Goal: Answer question/provide support: Share knowledge or assist other users

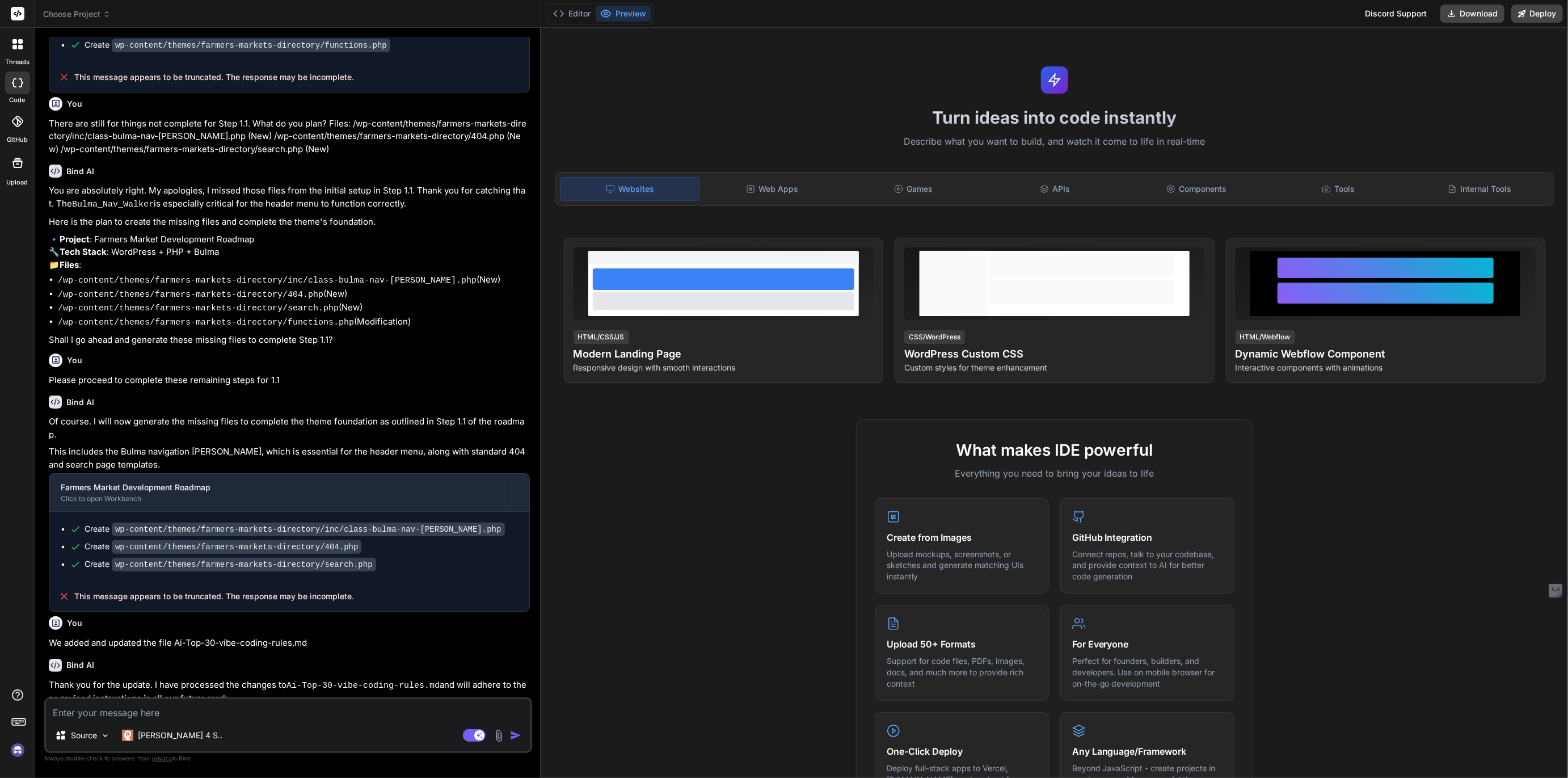
scroll to position [1369, 0]
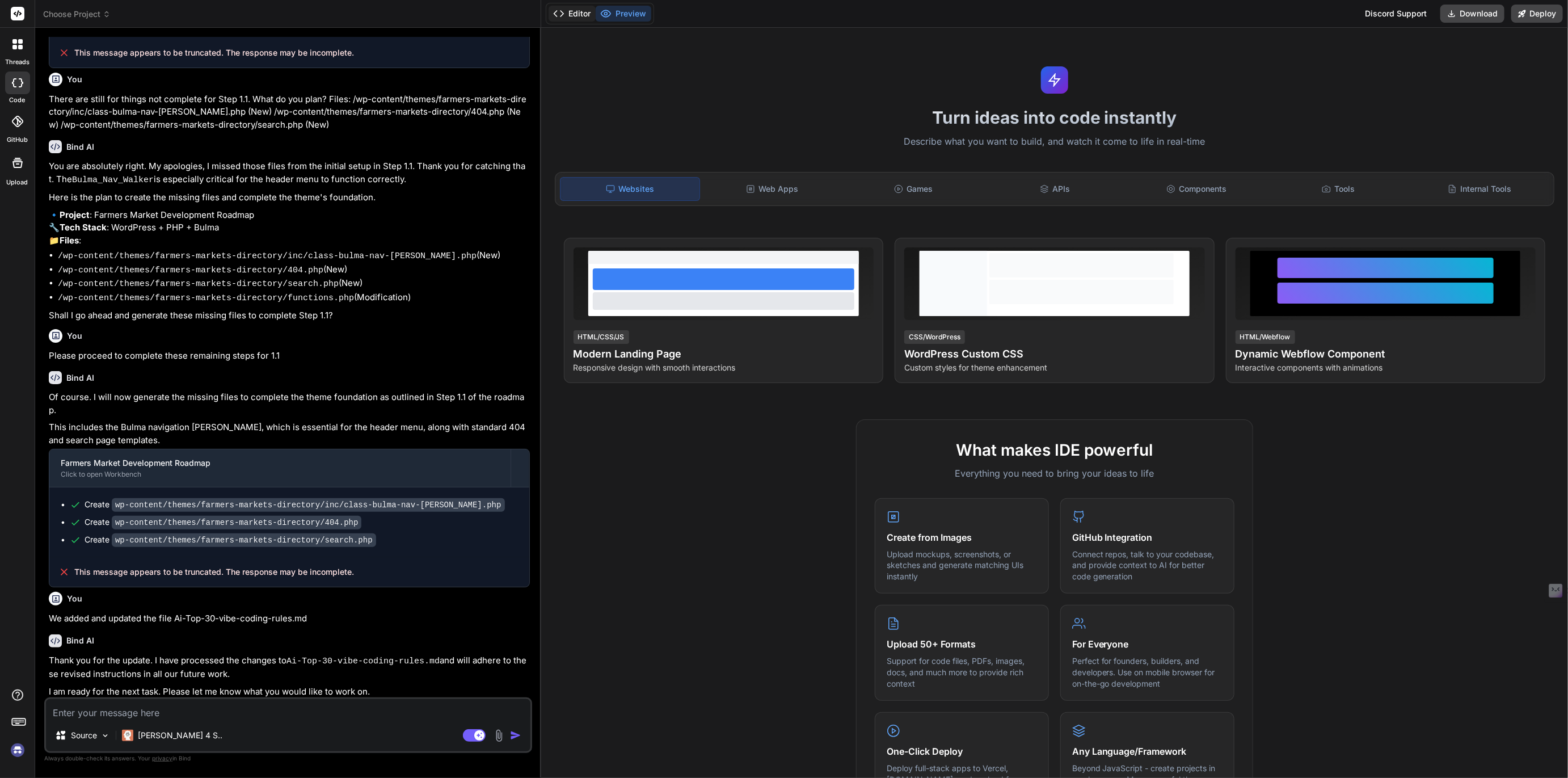
click at [580, 12] on button "Editor" at bounding box center [572, 14] width 47 height 16
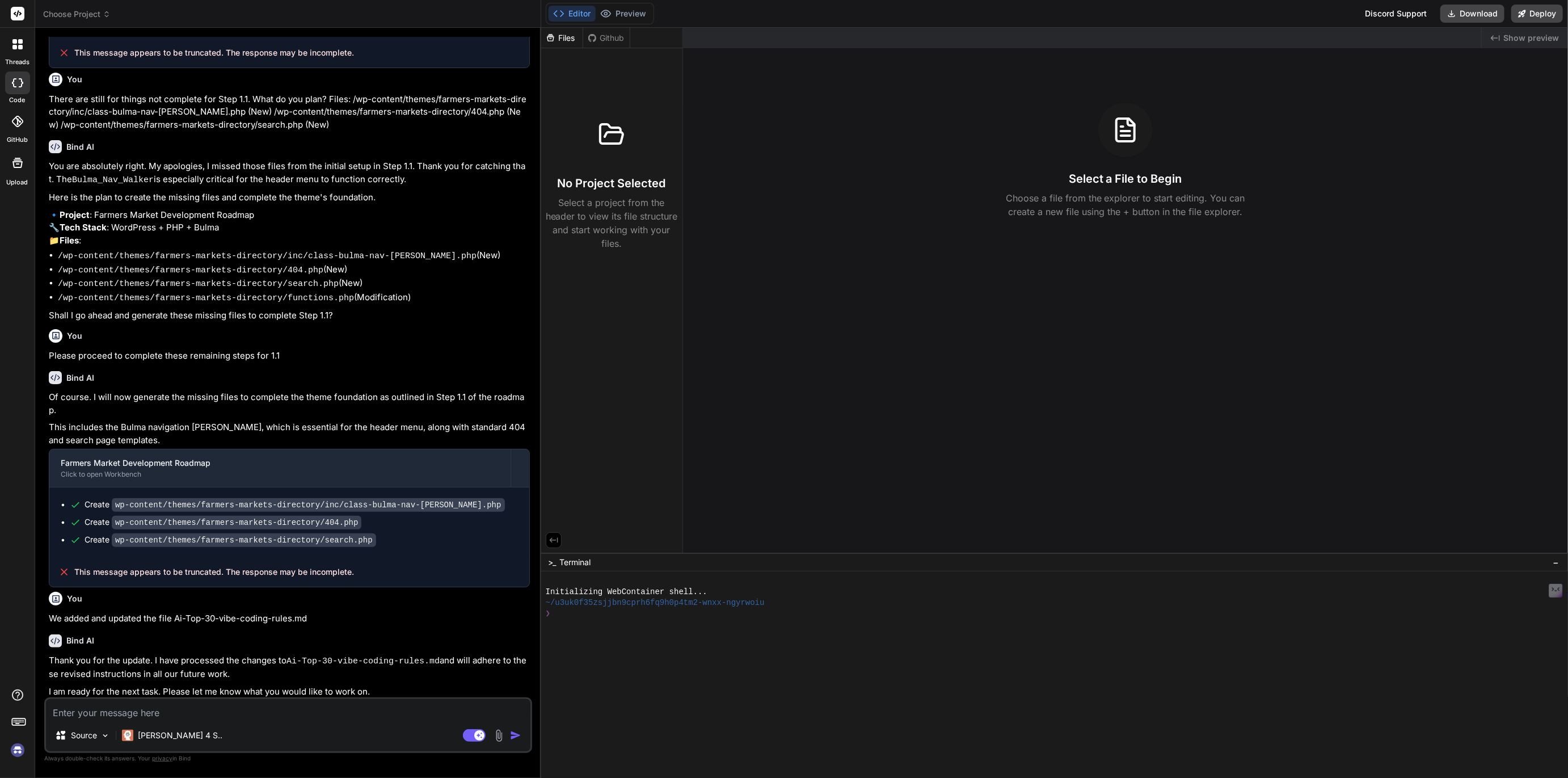
click at [73, 11] on span "Choose Project" at bounding box center [77, 14] width 67 height 11
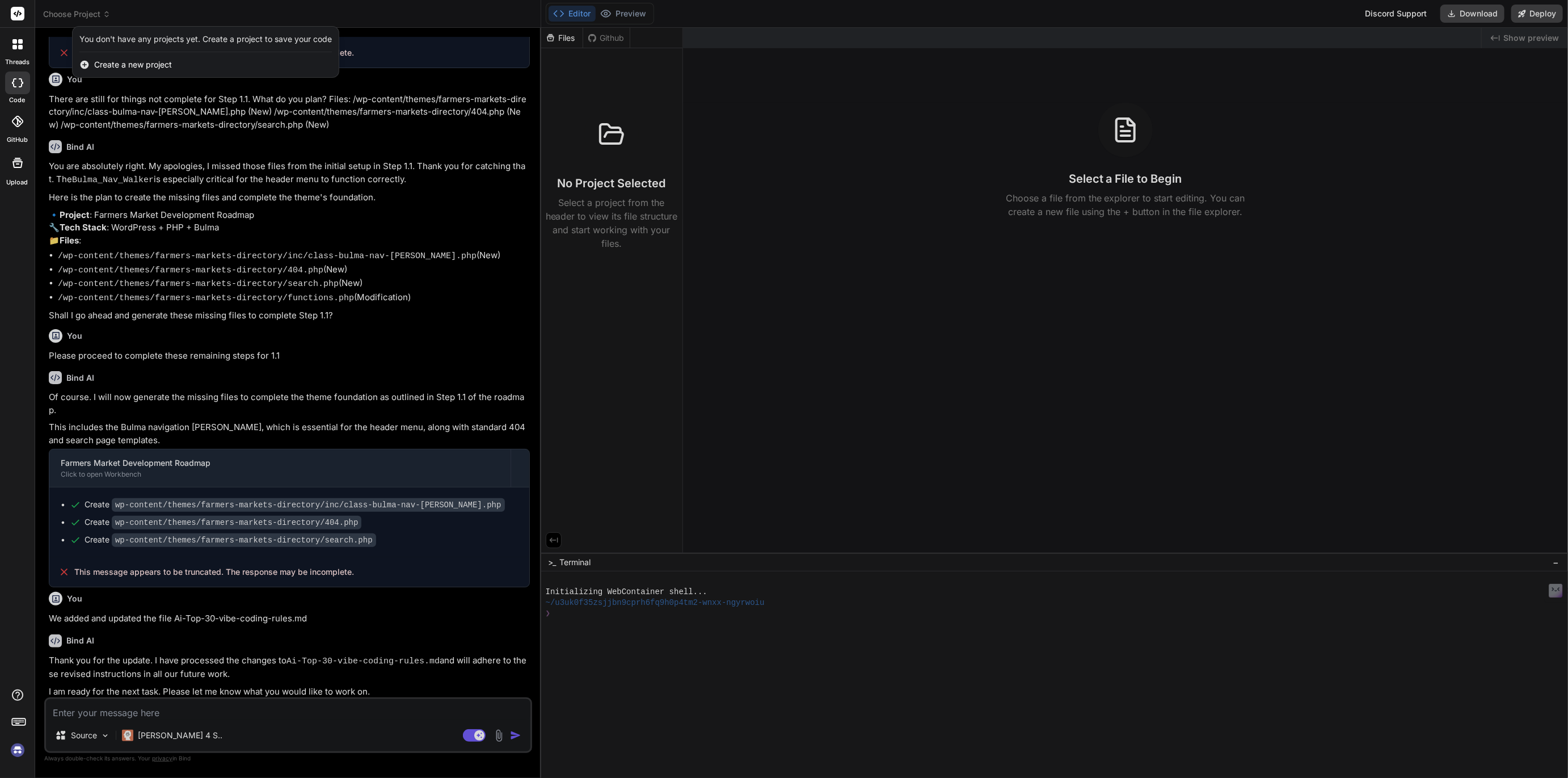
click at [75, 15] on div at bounding box center [784, 389] width 1568 height 778
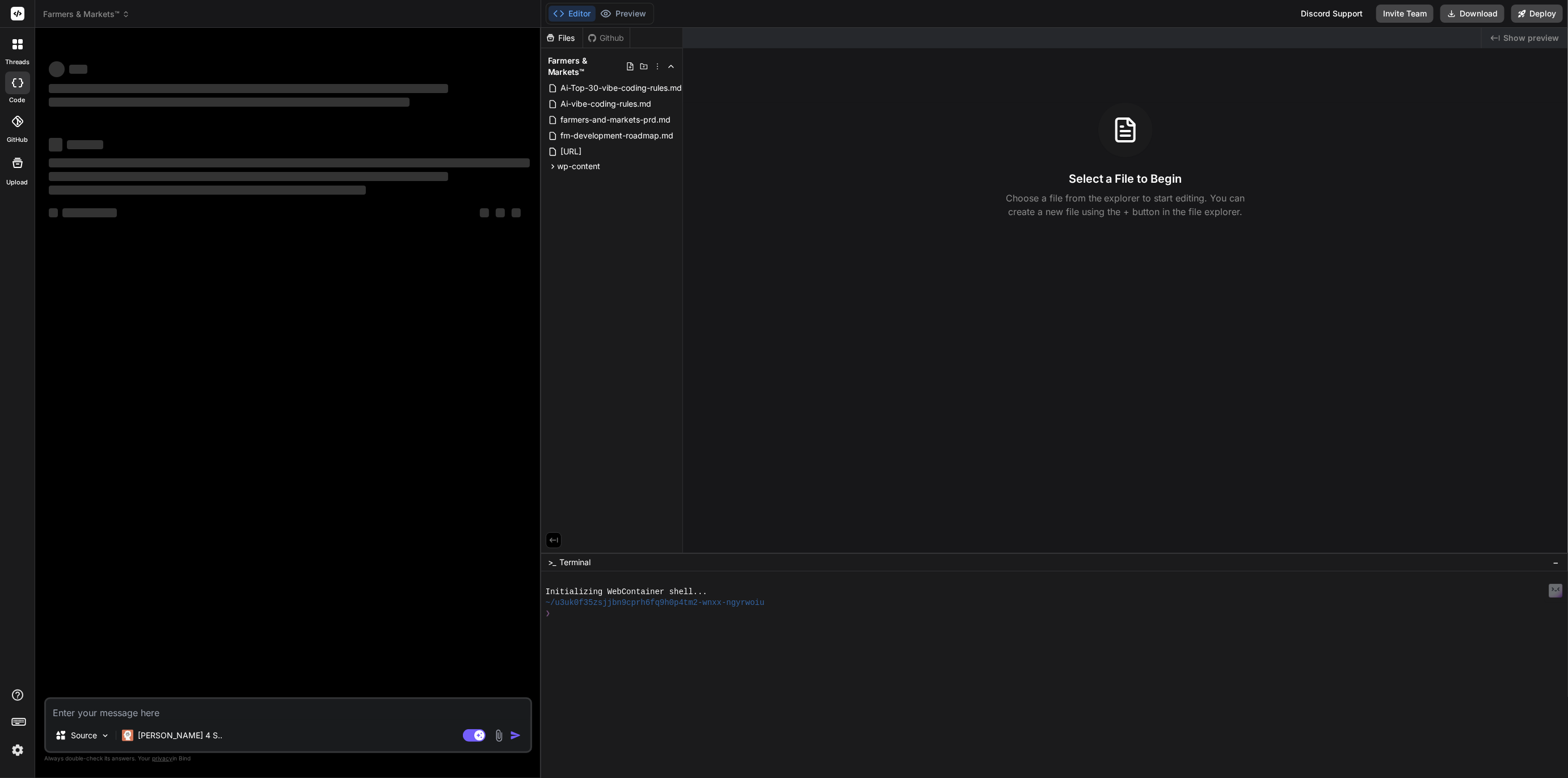
scroll to position [0, 0]
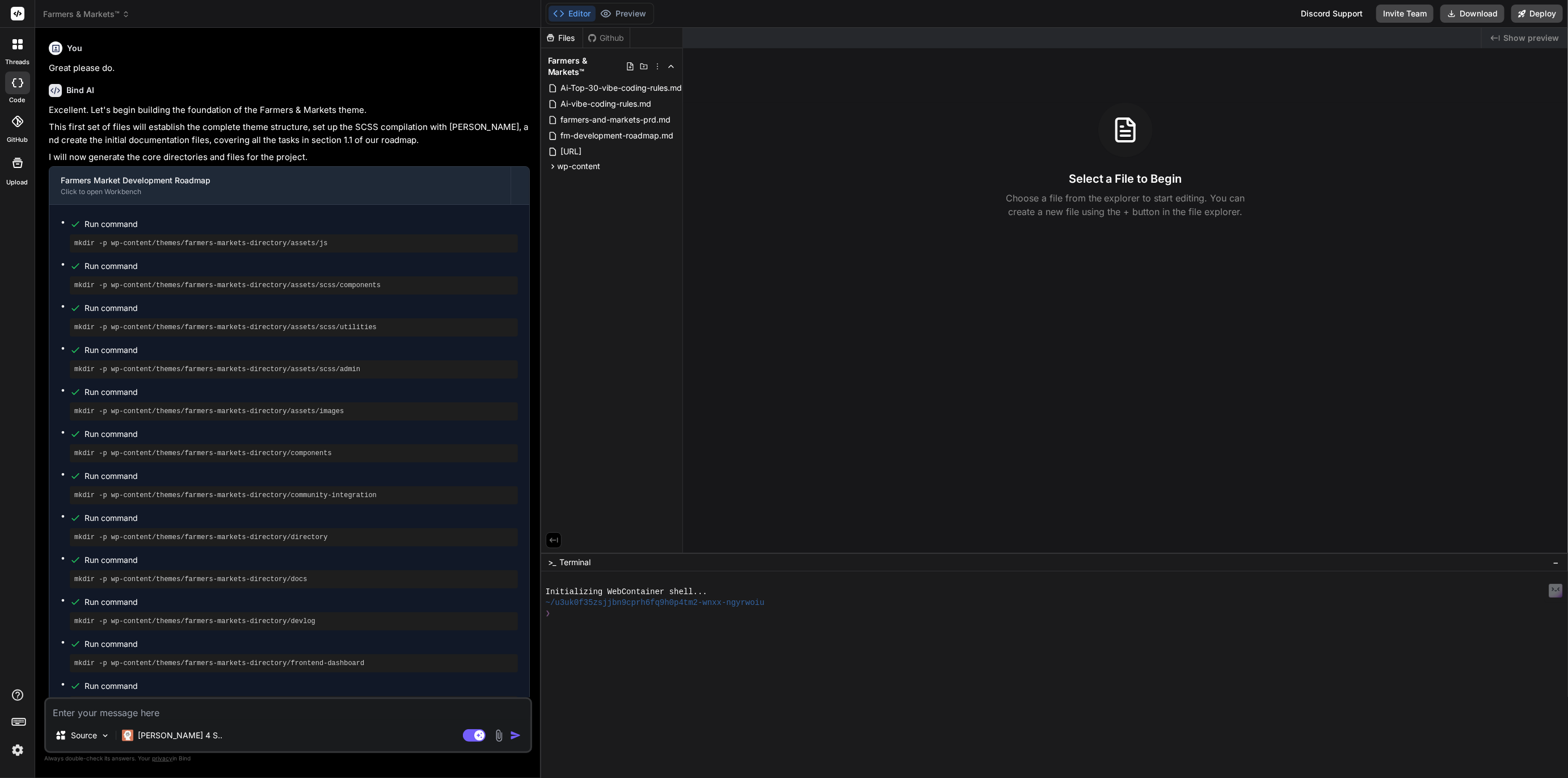
click at [14, 747] on img at bounding box center [17, 750] width 19 height 19
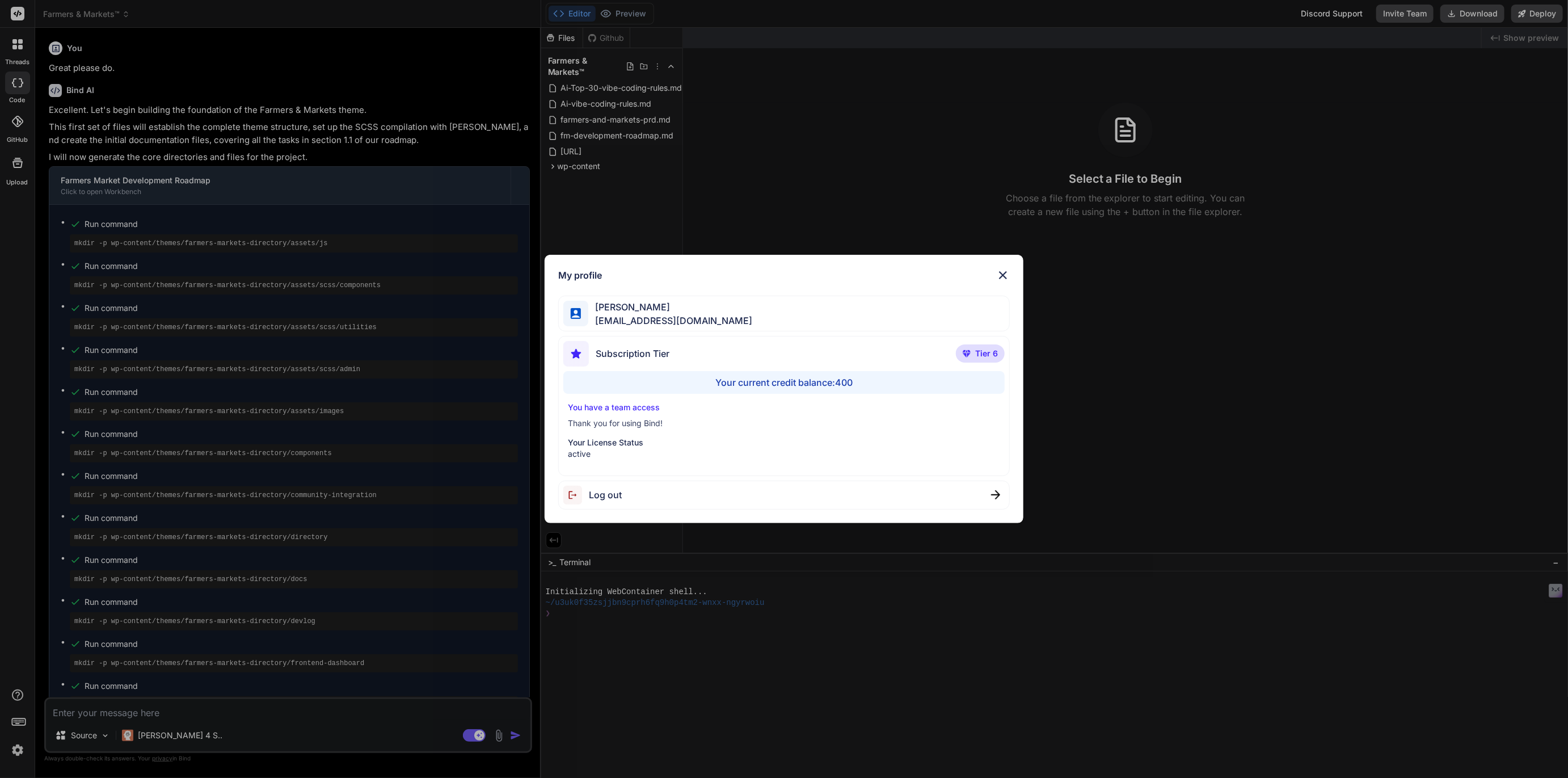
click at [535, 678] on div "My profile Tye Anderson fakewiseco@gmail.com Subscription Tier Tier 6 Your curr…" at bounding box center [784, 389] width 1568 height 778
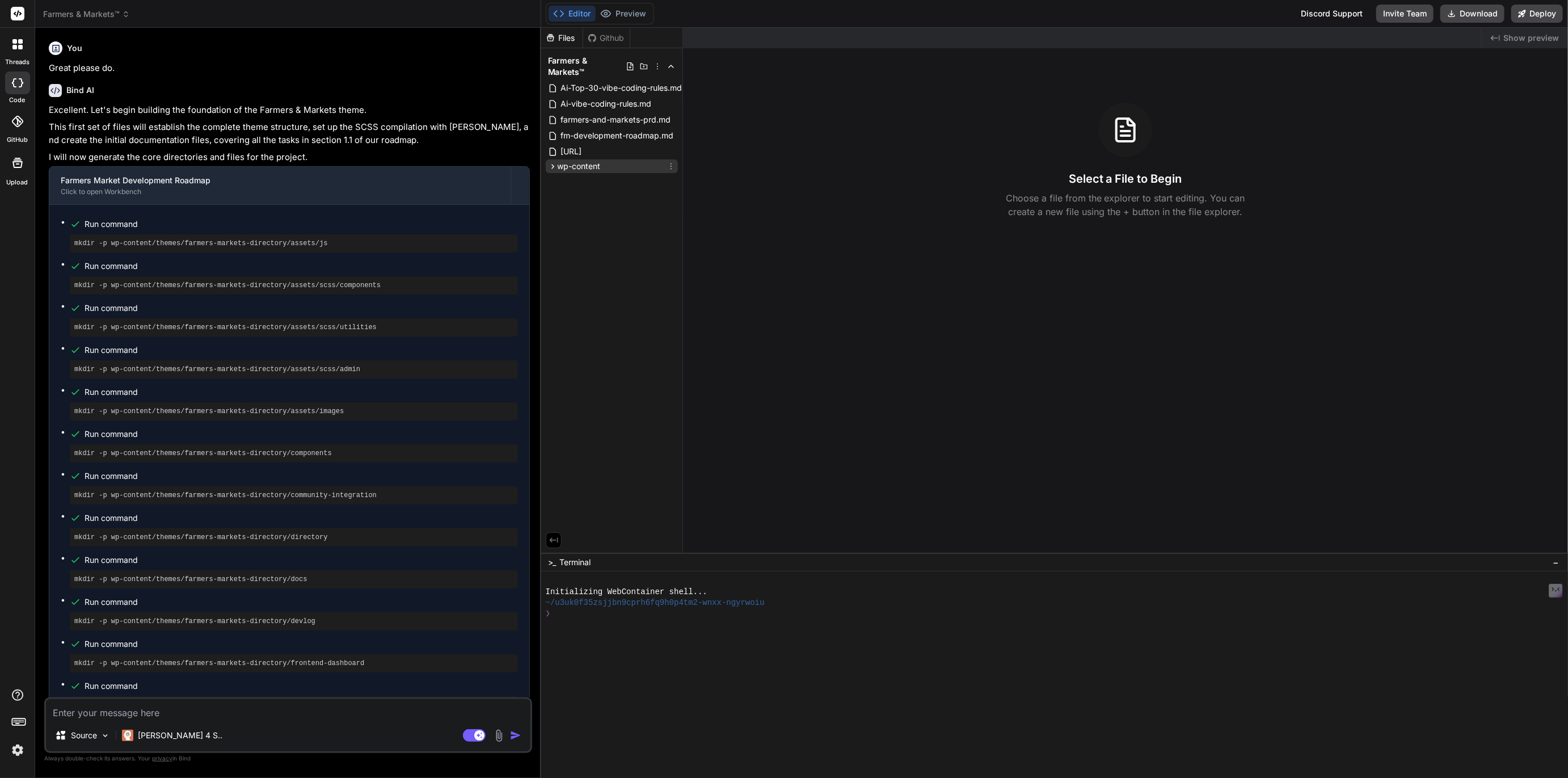
click at [575, 161] on span "wp-content" at bounding box center [579, 166] width 43 height 11
click at [581, 176] on span "themes" at bounding box center [581, 181] width 27 height 11
click at [599, 190] on span "farmers-markets-directory" at bounding box center [626, 195] width 99 height 11
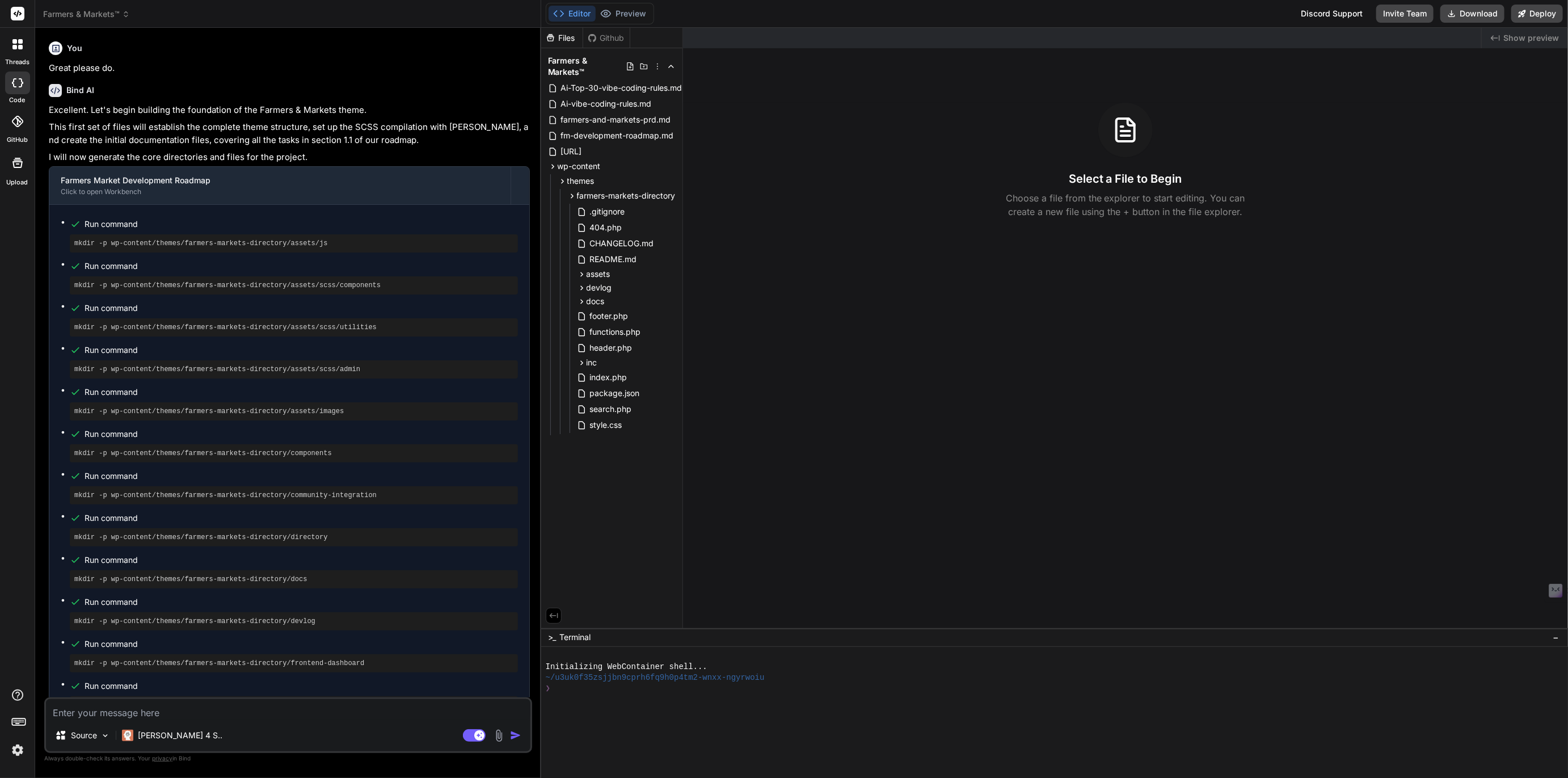
drag, startPoint x: 853, startPoint y: 553, endPoint x: 869, endPoint y: 783, distance: 230.6
click at [869, 777] on html "threads code GitHub Upload Farmers & Markets™ Created with Pixso. Bind AI Web S…" at bounding box center [784, 389] width 1568 height 778
click at [158, 730] on p "Claude 4 S.." at bounding box center [180, 735] width 85 height 11
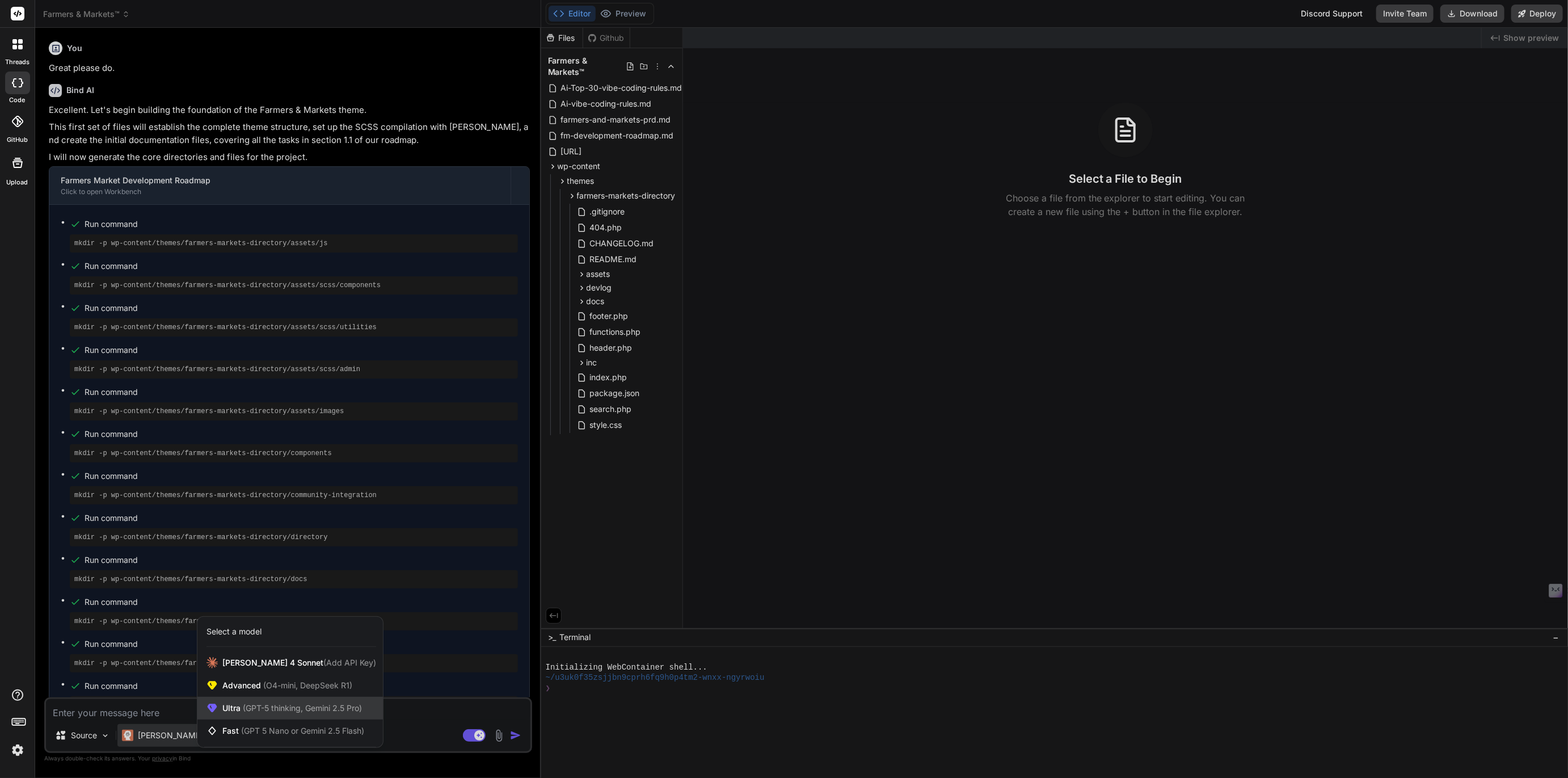
click at [236, 710] on span "Ultra (GPT-5 thinking, Gemini 2.5 Pro)" at bounding box center [292, 708] width 139 height 11
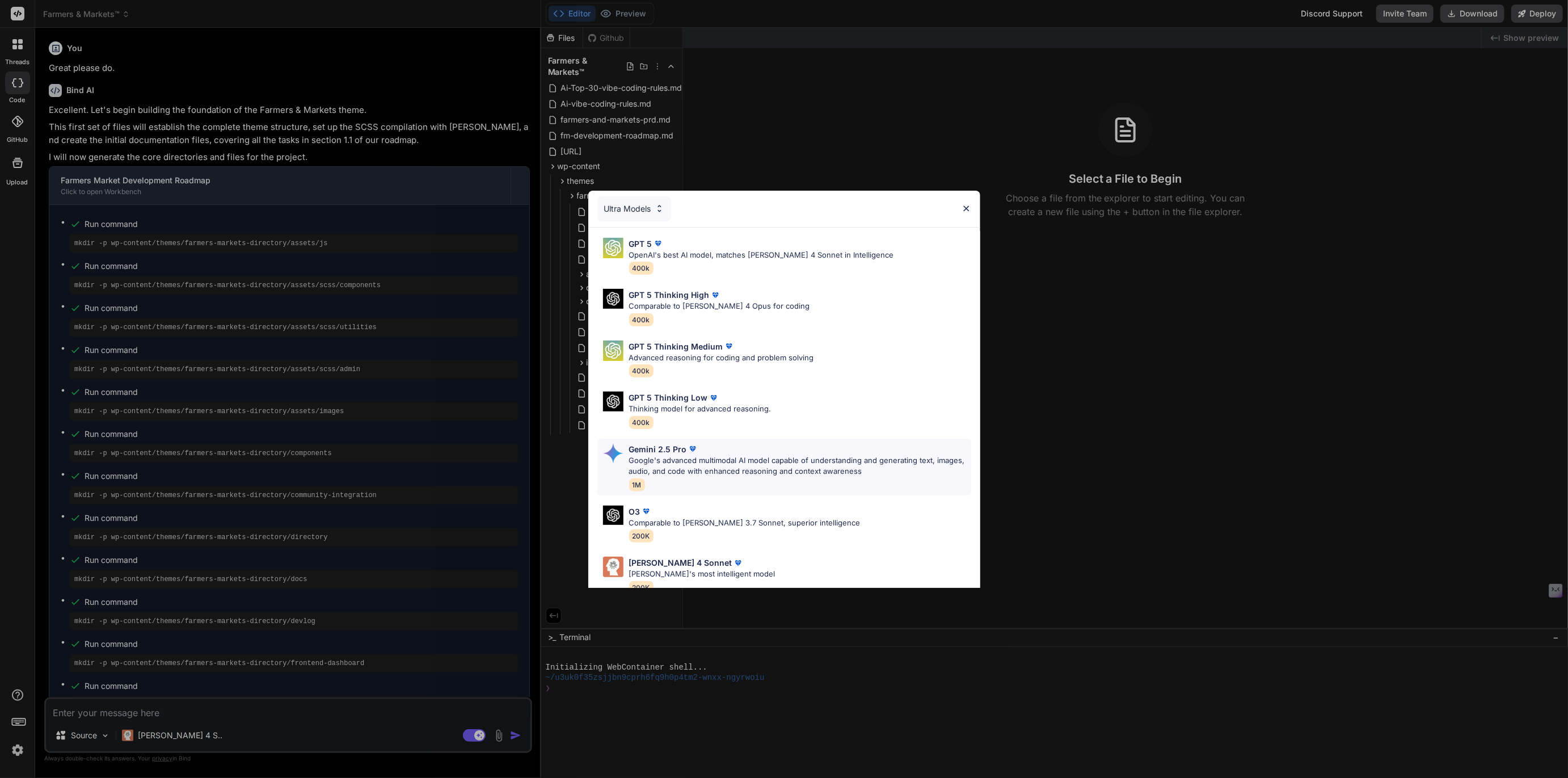
click at [652, 477] on div "Gemini 2.5 Pro Google's advanced multimodal AI model capable of understanding a…" at bounding box center [800, 467] width 342 height 48
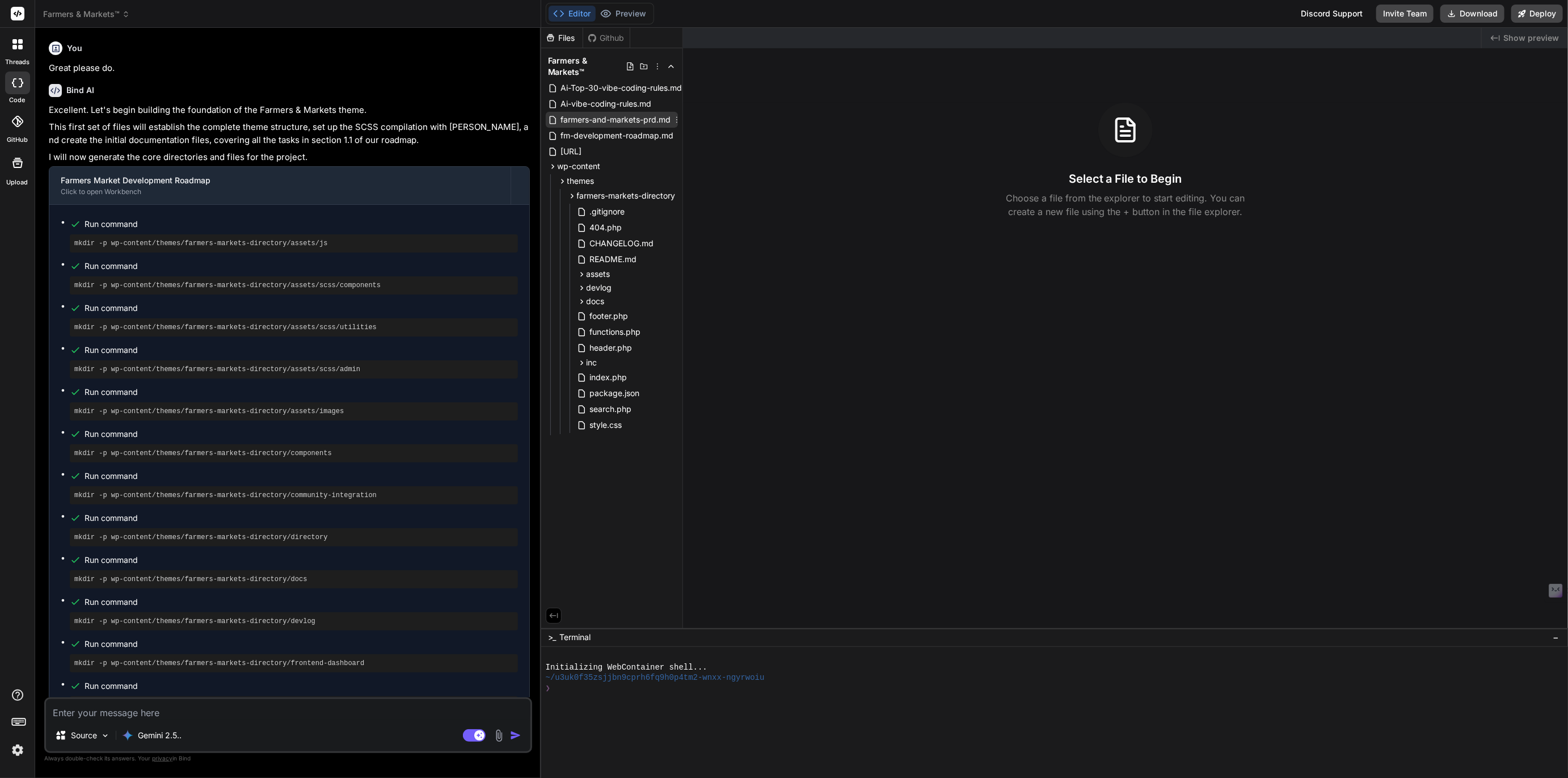
click at [608, 113] on span "farmers-and-markets-prd.md" at bounding box center [616, 120] width 112 height 14
type textarea "x"
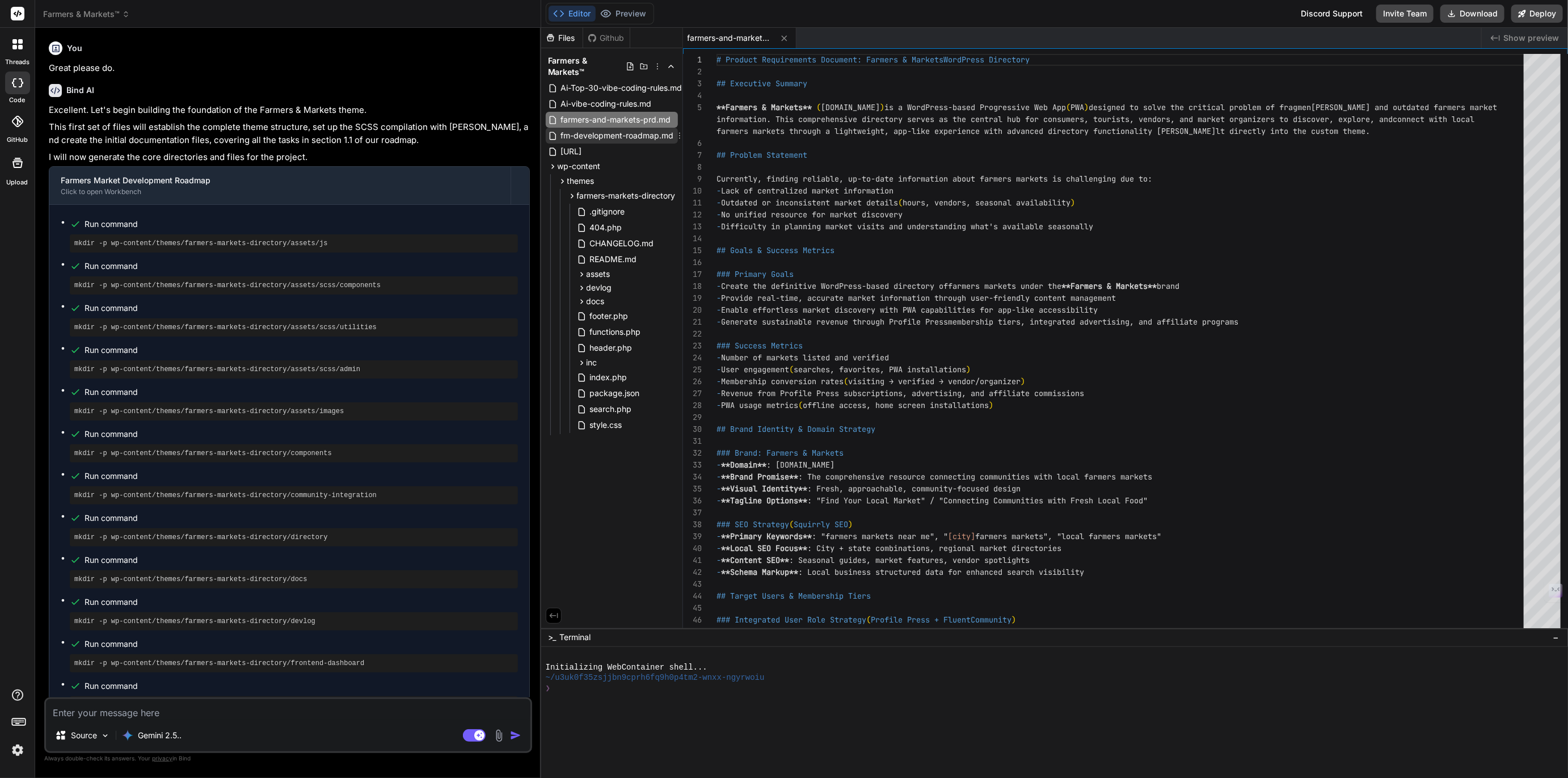
click at [630, 129] on span "fm-development-roadmap.md" at bounding box center [617, 136] width 115 height 14
type textarea "- CSV bulk import with color-coded validation feedback - Frontend dashboard wit…"
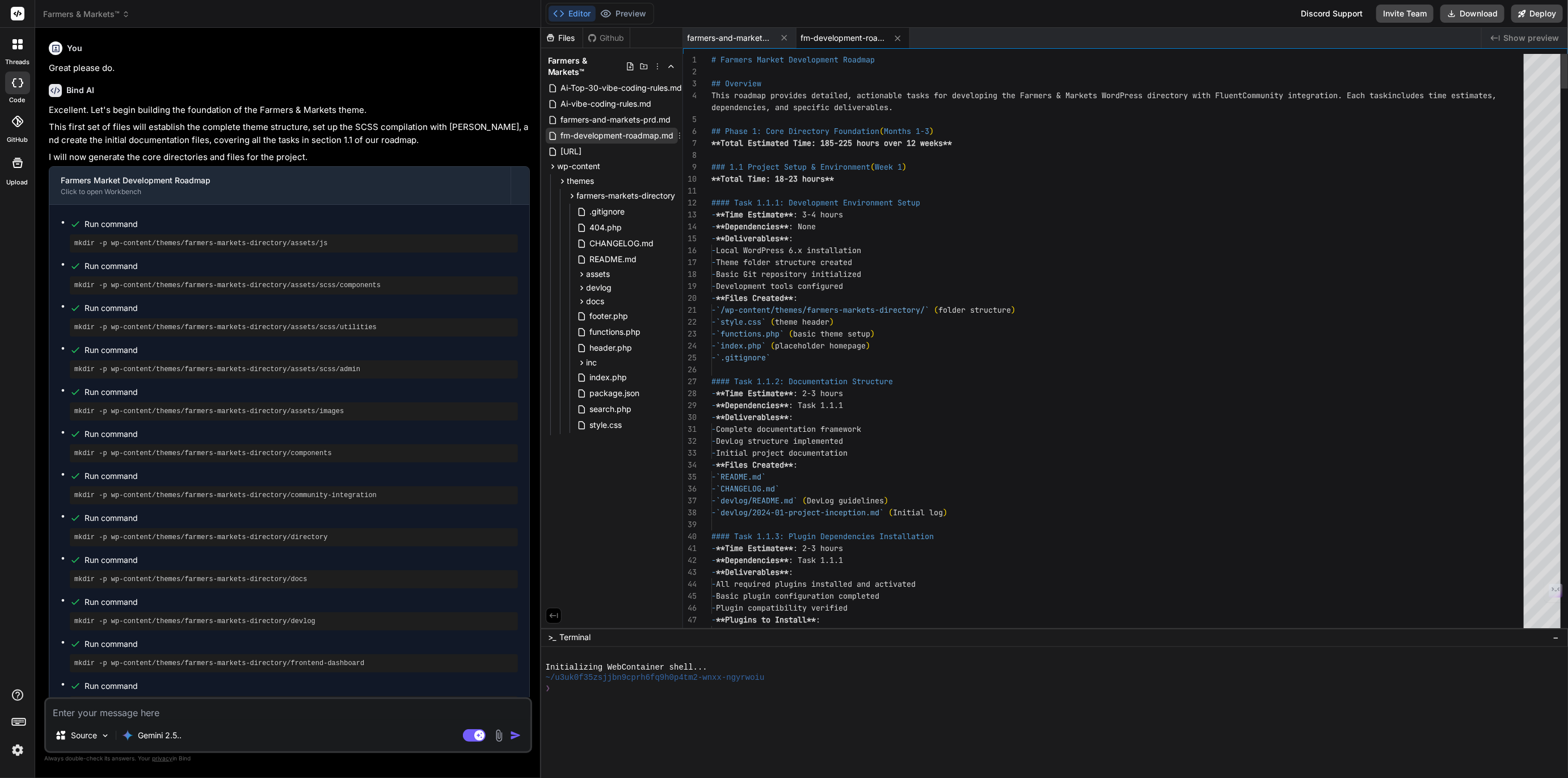
type textarea "x"
click at [598, 97] on span "Ai-vibe-coding-rules.md" at bounding box center [606, 104] width 93 height 14
type textarea "This revised list of rules is now more precise and tailored for your collaborat…"
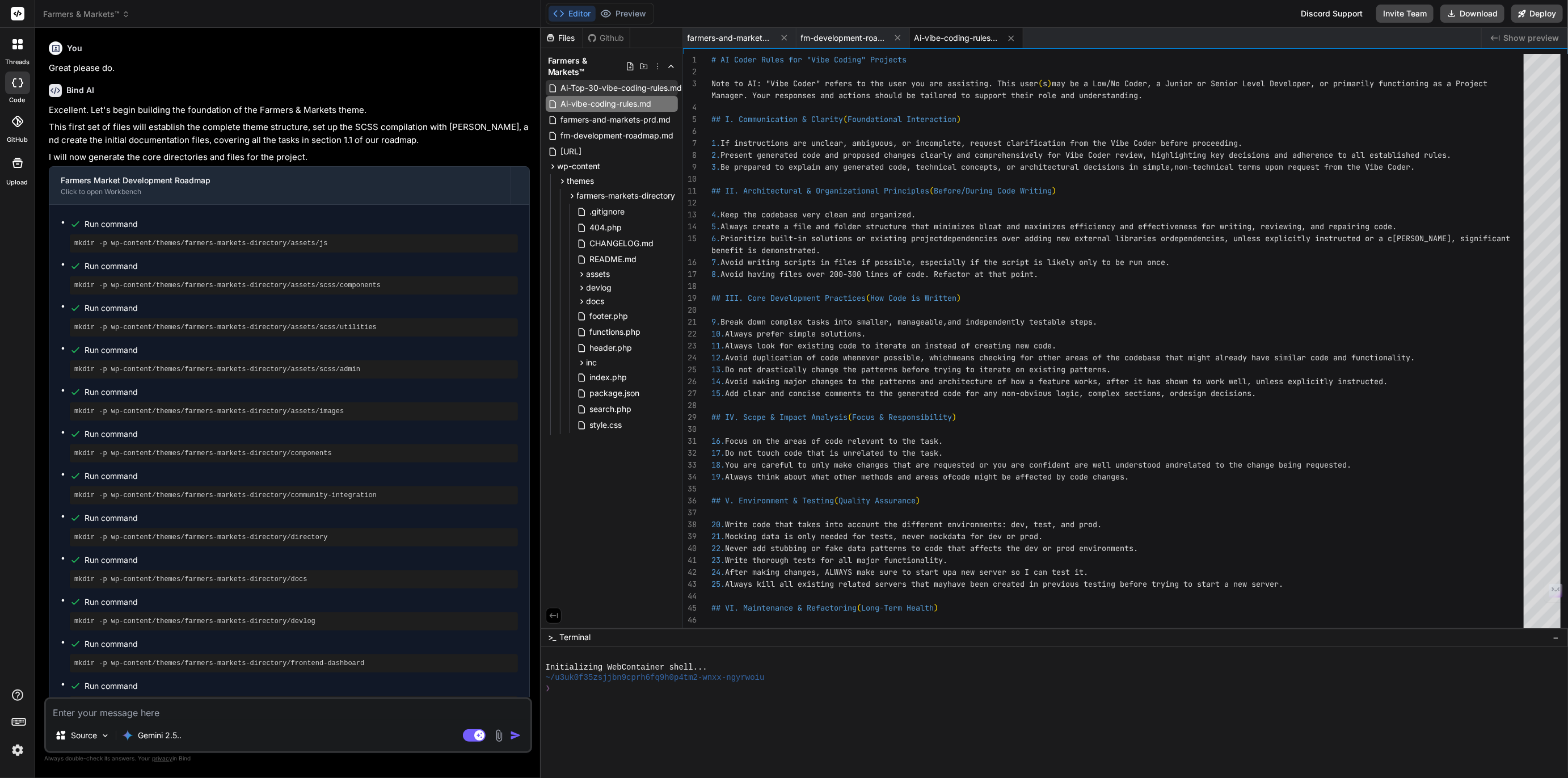
scroll to position [0, 20]
click at [674, 83] on icon at bounding box center [678, 88] width 9 height 9
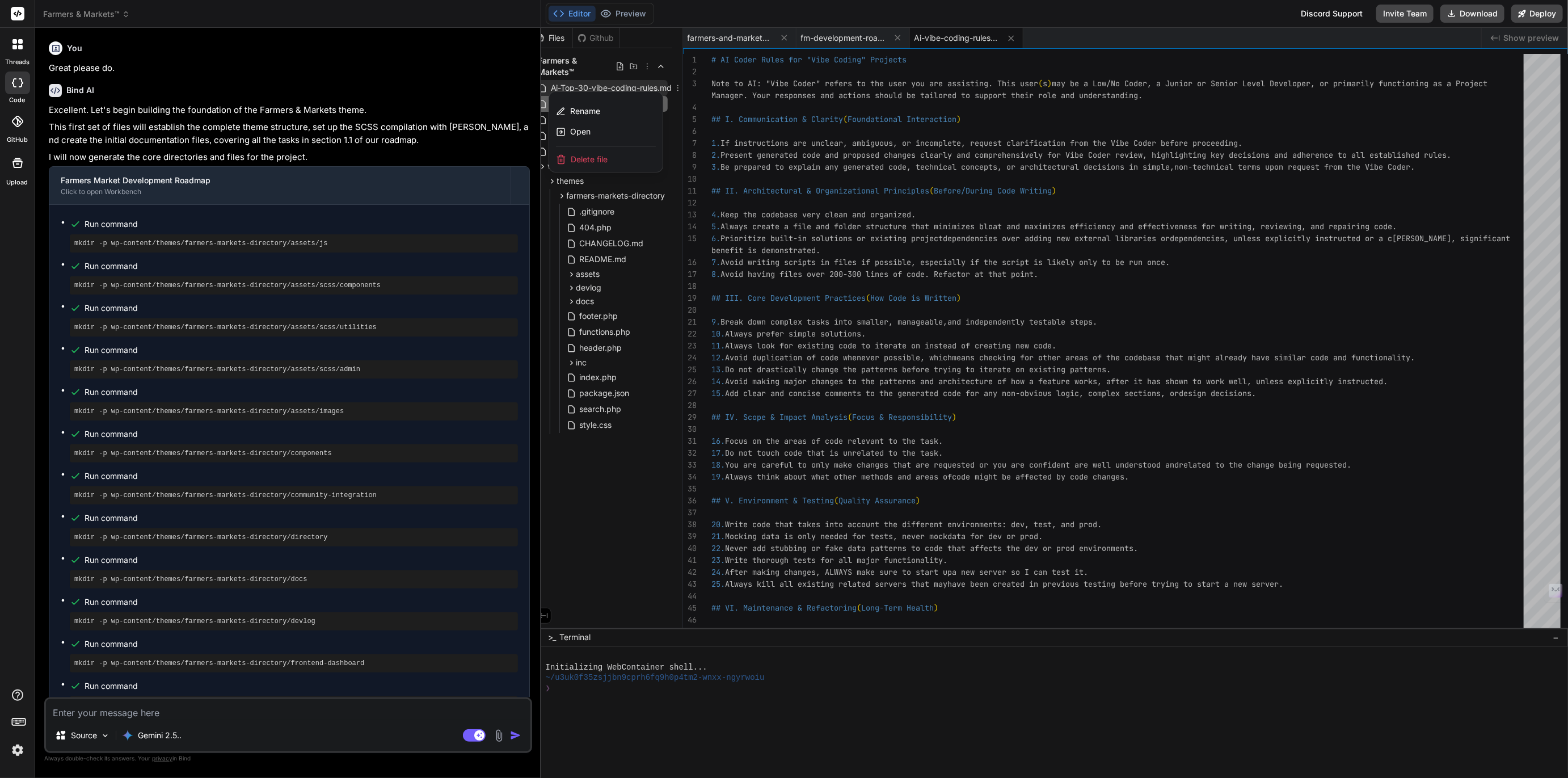
click at [578, 154] on span "Delete file" at bounding box center [589, 159] width 37 height 11
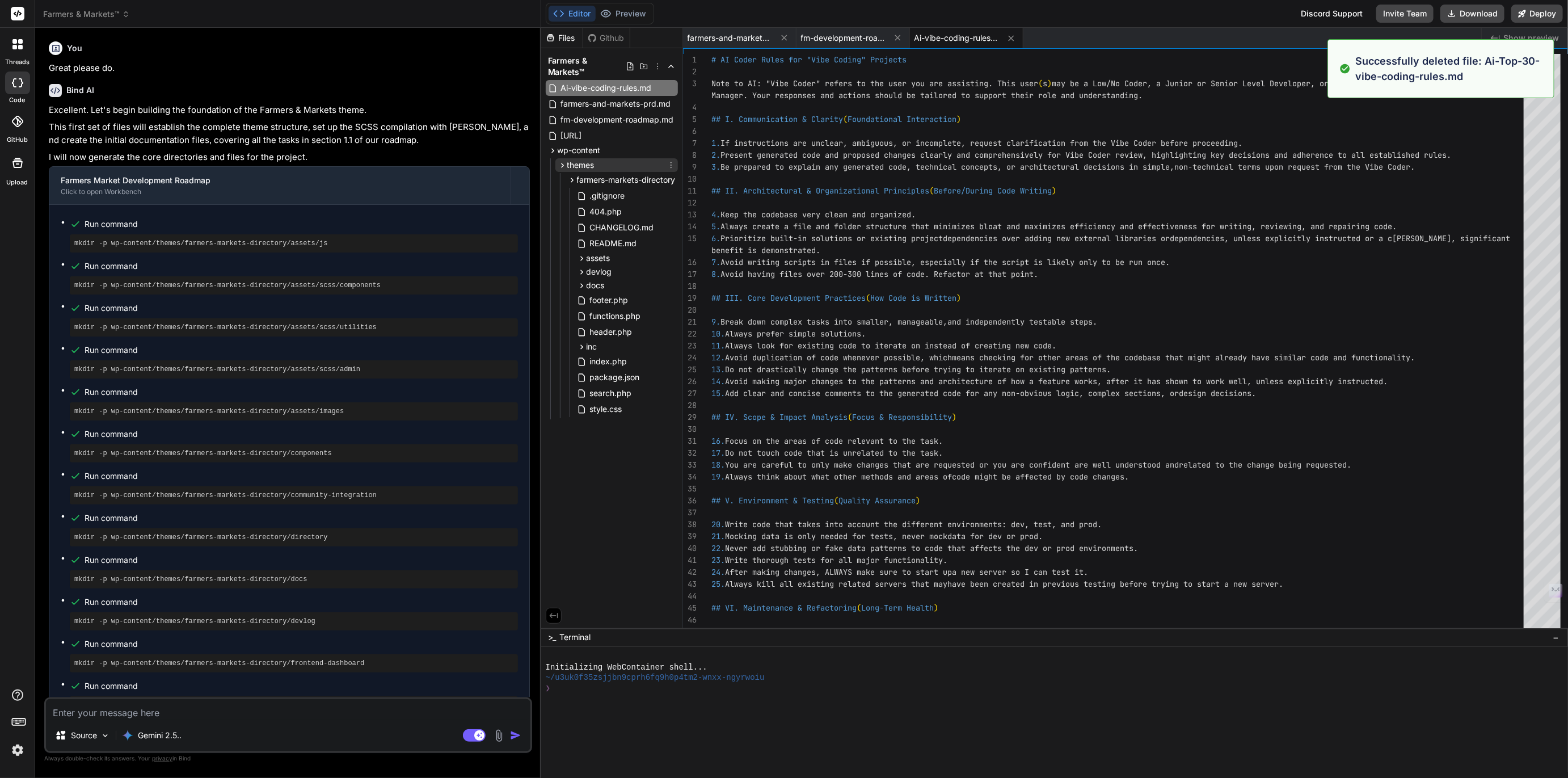
scroll to position [0, 0]
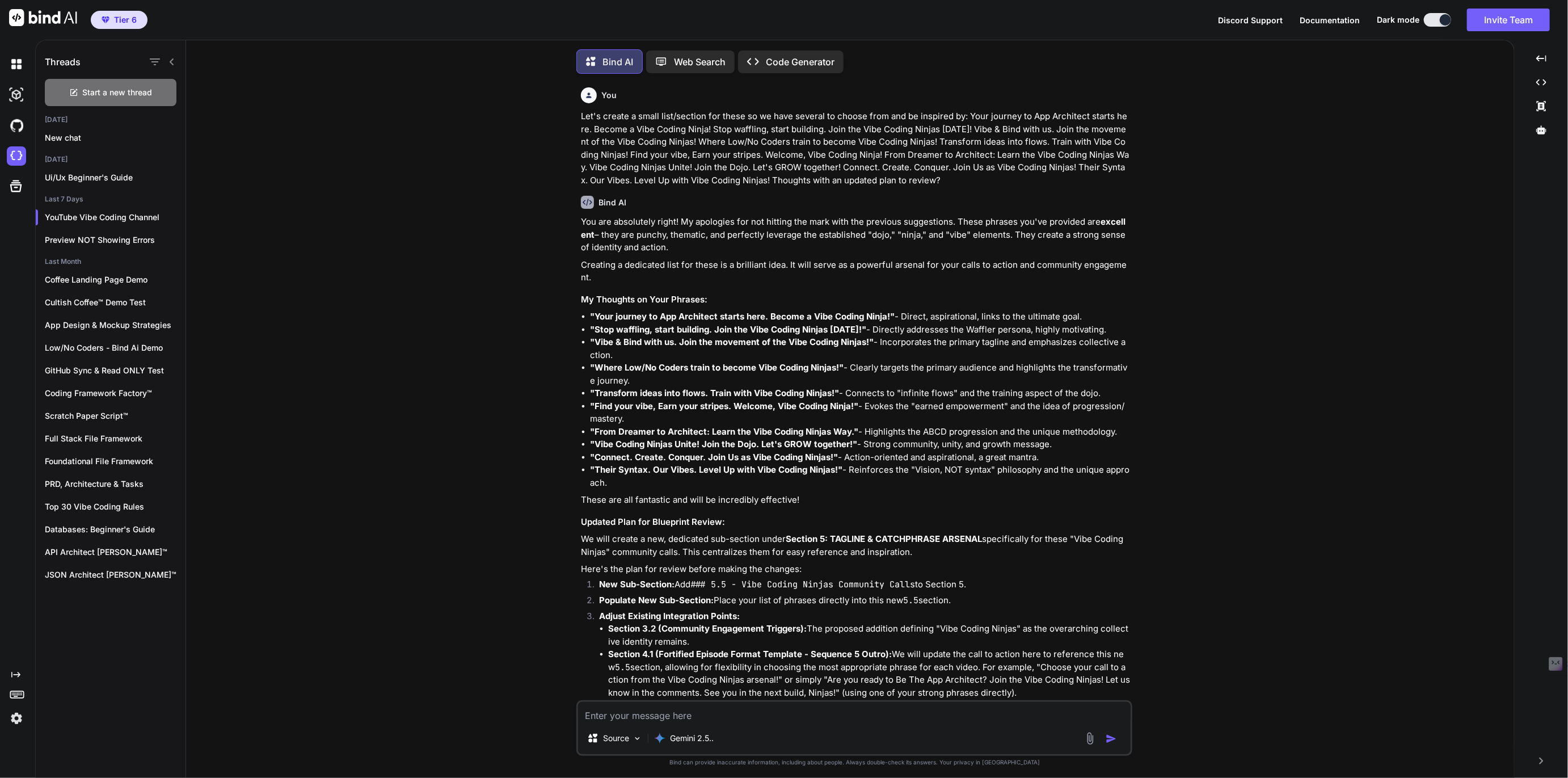
scroll to position [5773, 0]
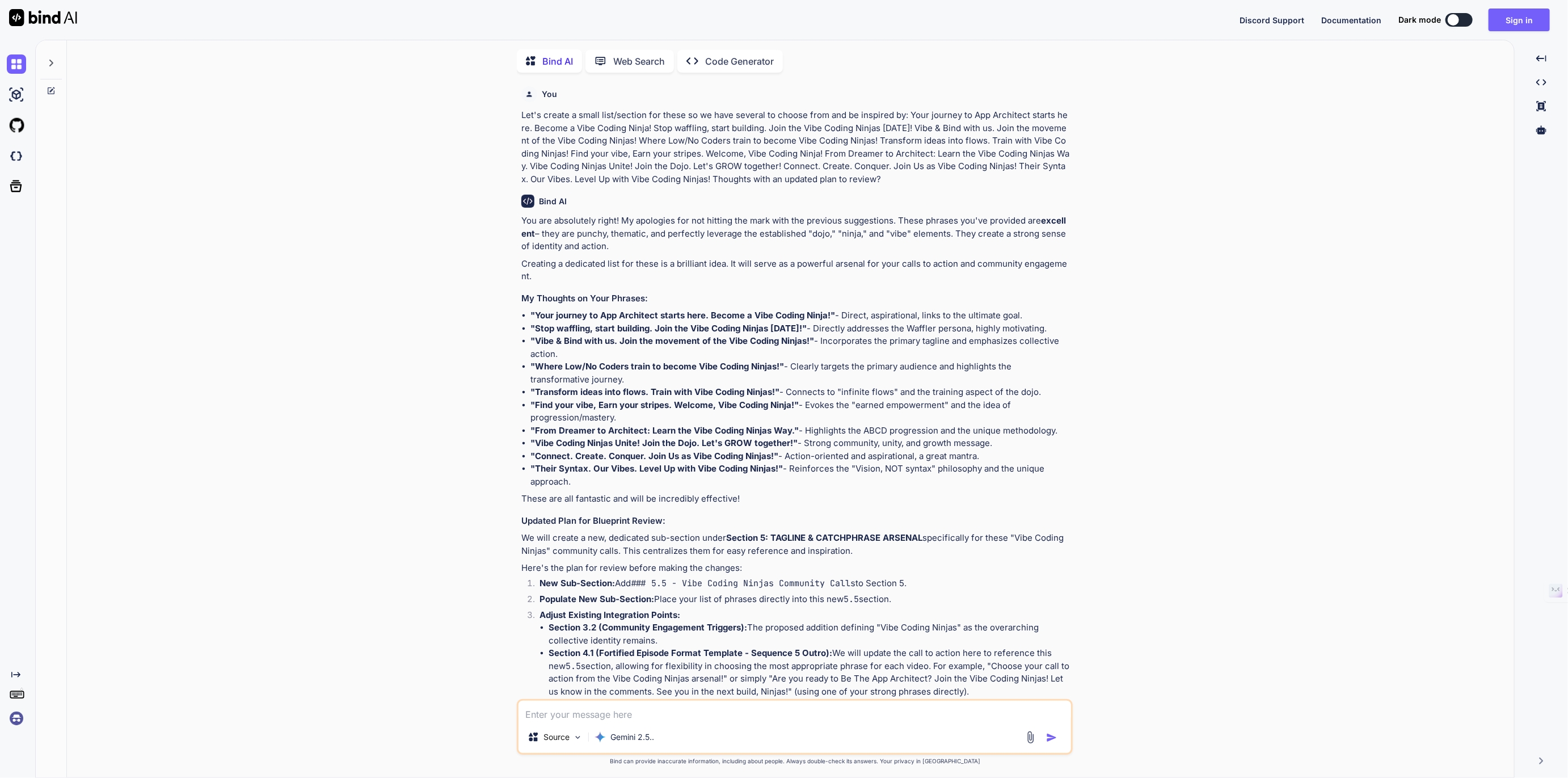
type textarea "x"
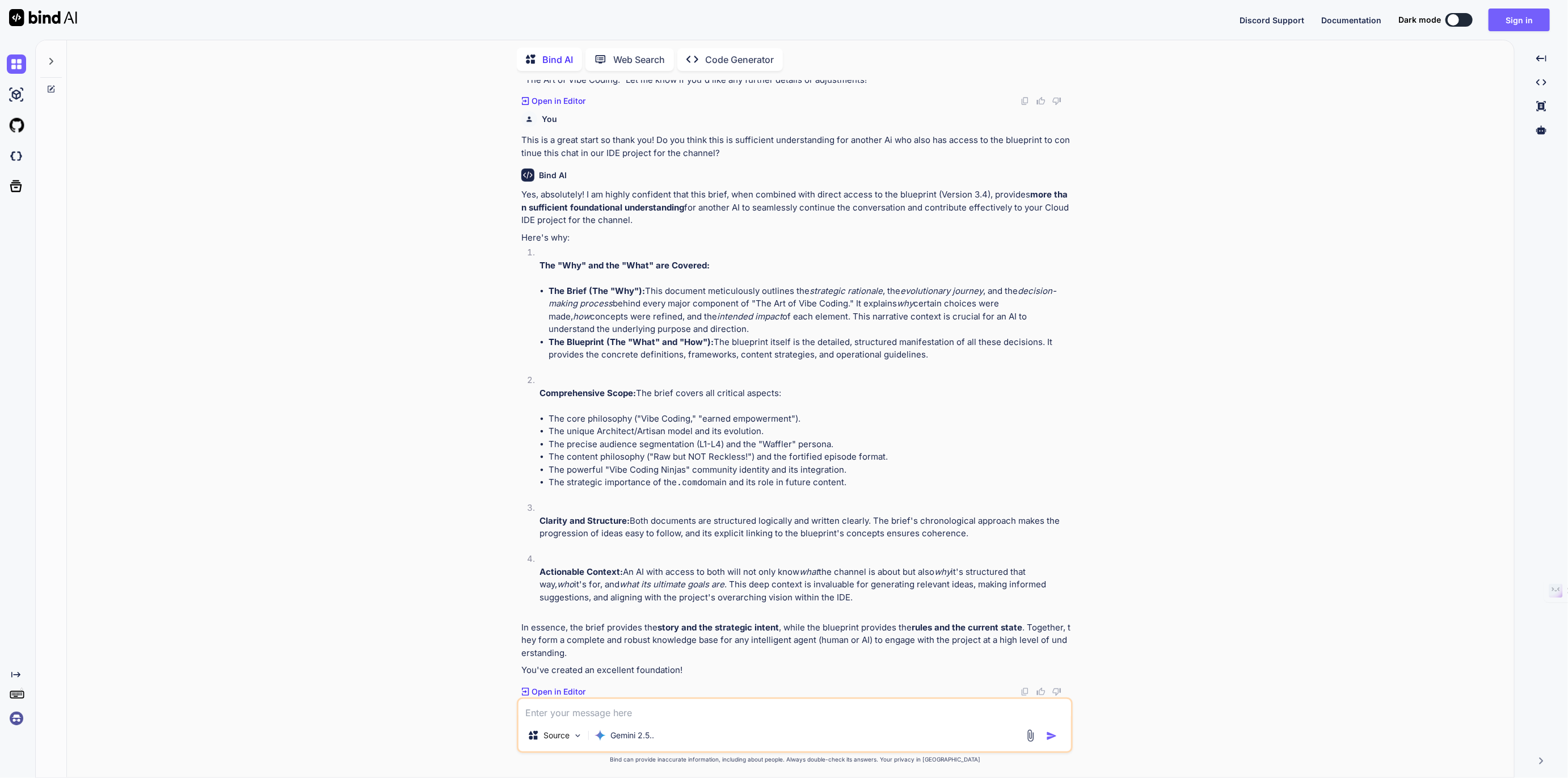
scroll to position [6125, 0]
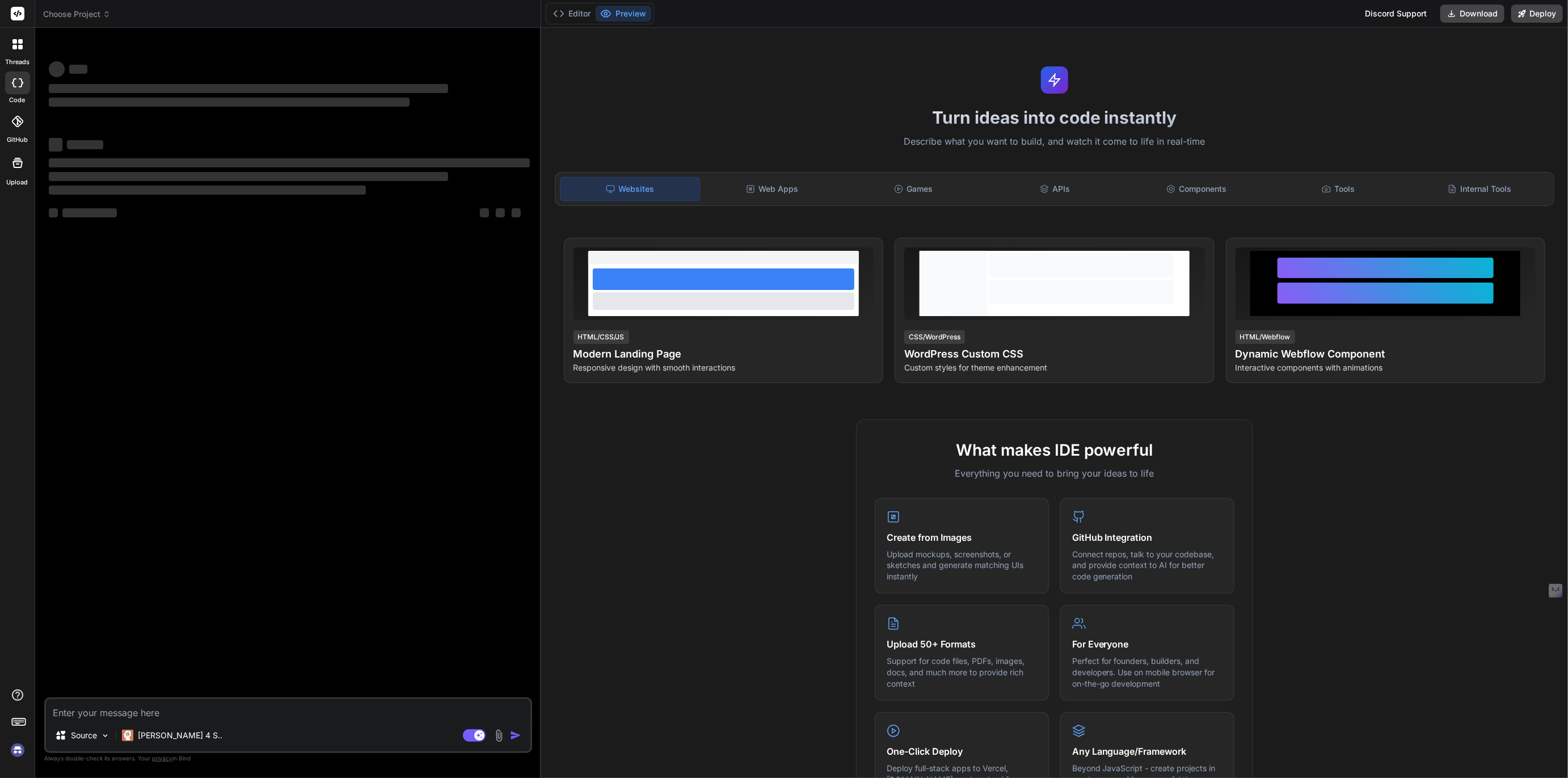
type textarea "x"
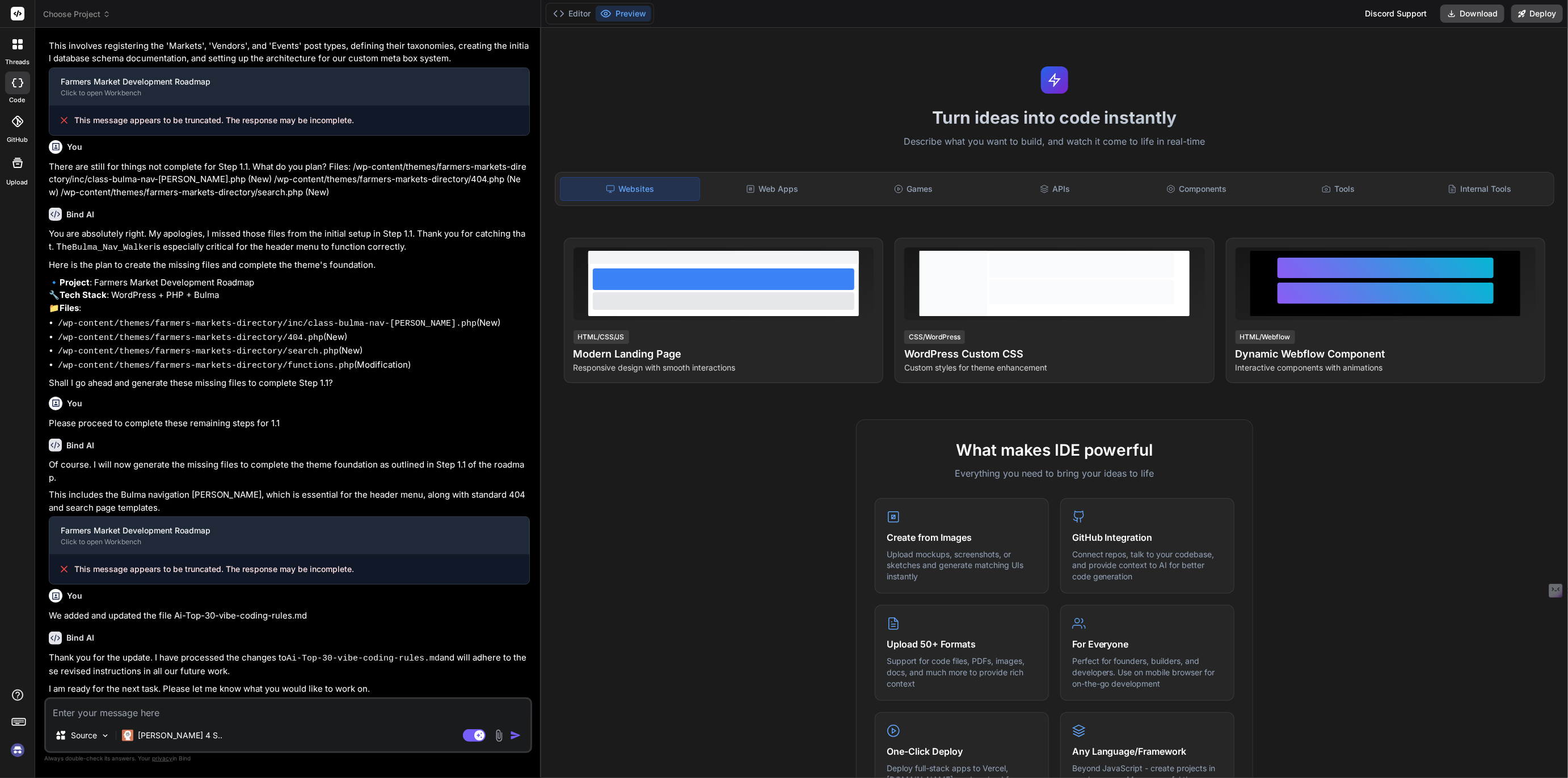
scroll to position [253, 0]
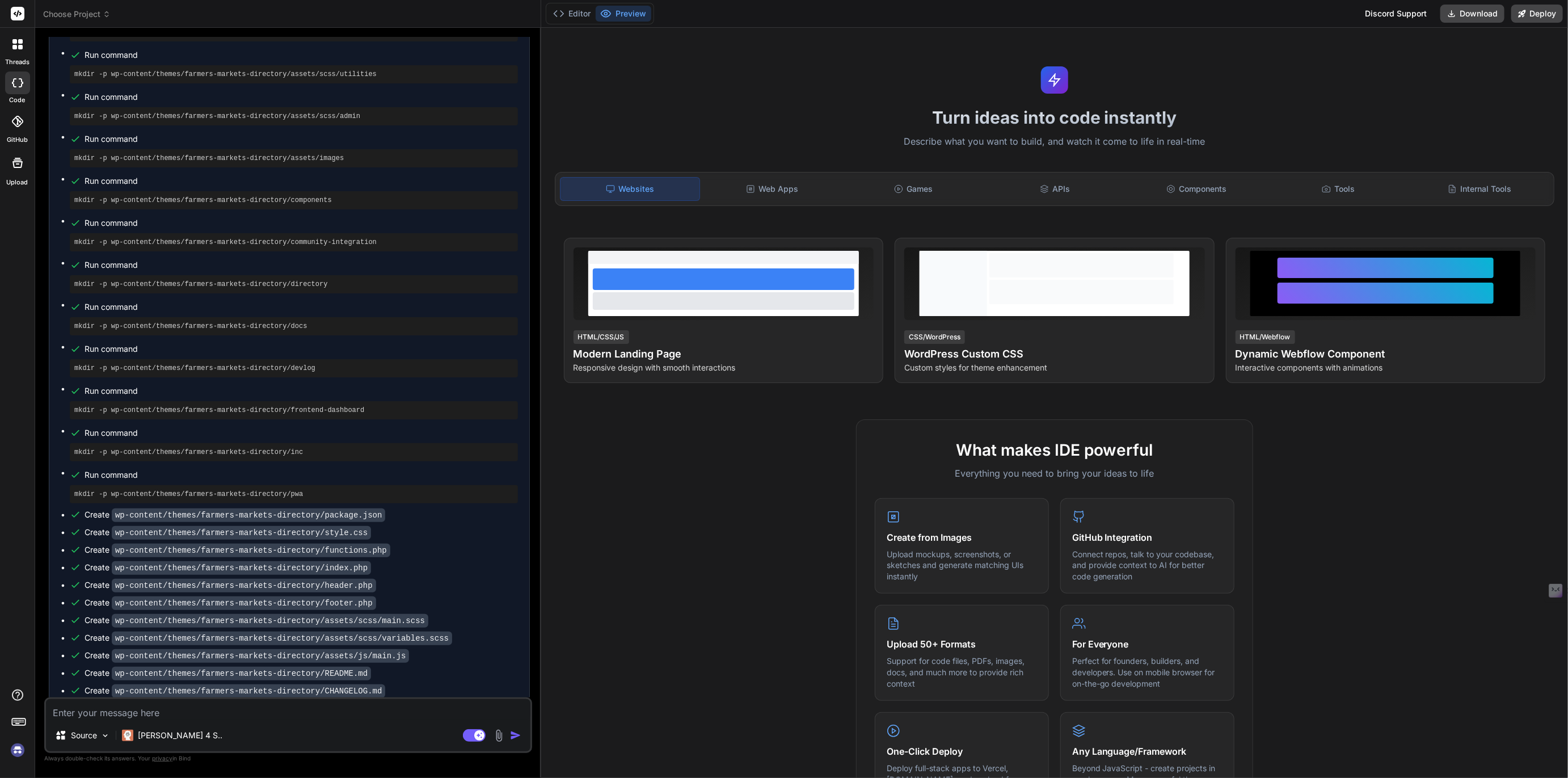
click at [79, 14] on span "Choose Project" at bounding box center [77, 14] width 67 height 11
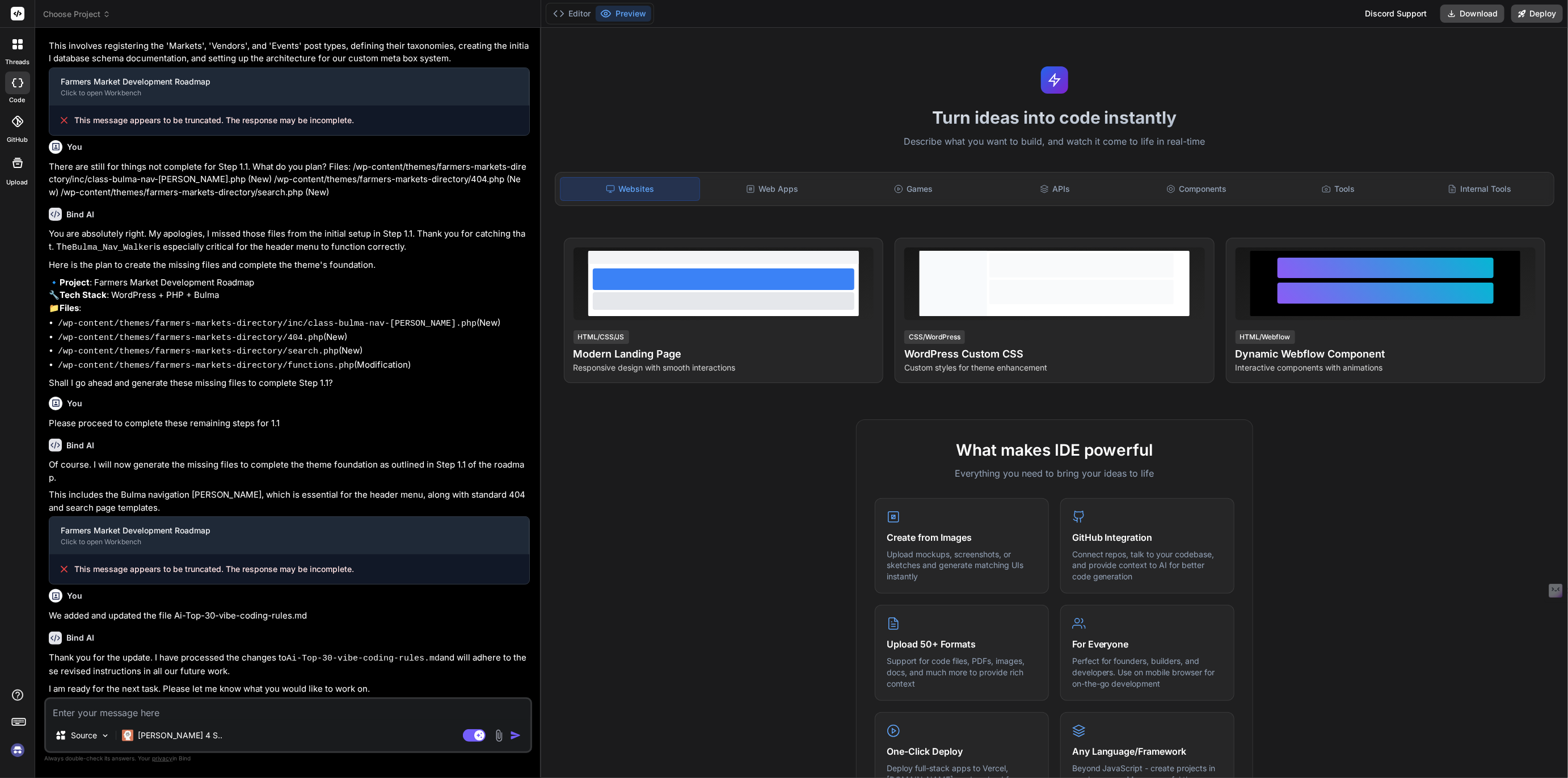
scroll to position [253, 0]
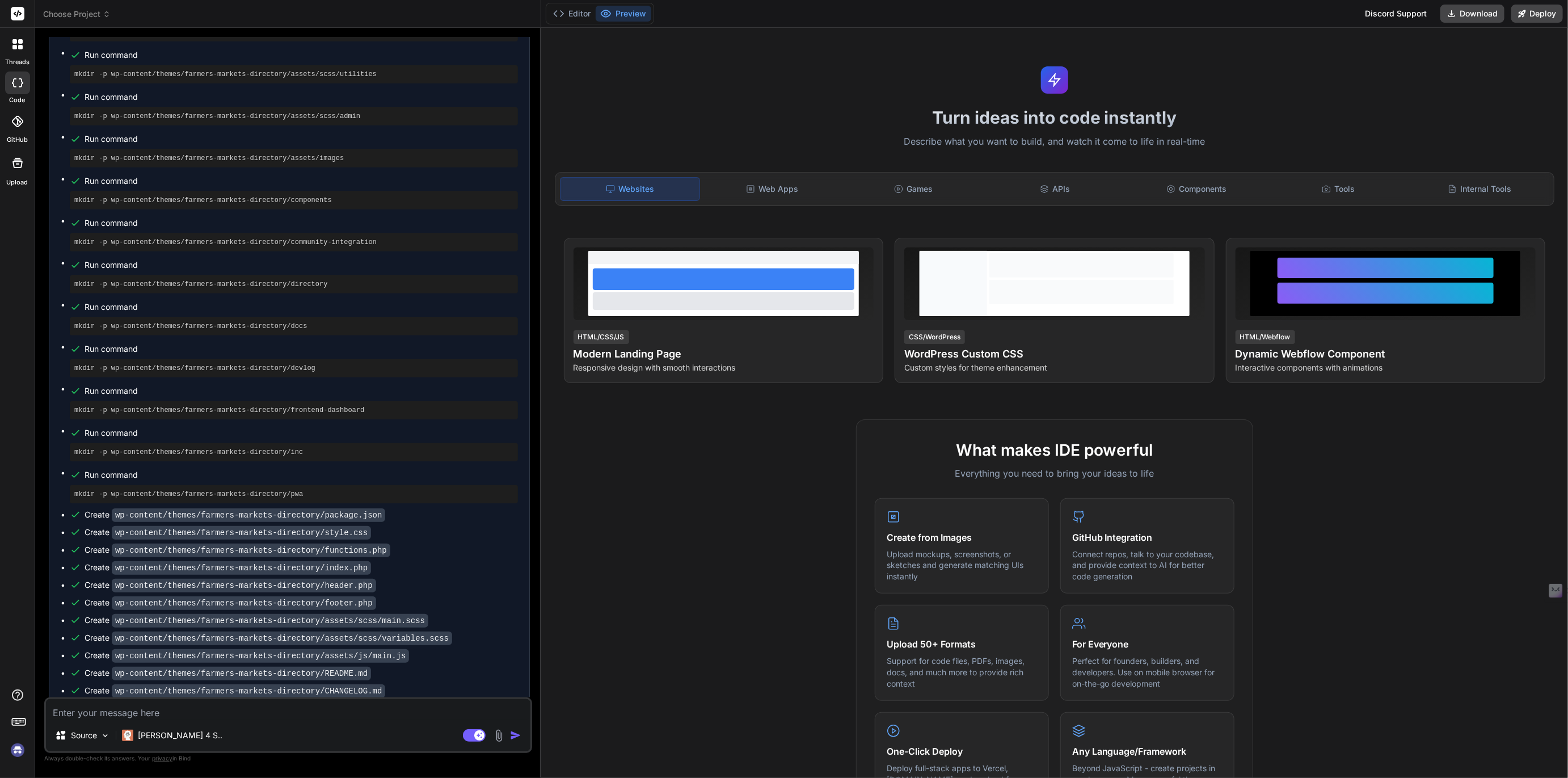
click at [16, 748] on img at bounding box center [17, 750] width 19 height 19
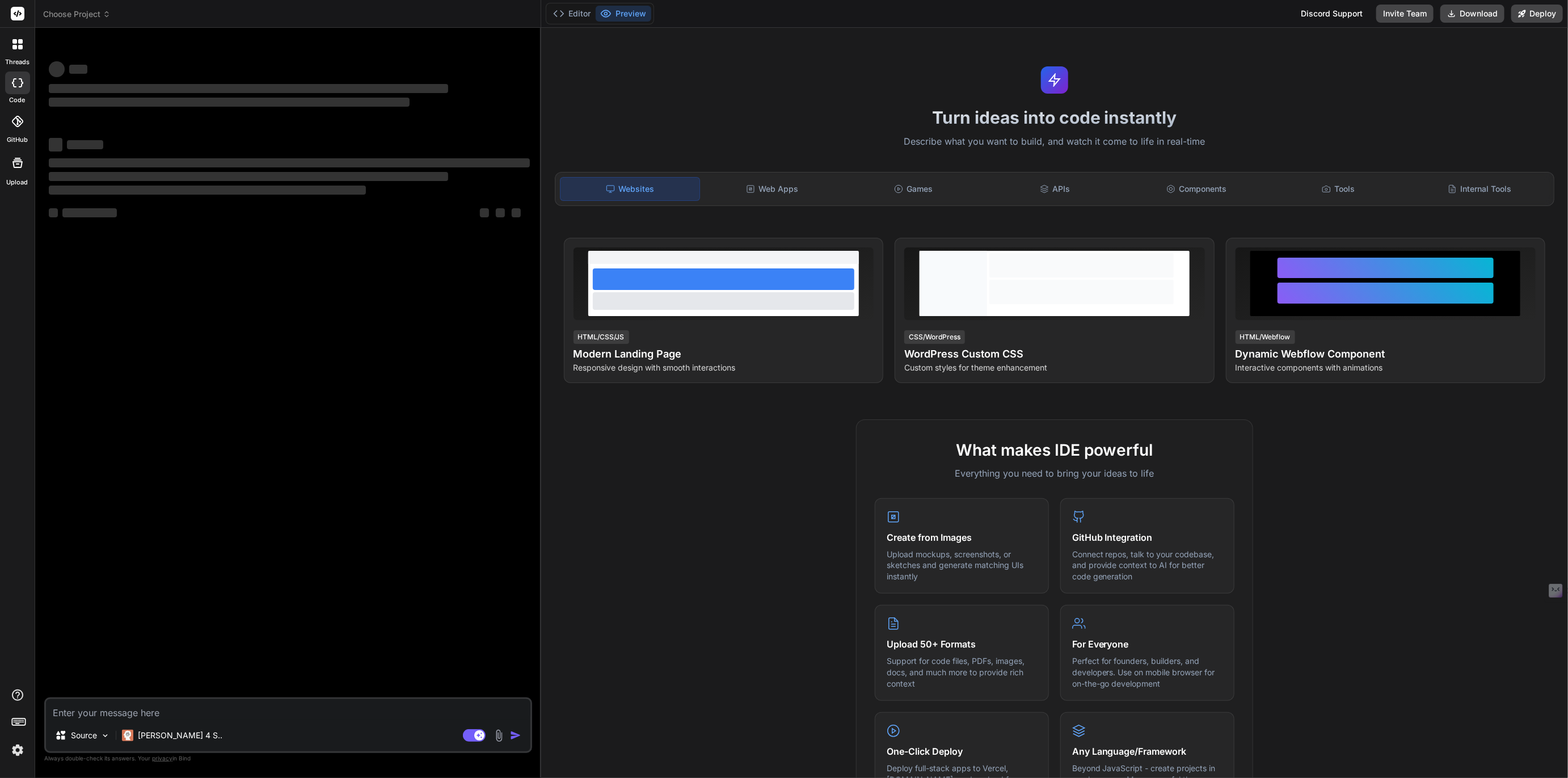
scroll to position [0, 0]
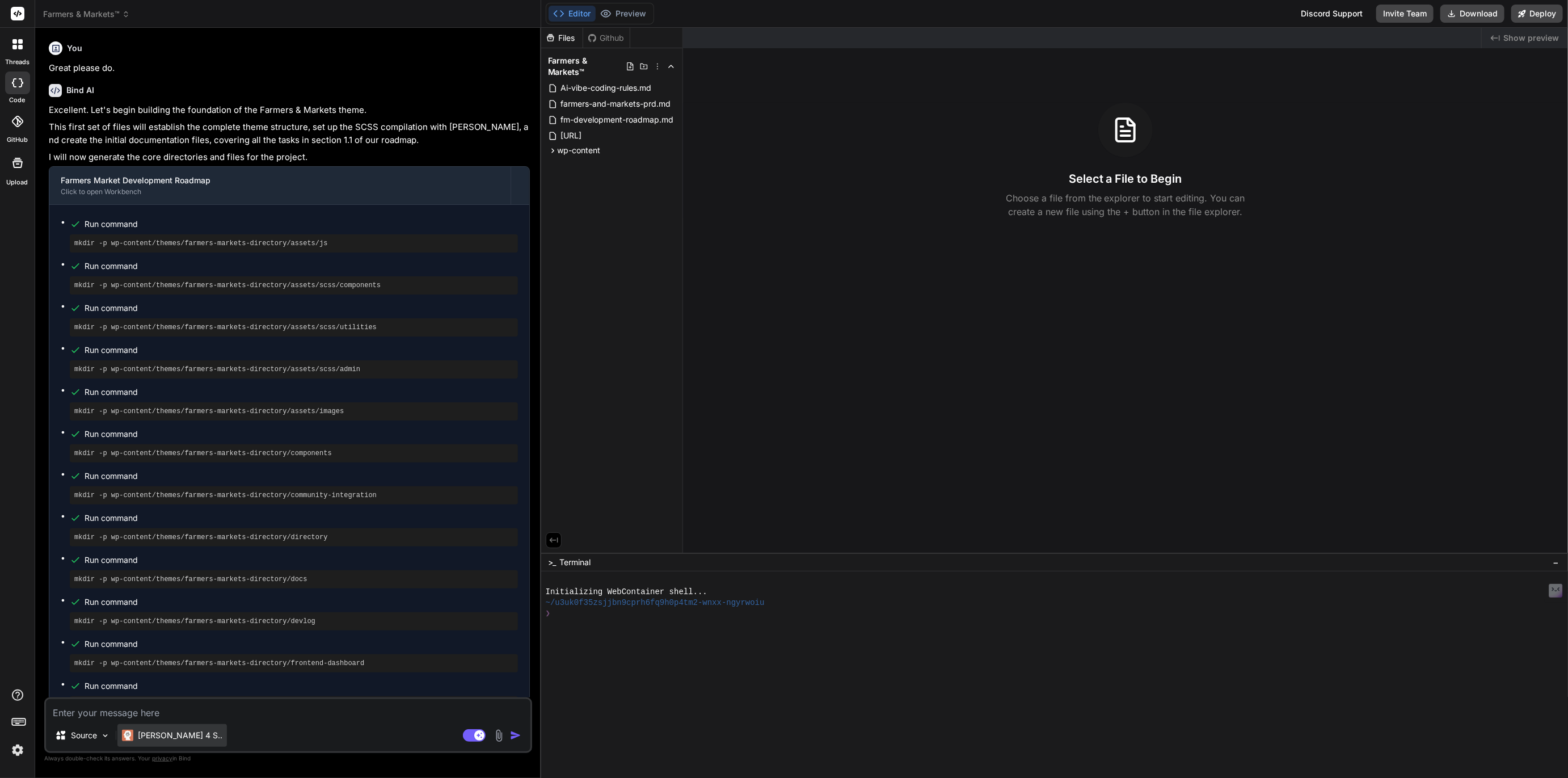
click at [166, 736] on p "Claude 4 S.." at bounding box center [180, 735] width 85 height 11
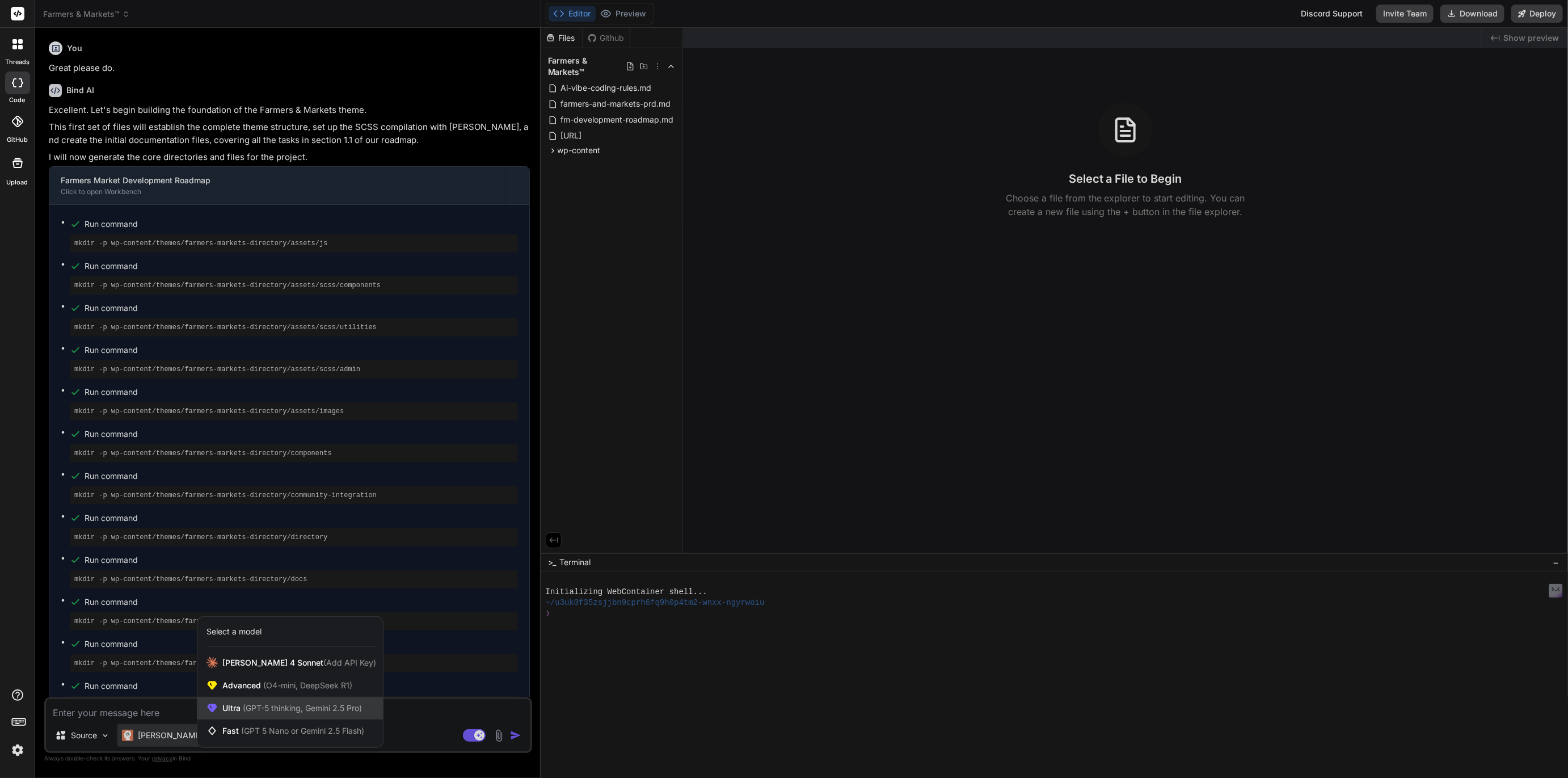
click at [253, 716] on div "Ultra (GPT-5 thinking, Gemini 2.5 Pro)" at bounding box center [290, 708] width 185 height 22
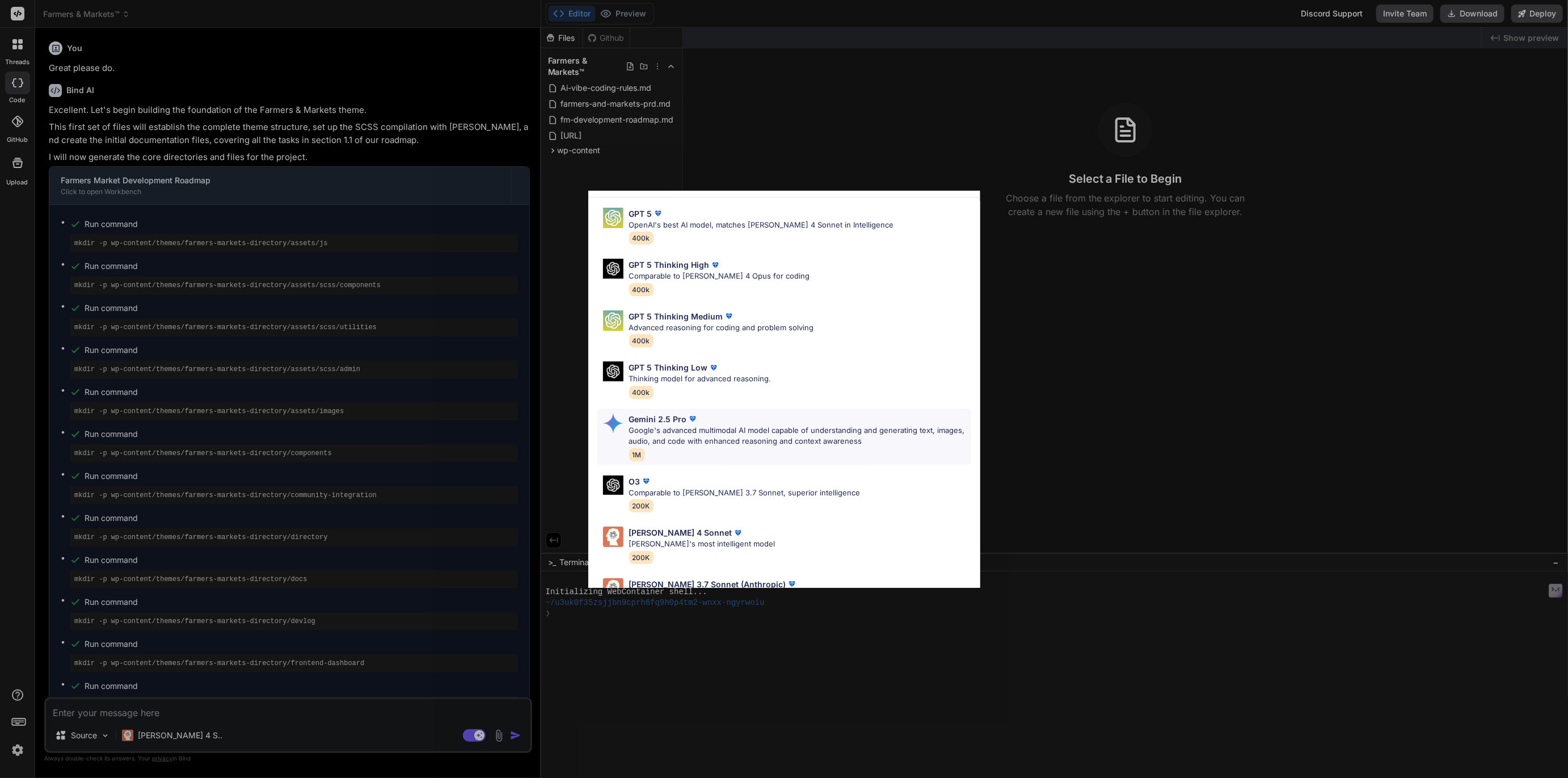
scroll to position [61, 0]
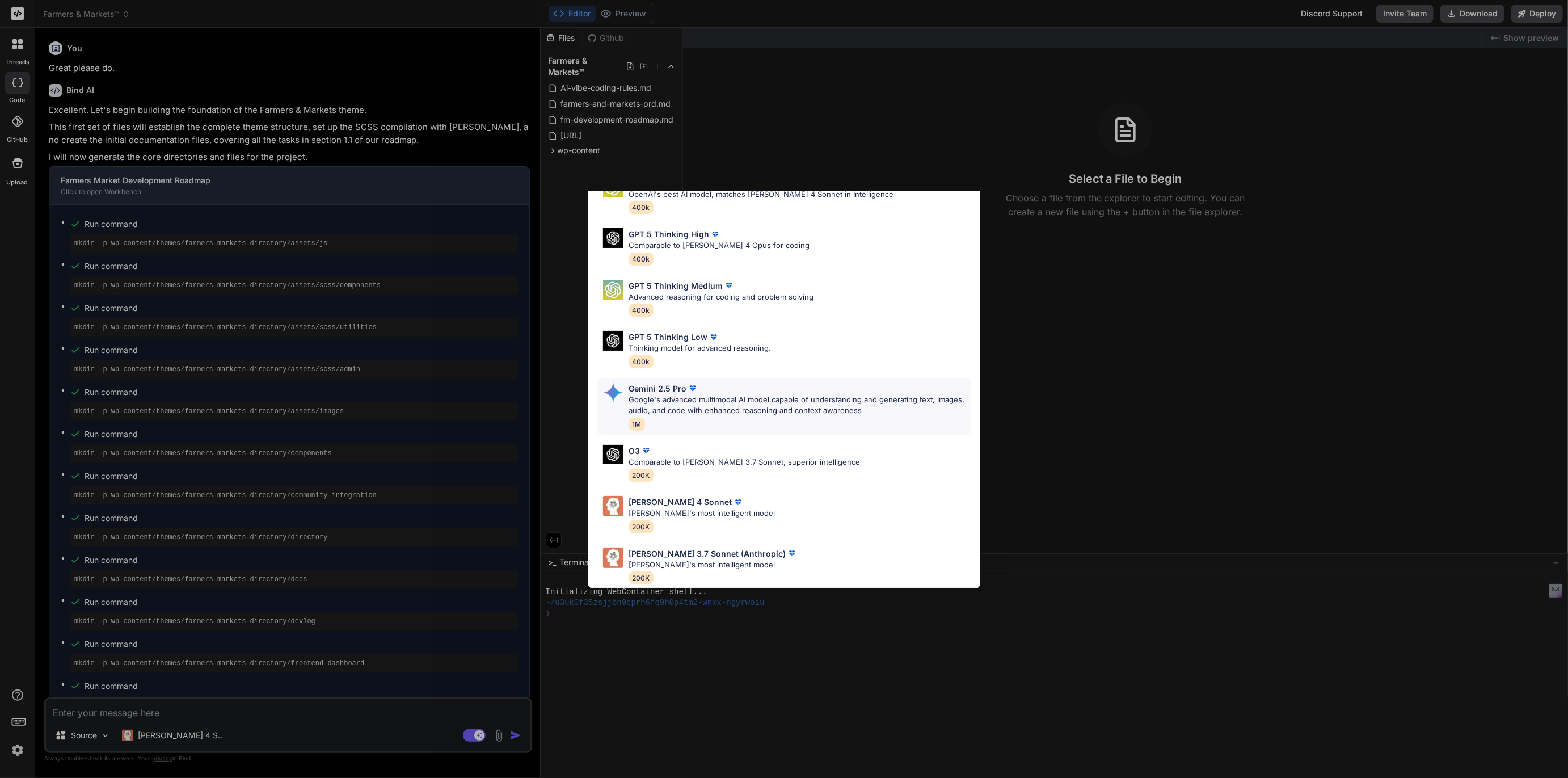
click at [681, 396] on p "Google's advanced multimodal AI model capable of understanding and generating t…" at bounding box center [800, 406] width 342 height 22
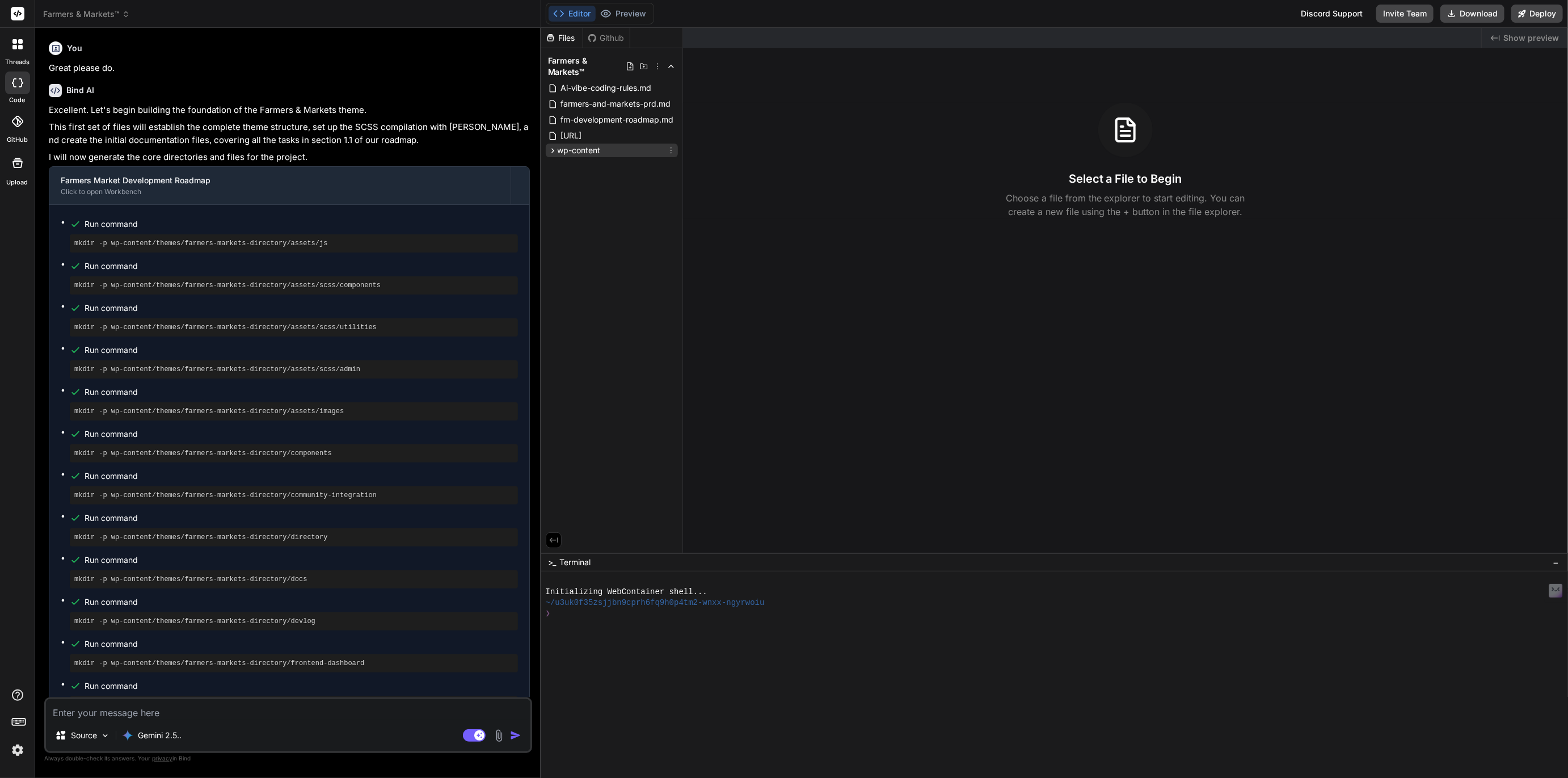
click at [581, 144] on span "wp-content" at bounding box center [579, 150] width 43 height 11
click at [578, 159] on span "themes" at bounding box center [581, 165] width 27 height 11
click at [606, 174] on span "farmers-markets-directory" at bounding box center [626, 180] width 99 height 11
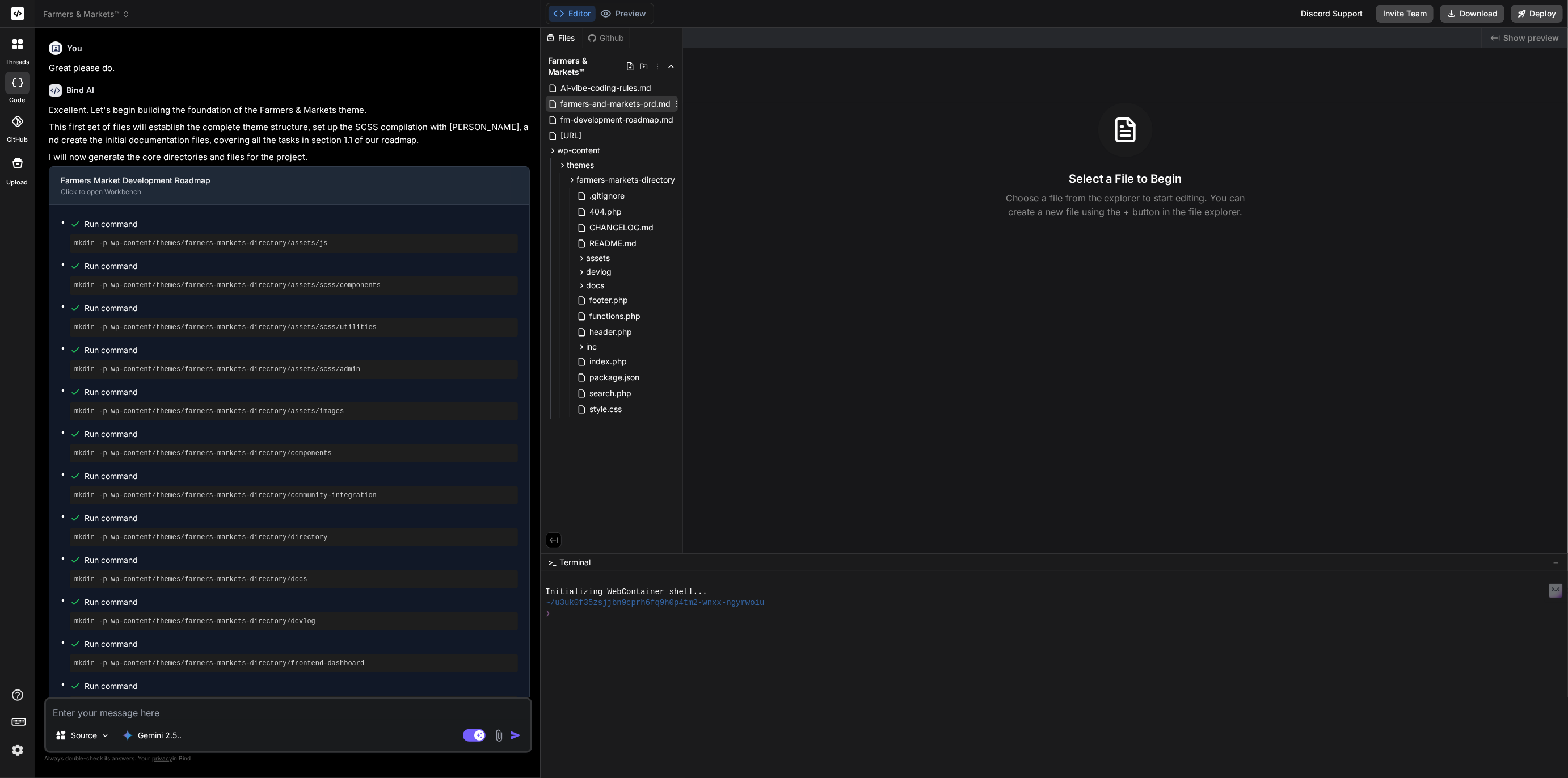
click at [627, 97] on span "farmers-and-markets-prd.md" at bounding box center [616, 104] width 112 height 14
type textarea "x"
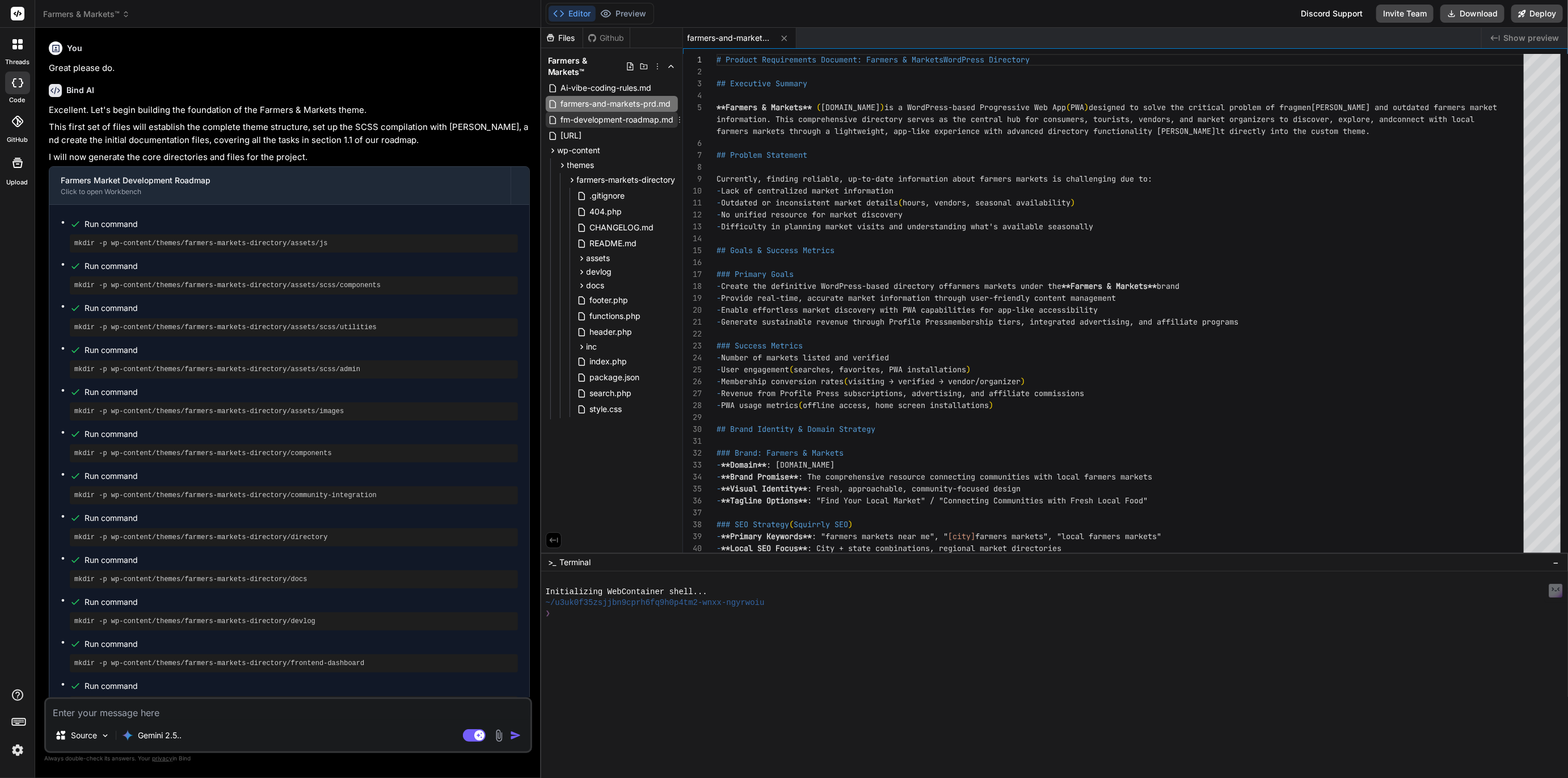
click at [629, 113] on span "fm-development-roadmap.md" at bounding box center [617, 120] width 115 height 14
type textarea "- CSV bulk import with color-coded validation feedback - Frontend dashboard wit…"
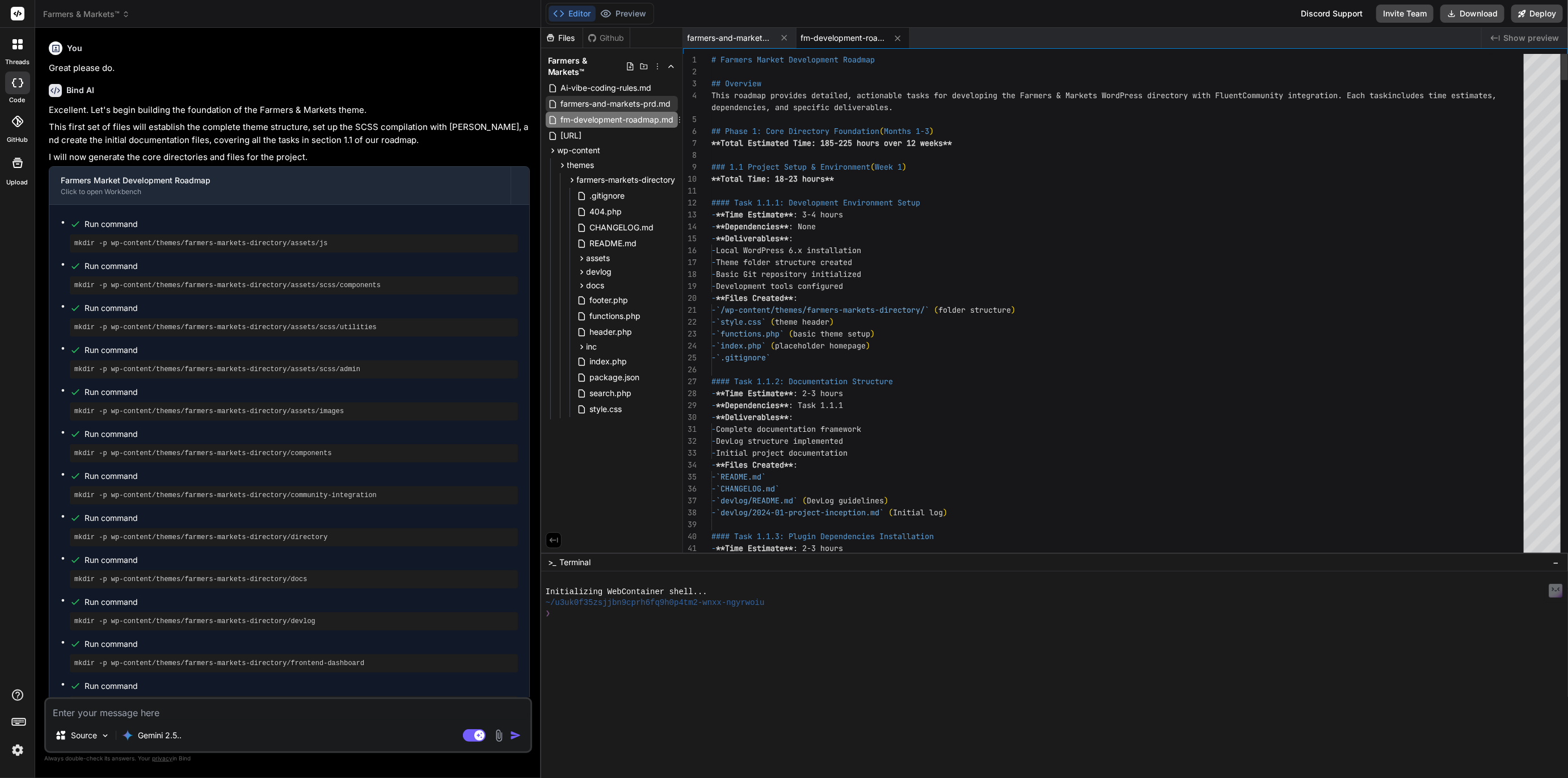
type textarea "x"
click at [624, 81] on span "Ai-vibe-coding-rules.md" at bounding box center [606, 88] width 93 height 14
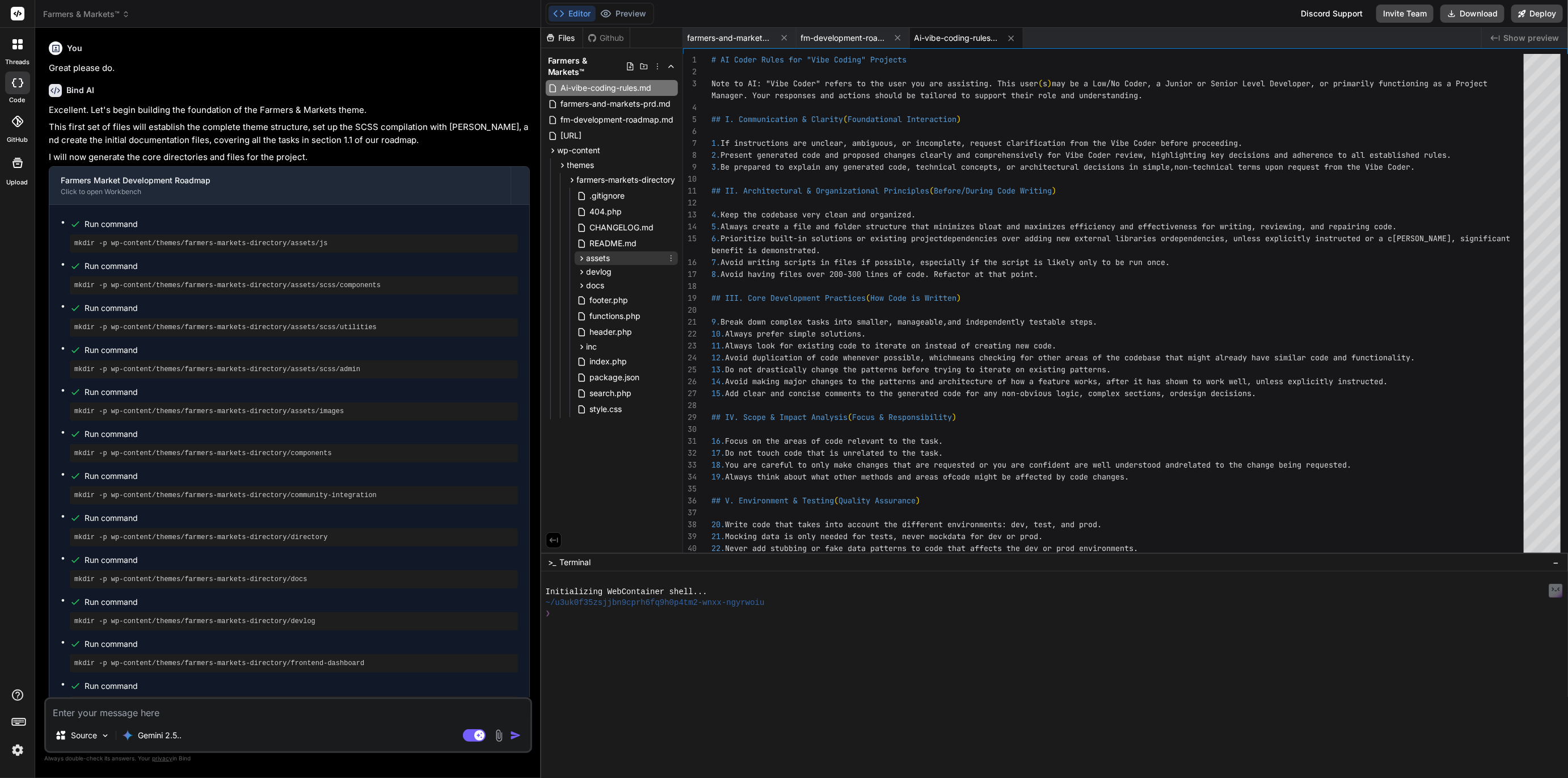
click at [596, 253] on span "assets" at bounding box center [599, 258] width 24 height 11
click at [604, 296] on span "devlog" at bounding box center [599, 301] width 26 height 11
click at [596, 359] on span "docs" at bounding box center [596, 365] width 18 height 11
click at [591, 439] on span "inc" at bounding box center [592, 444] width 11 height 11
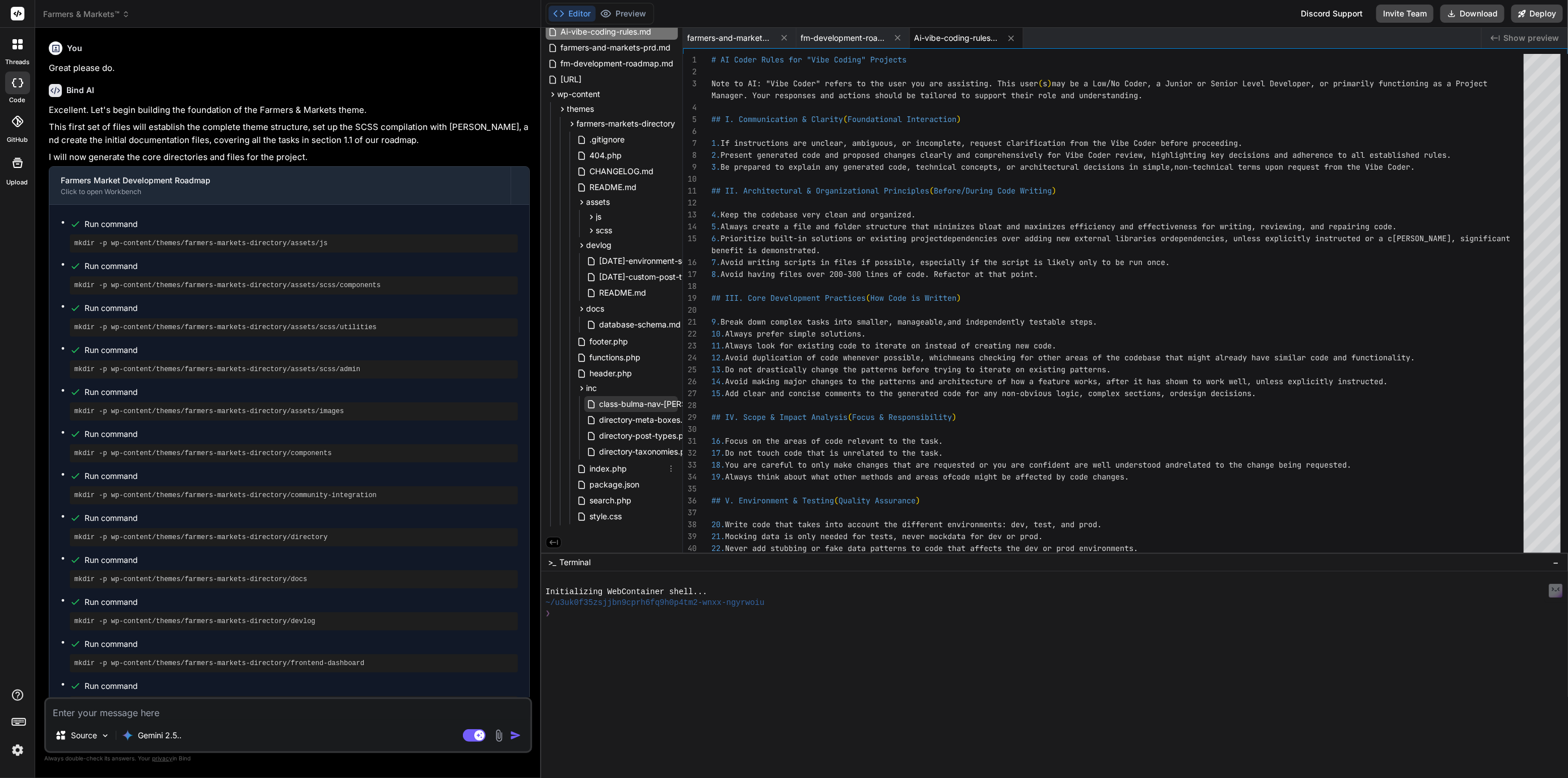
scroll to position [0, 0]
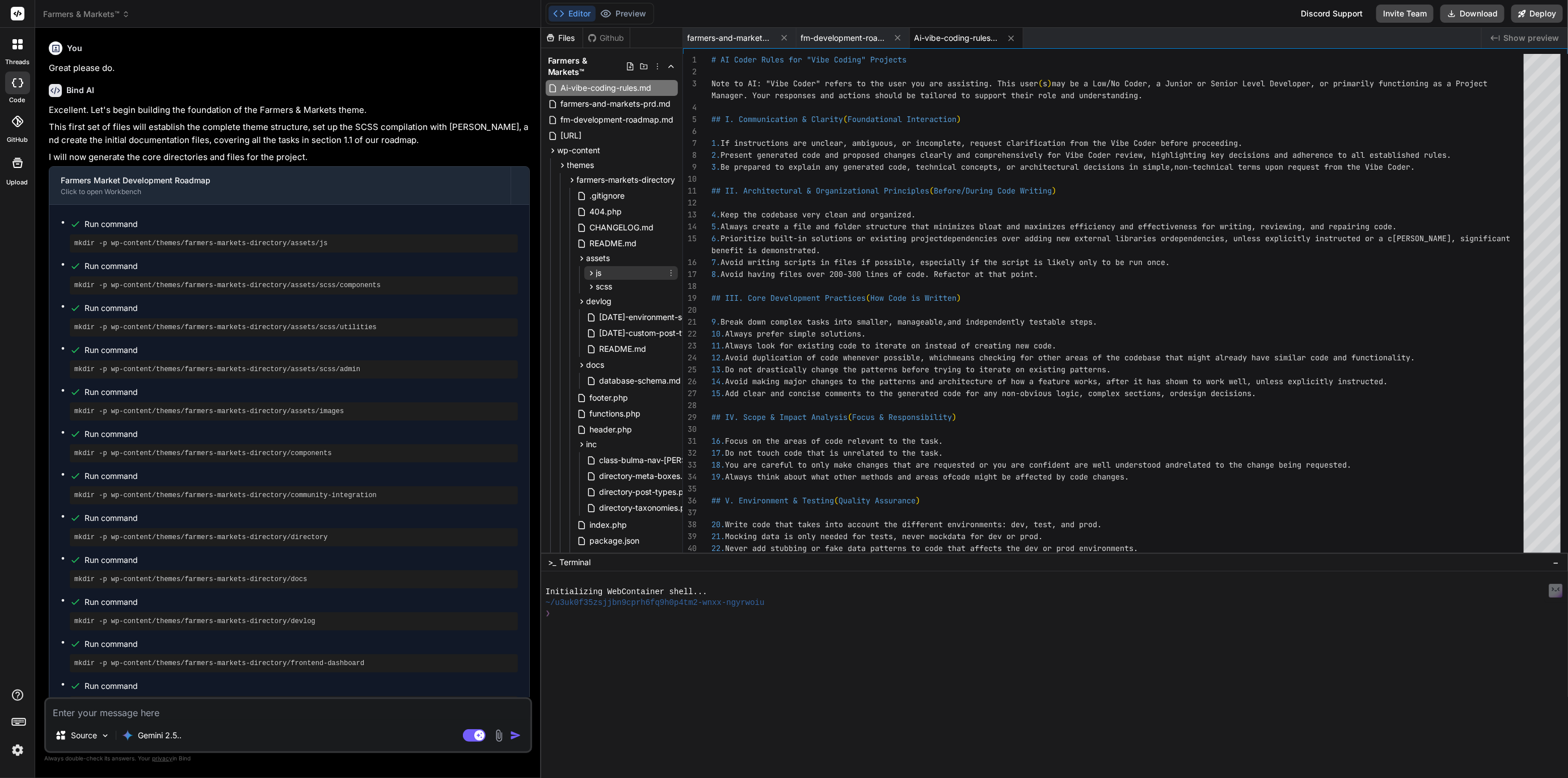
click at [596, 269] on span "js" at bounding box center [599, 273] width 6 height 11
click at [599, 318] on span "scss" at bounding box center [604, 321] width 16 height 11
click at [742, 38] on span "farmers-and-markets-prd.md" at bounding box center [730, 38] width 85 height 11
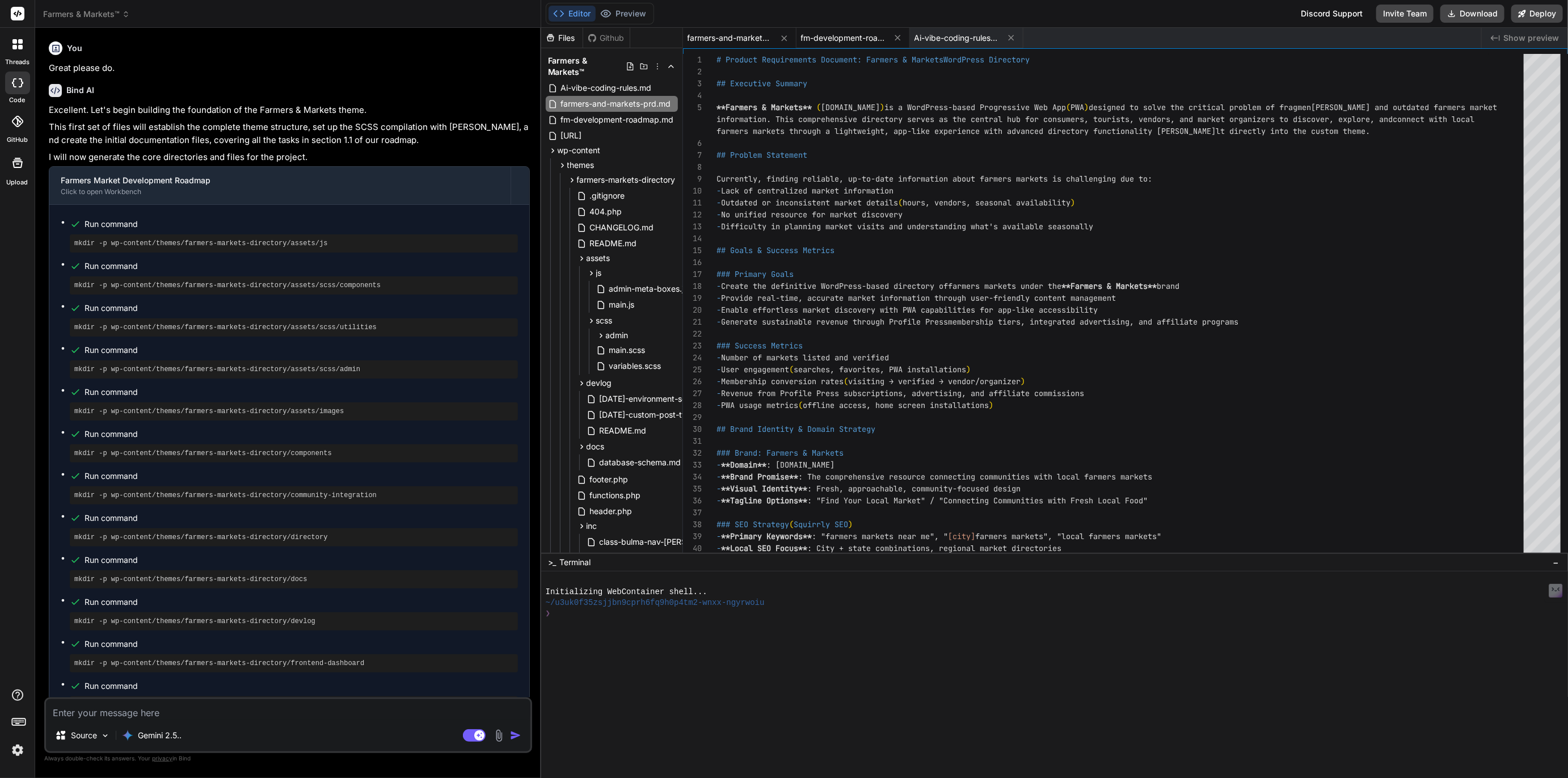
click at [835, 34] on span "fm-development-roadmap.md" at bounding box center [843, 38] width 85 height 11
type textarea "- CSV bulk import with color-coded validation feedback - Frontend dashboard wit…"
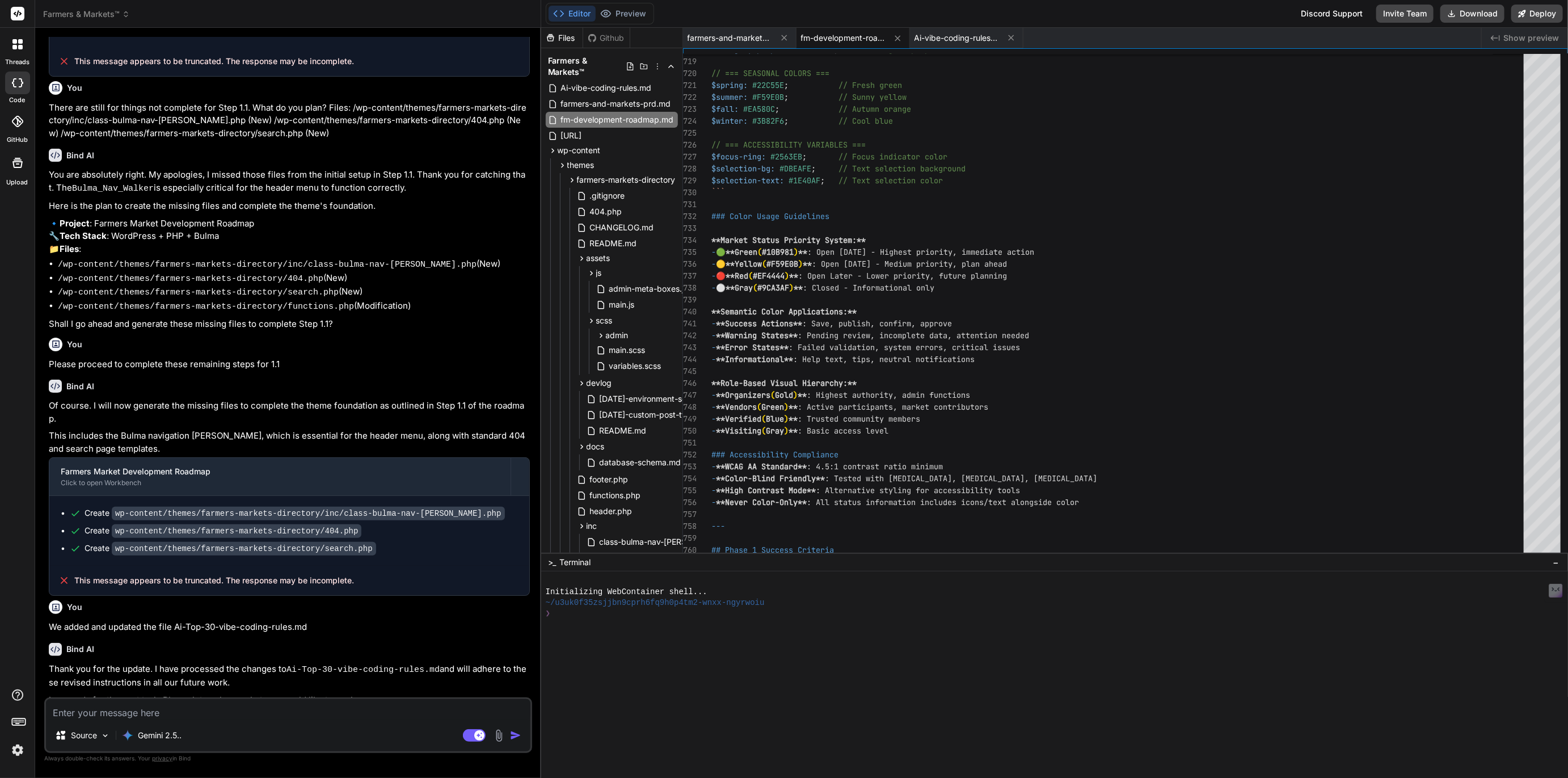
scroll to position [1369, 0]
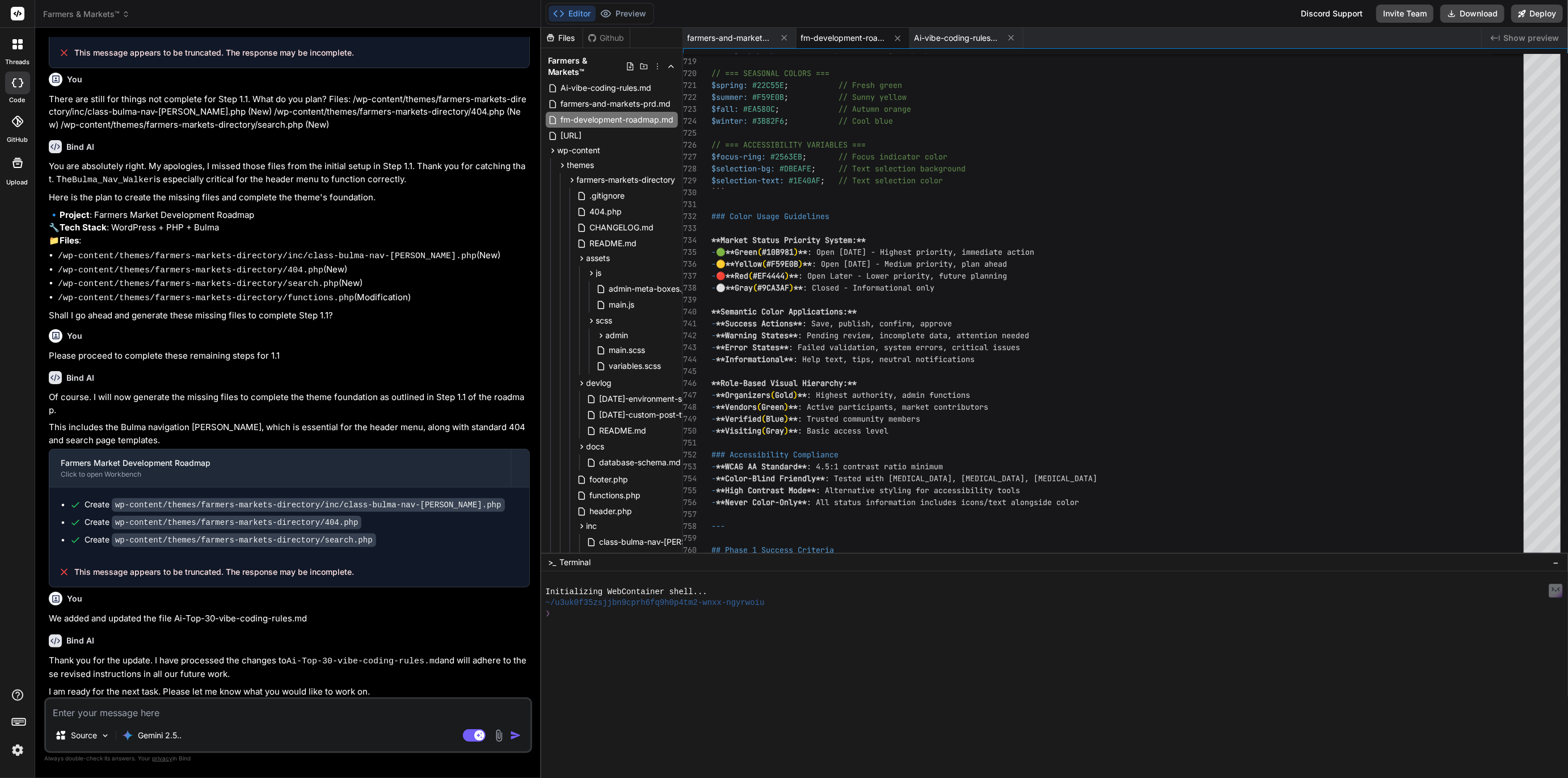
click at [148, 706] on textarea at bounding box center [288, 709] width 484 height 21
type textarea "G"
type textarea "x"
type textarea "Gr"
type textarea "x"
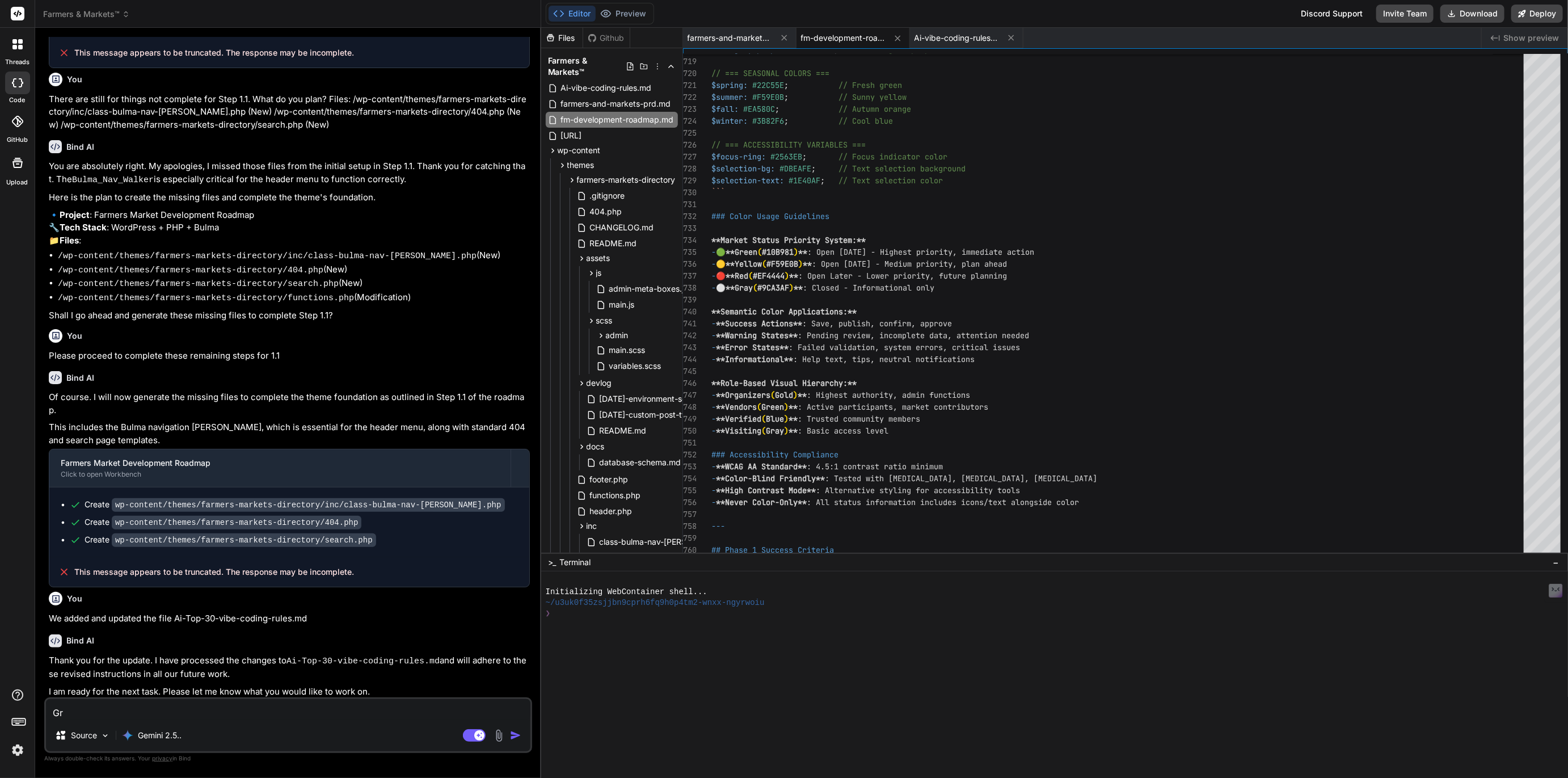
type textarea "Gre"
type textarea "x"
type textarea "Grea"
type textarea "x"
type textarea "Great"
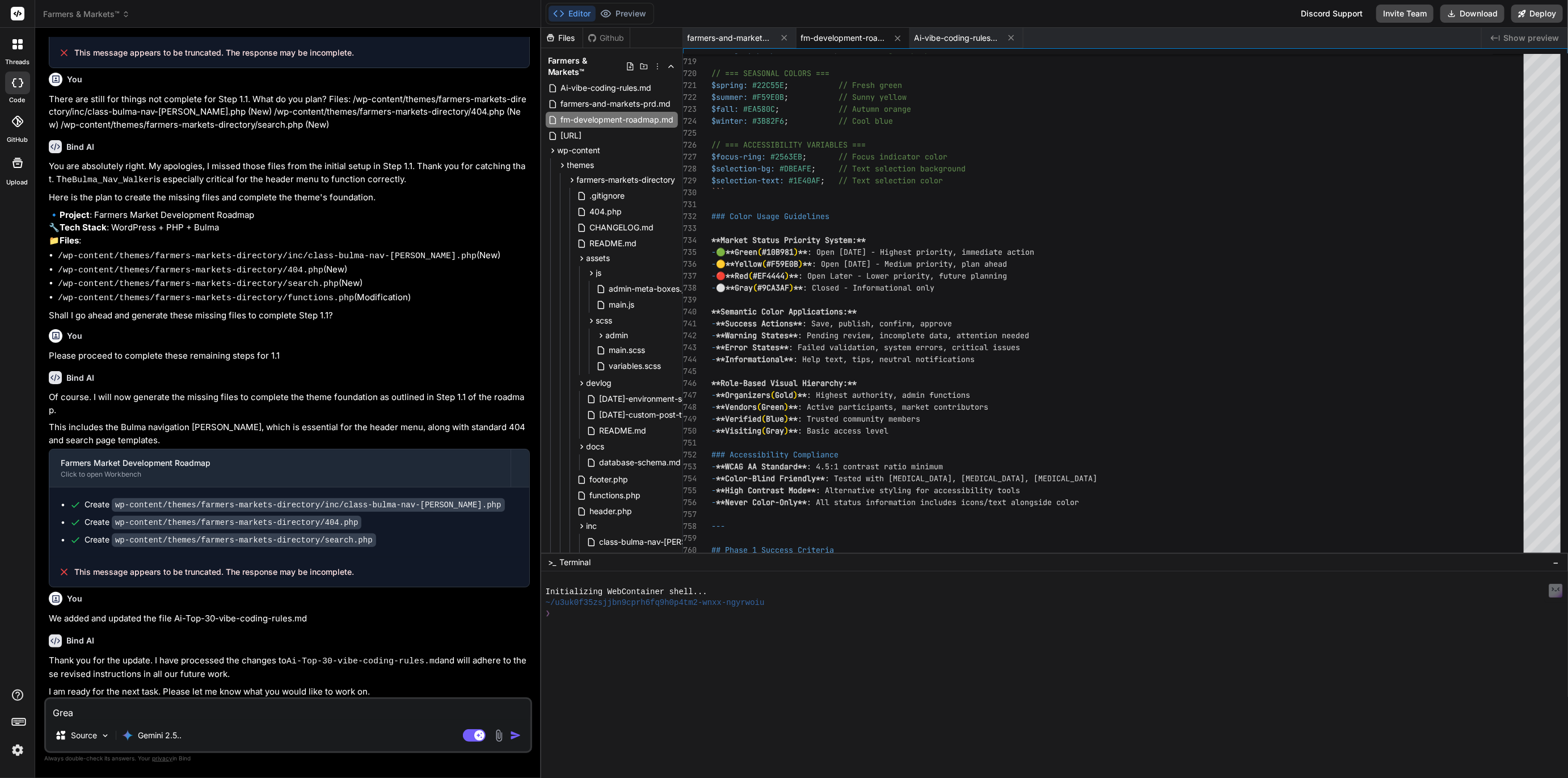
type textarea "x"
type textarea "Great"
type textarea "x"
type textarea "Great m"
type textarea "x"
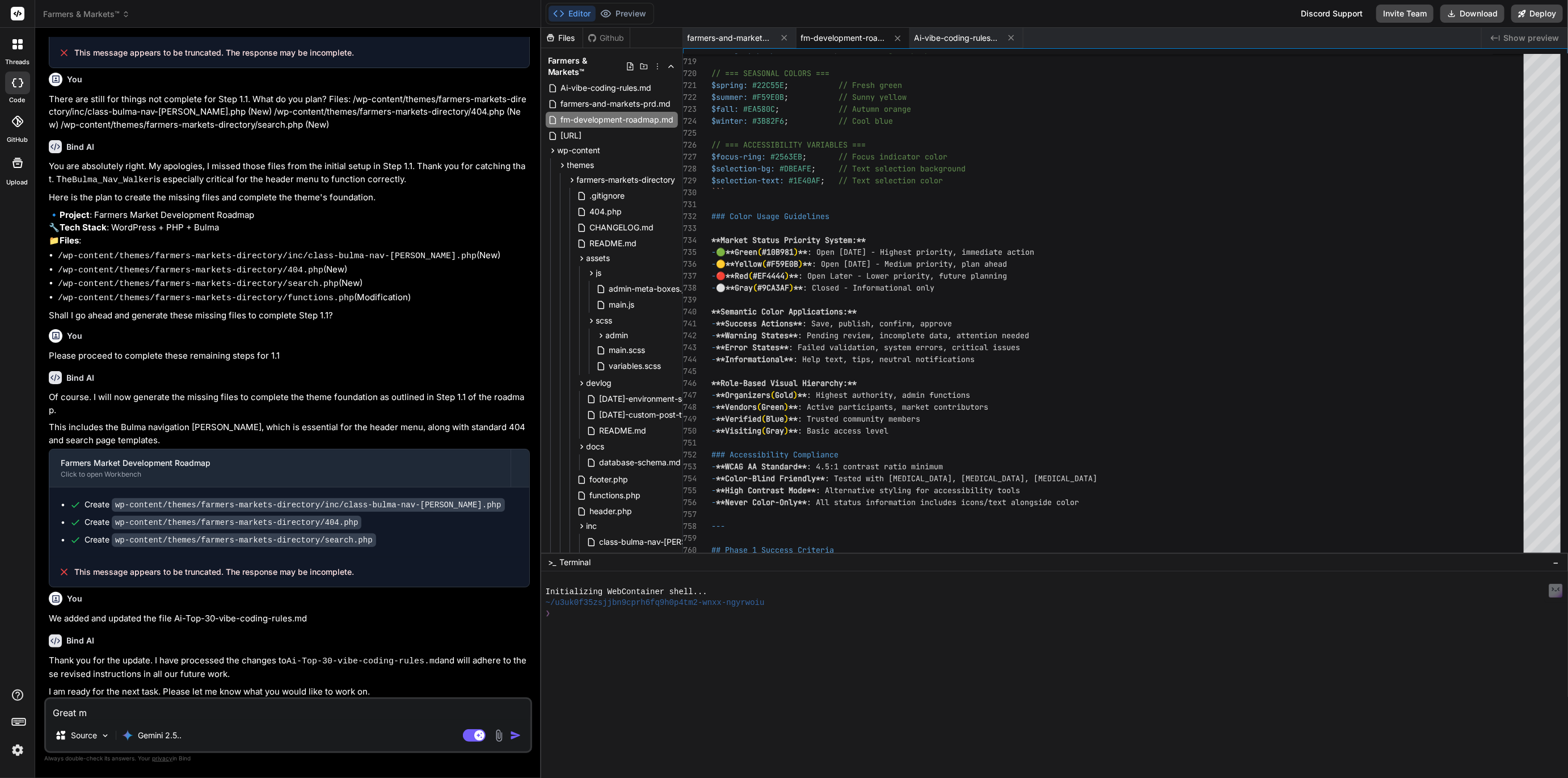
type textarea "Great mo"
type textarea "x"
type textarea "Great mor"
type textarea "x"
type textarea "Great morn"
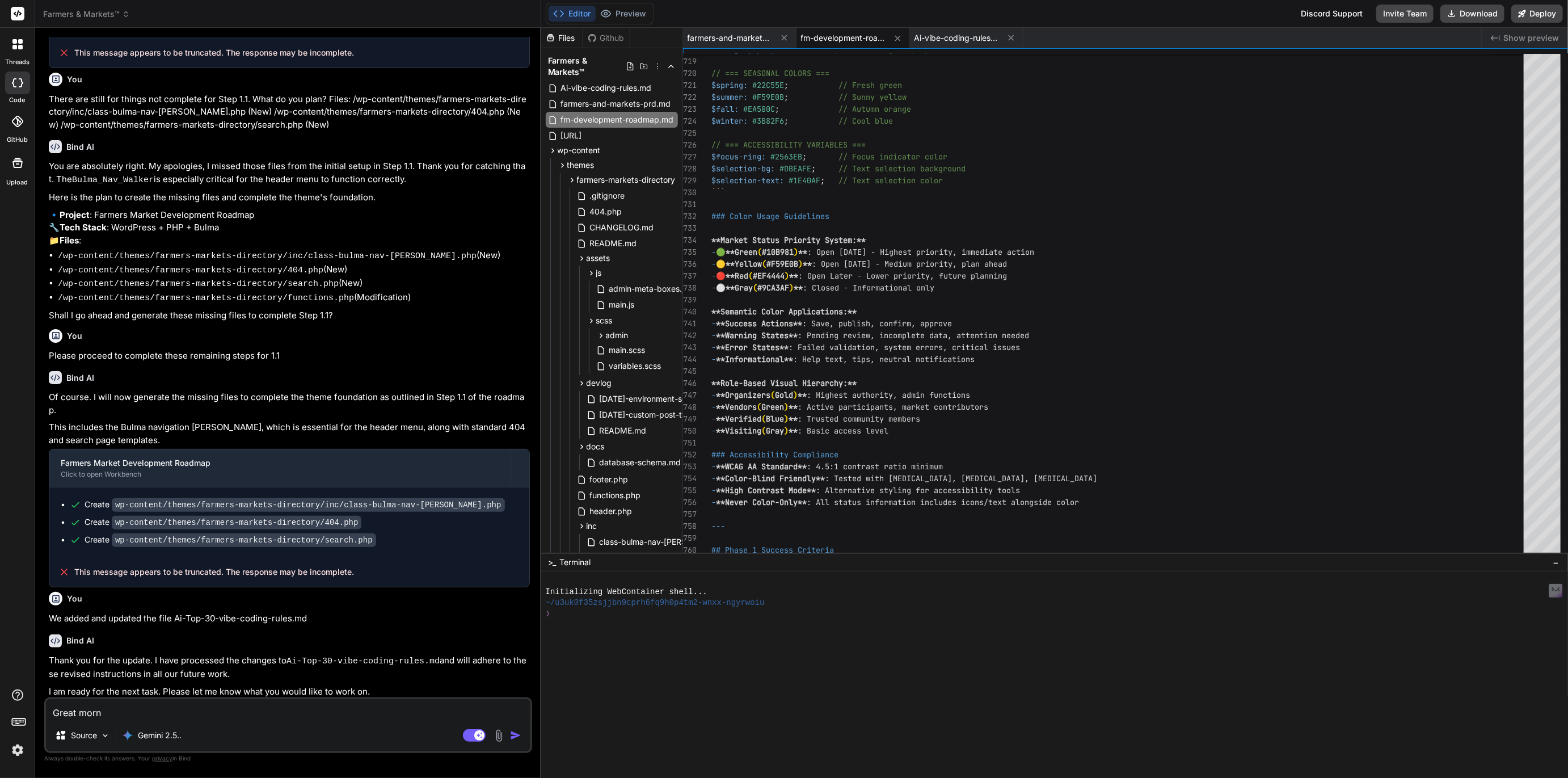
type textarea "x"
type textarea "Great morni"
type textarea "x"
type textarea "Great mornin"
type textarea "x"
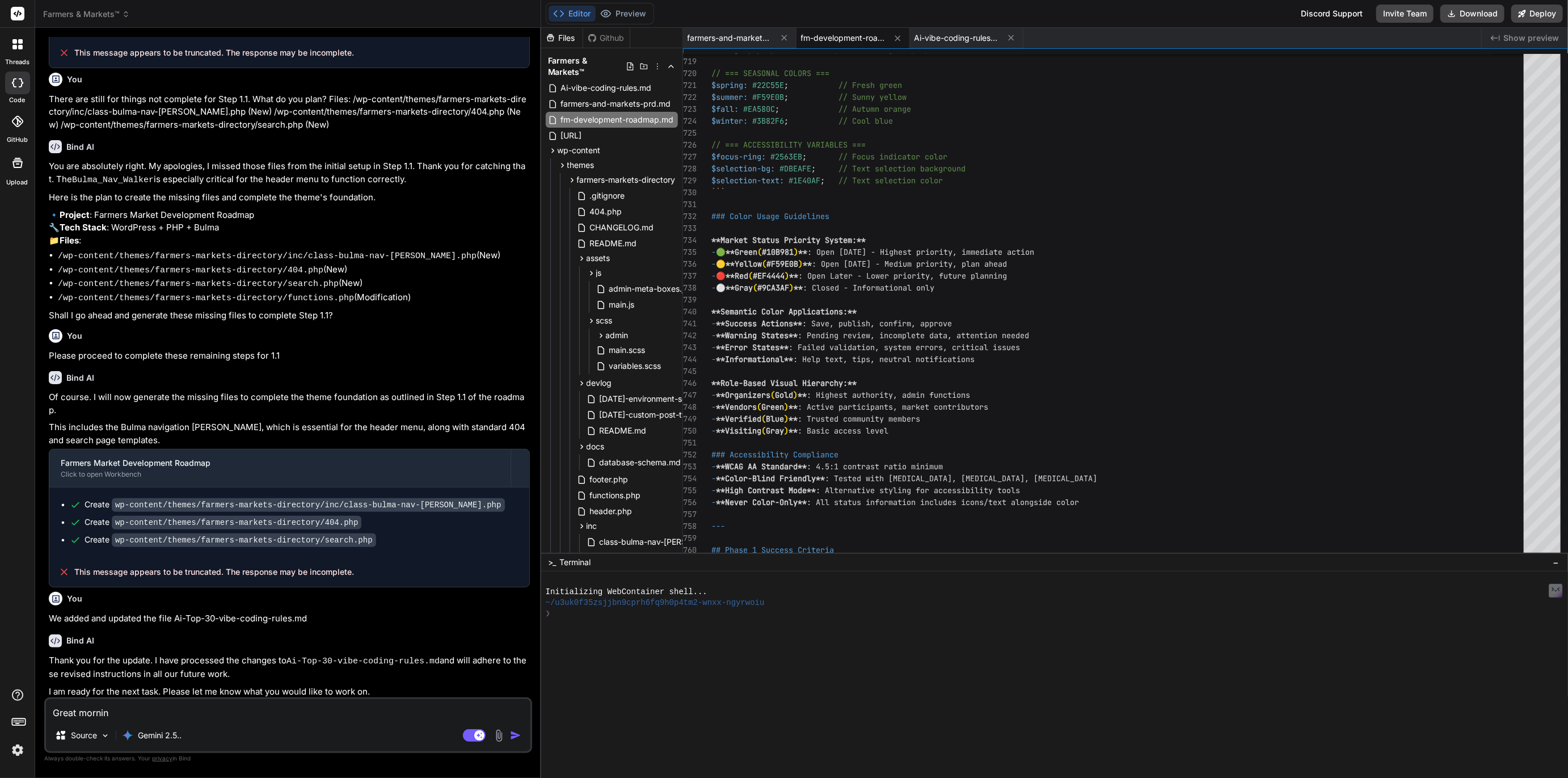
type textarea "Great morning"
type textarea "x"
type textarea "Great morning,"
type textarea "x"
type textarea "Great morning,"
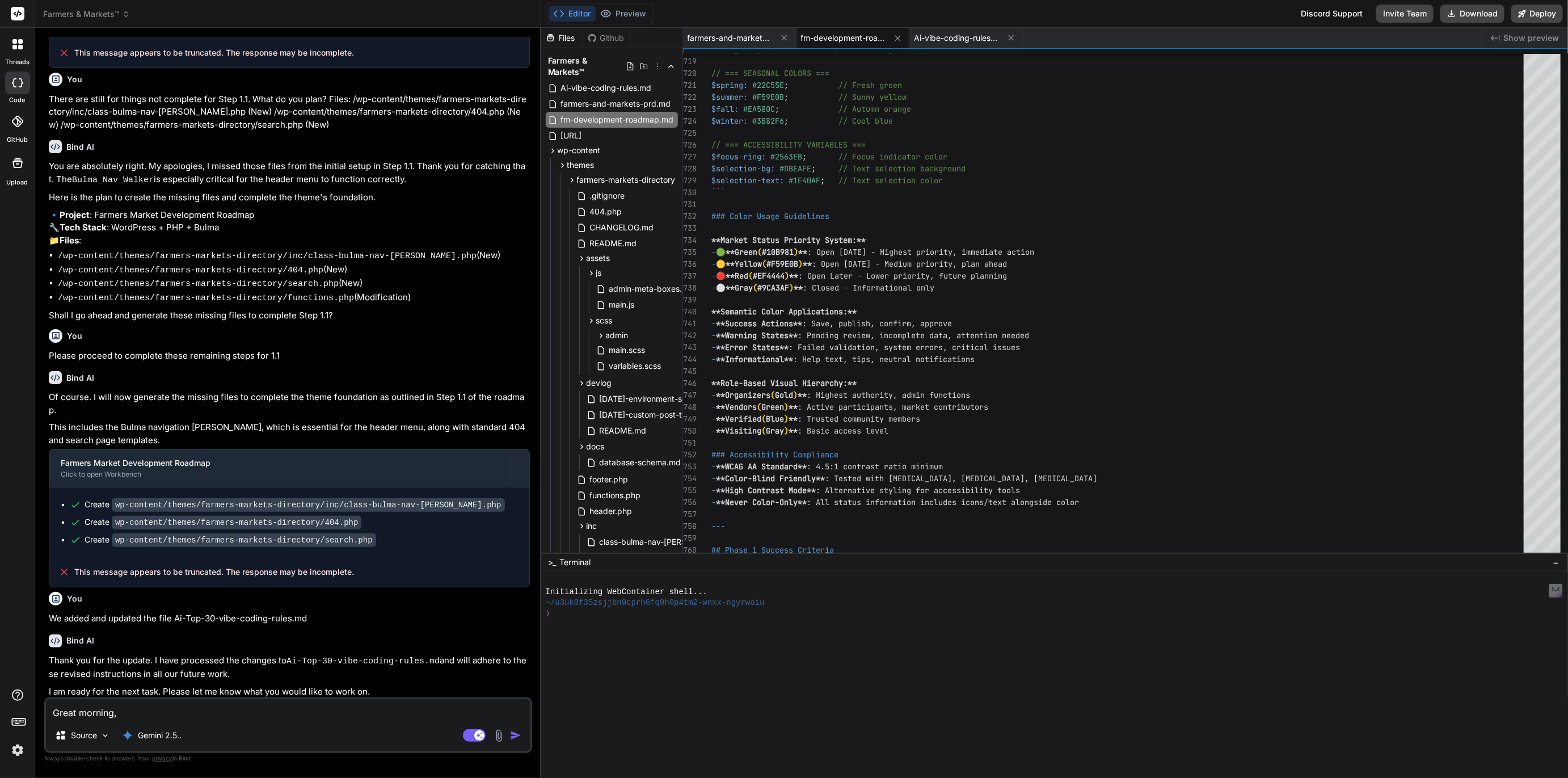
type textarea "x"
type textarea "Great morning, w"
type textarea "x"
type textarea "Great morning, we"
type textarea "x"
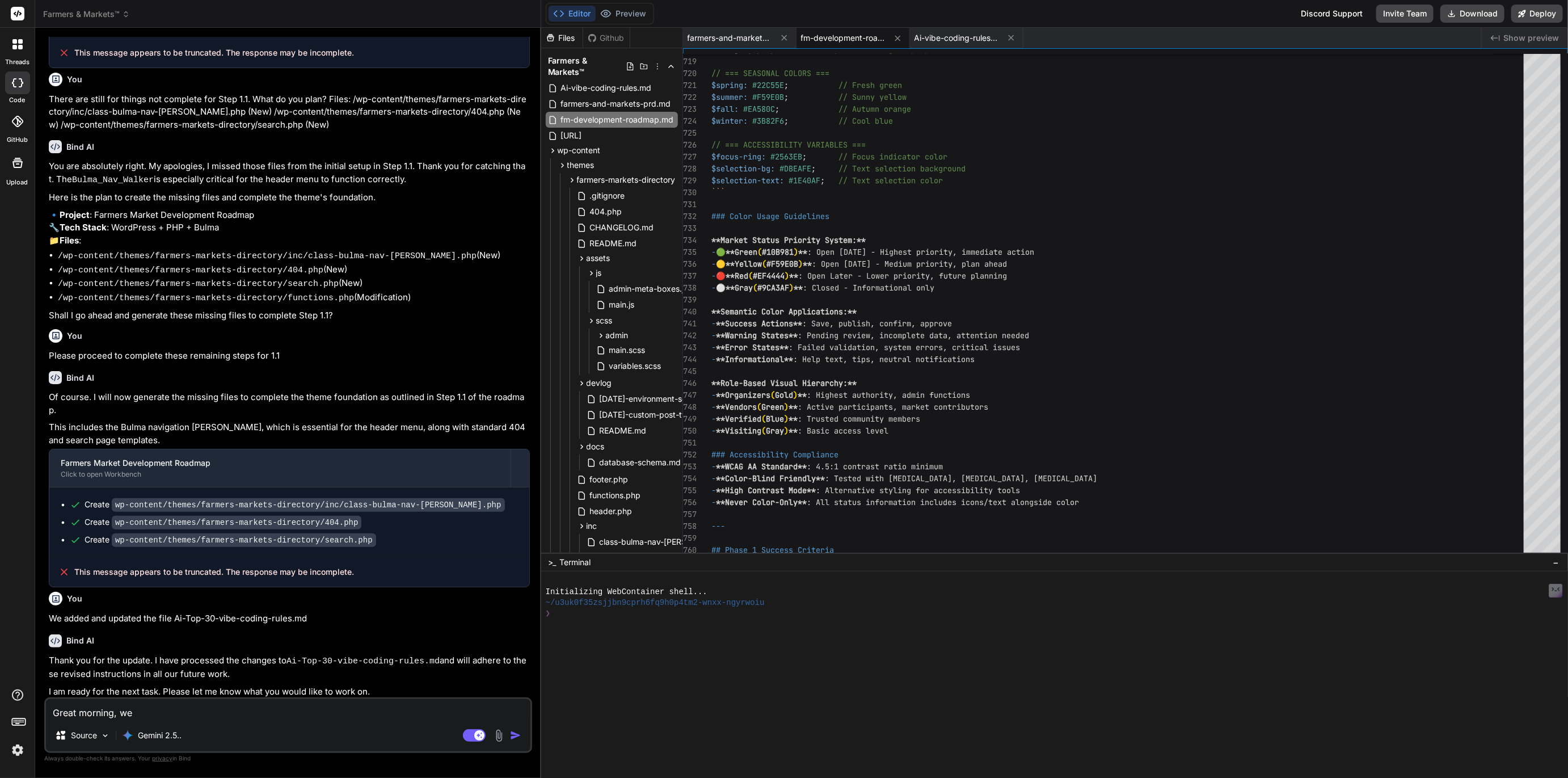
type textarea "Great morning, we'"
type textarea "x"
type textarea "Great morning, we'r"
type textarea "x"
type textarea "Great morning, we're"
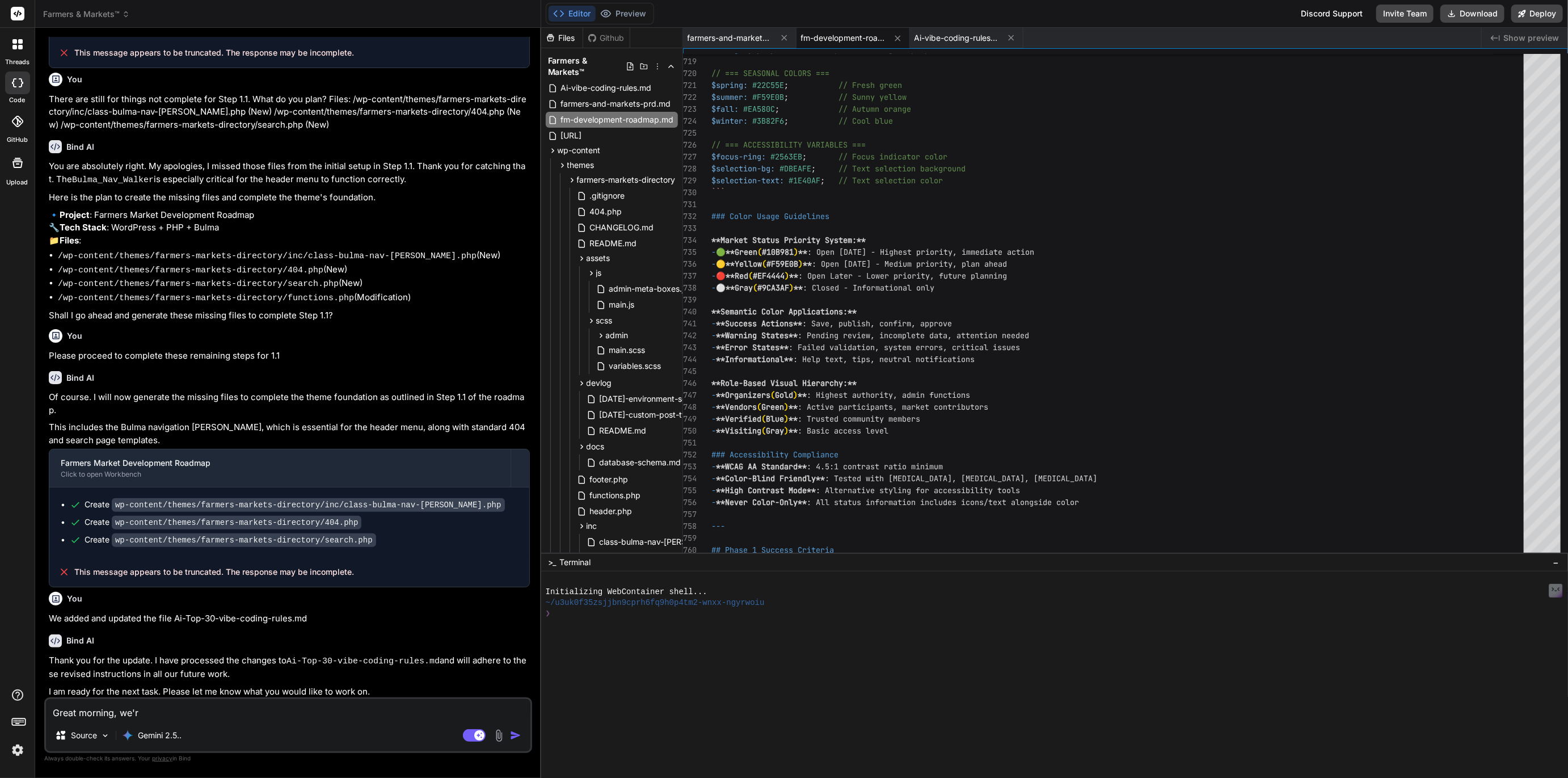
type textarea "x"
type textarea "Great morning, we're"
type textarea "x"
type textarea "Great morning, we're b"
type textarea "x"
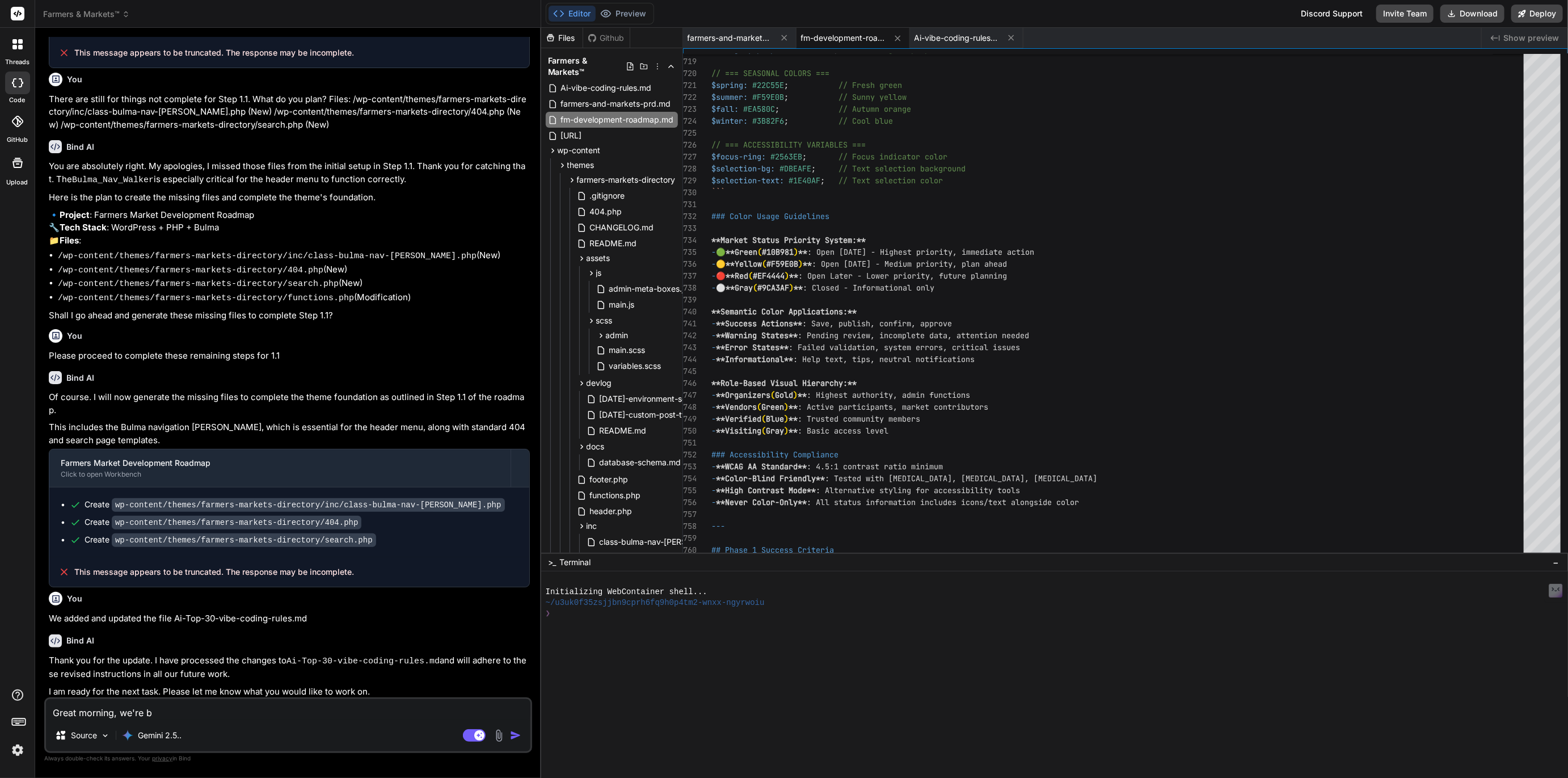
type textarea "Great morning, we're ba"
type textarea "x"
type textarea "Great morning, we're bac"
type textarea "x"
type textarea "Great morning, we're back"
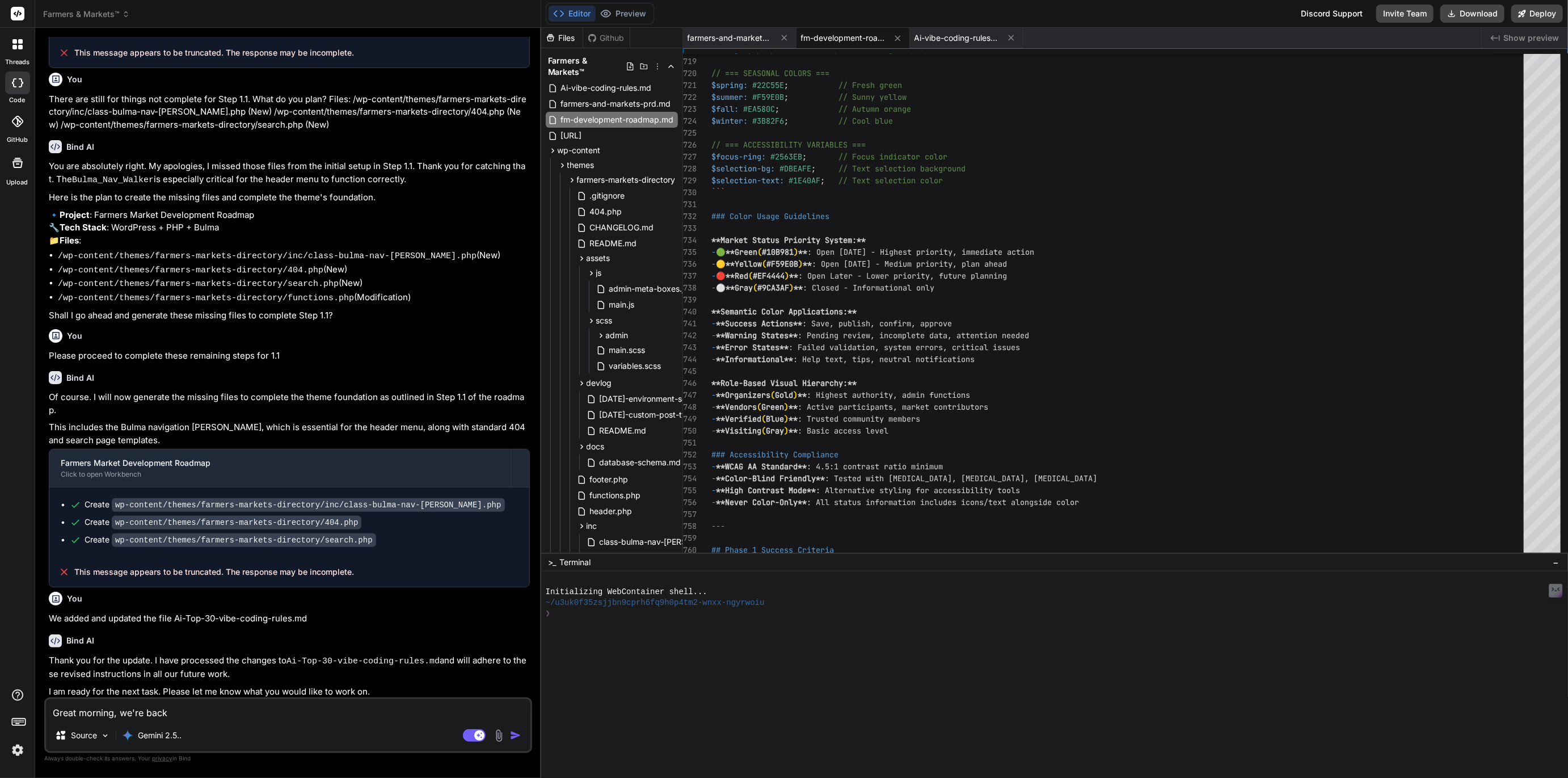
type textarea "x"
type textarea "Great morning, we're back"
type textarea "x"
type textarea "Great morning, we're back a"
type textarea "x"
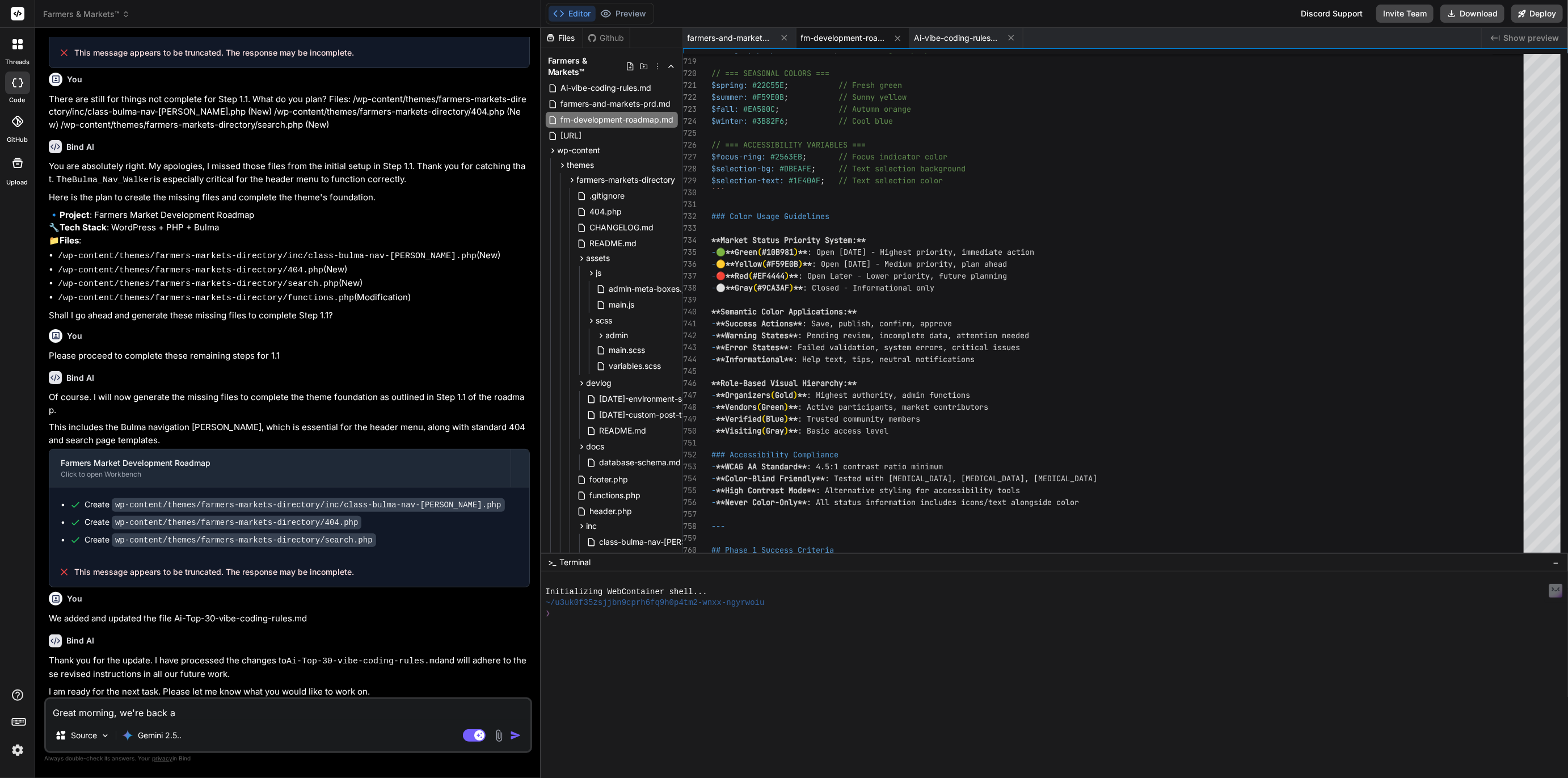
type textarea "Great morning, we're back an"
type textarea "x"
type textarea "Great morning, we're back and"
type textarea "x"
type textarea "Great morning, we're back and"
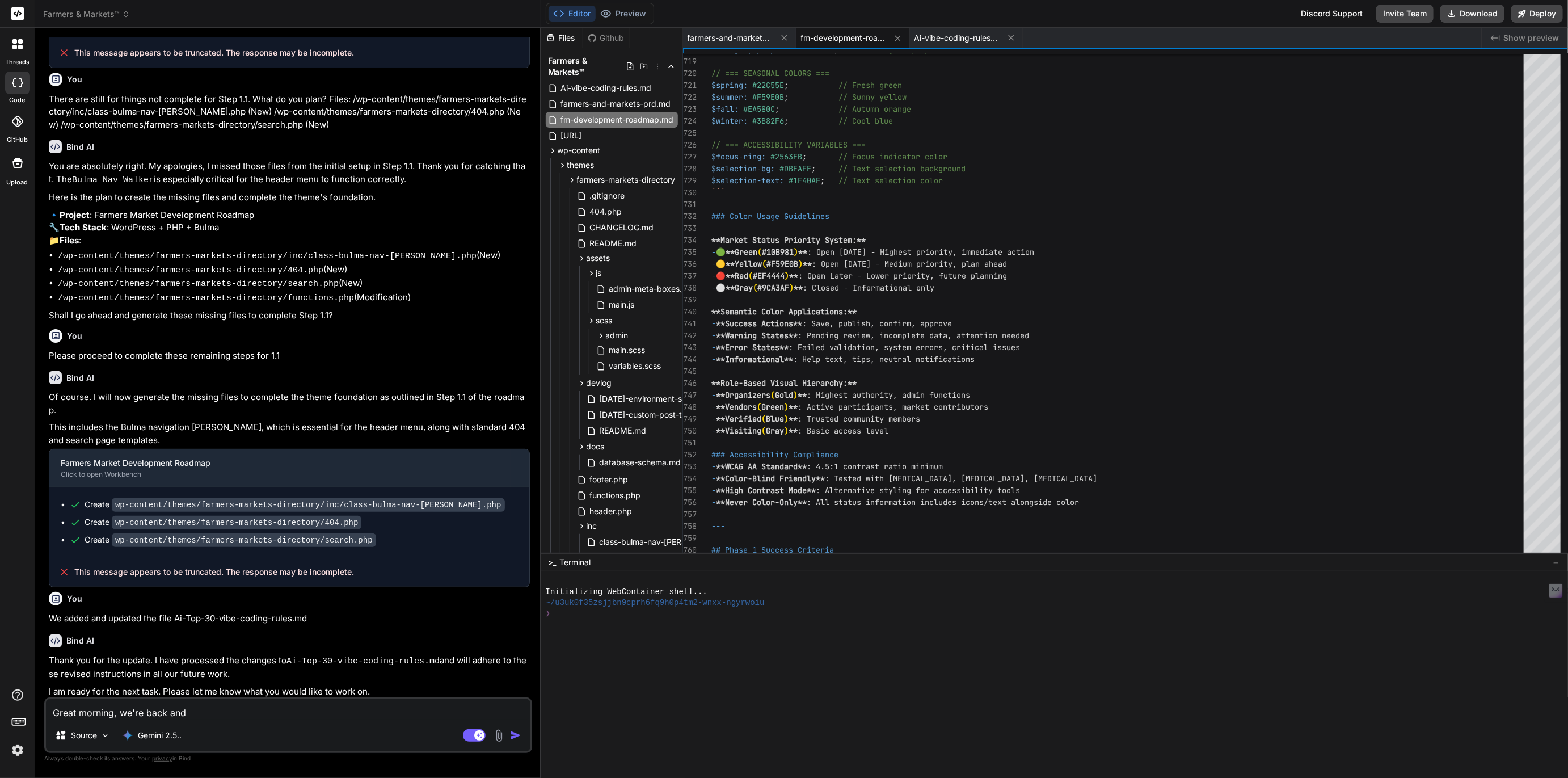
type textarea "x"
type textarea "Great morning, we're back and r"
type textarea "x"
type textarea "Great morning, we're back and re"
type textarea "x"
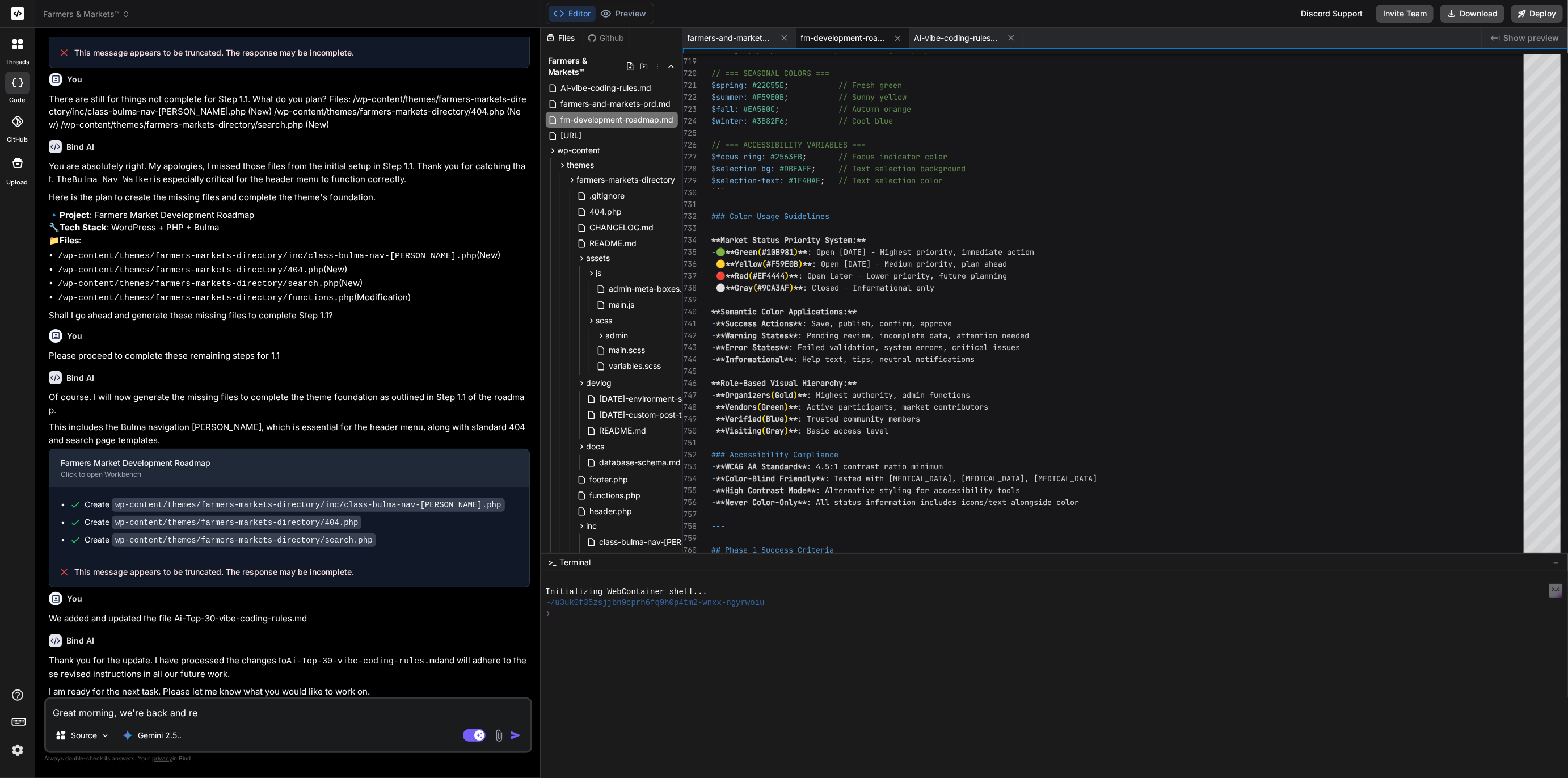
type textarea "Great morning, we're back and rea"
type textarea "x"
type textarea "Great morning, we're back and read"
type textarea "x"
type textarea "Great morning, we're back and ready"
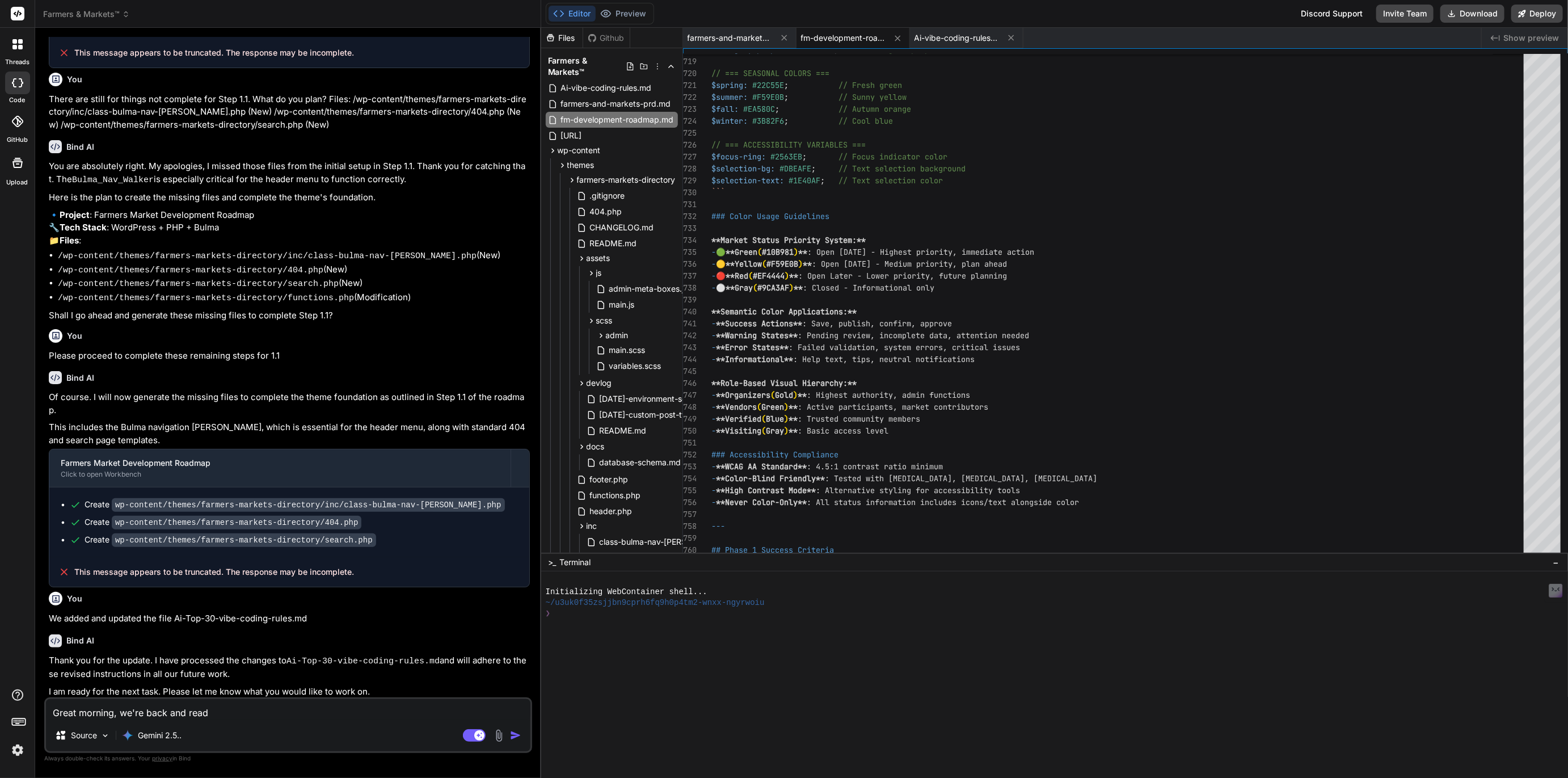
type textarea "x"
type textarea "Great morning, we're back and ready"
type textarea "x"
type textarea "Great morning, we're back and ready r"
type textarea "x"
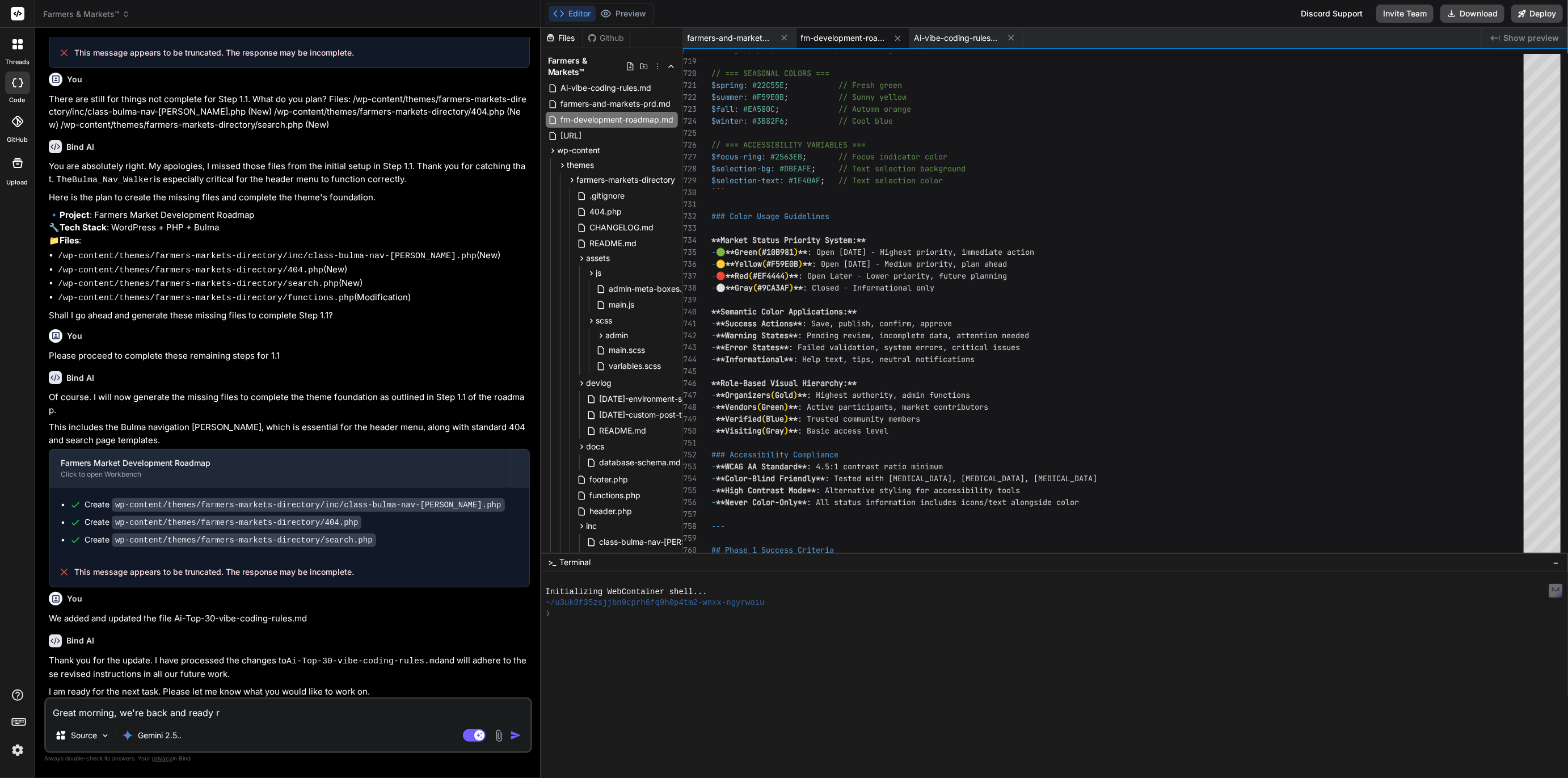
type textarea "Great morning, we're back and ready"
type textarea "x"
type textarea "Great morning, we're back and ready f"
type textarea "x"
type textarea "Great morning, we're back and ready fo"
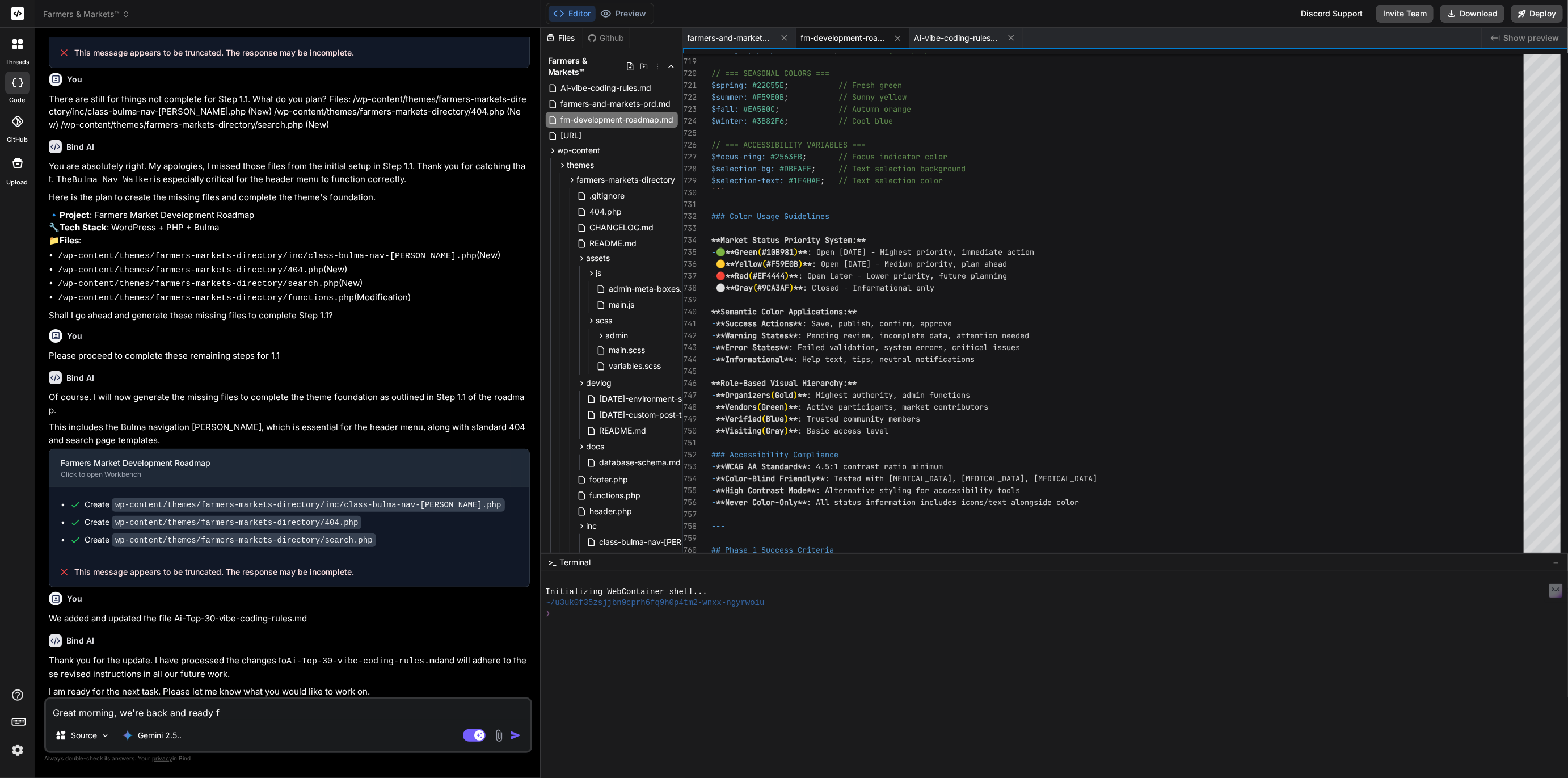
type textarea "x"
type textarea "Great morning, we're back and ready for"
type textarea "x"
type textarea "Great morning, we're back and ready for"
type textarea "x"
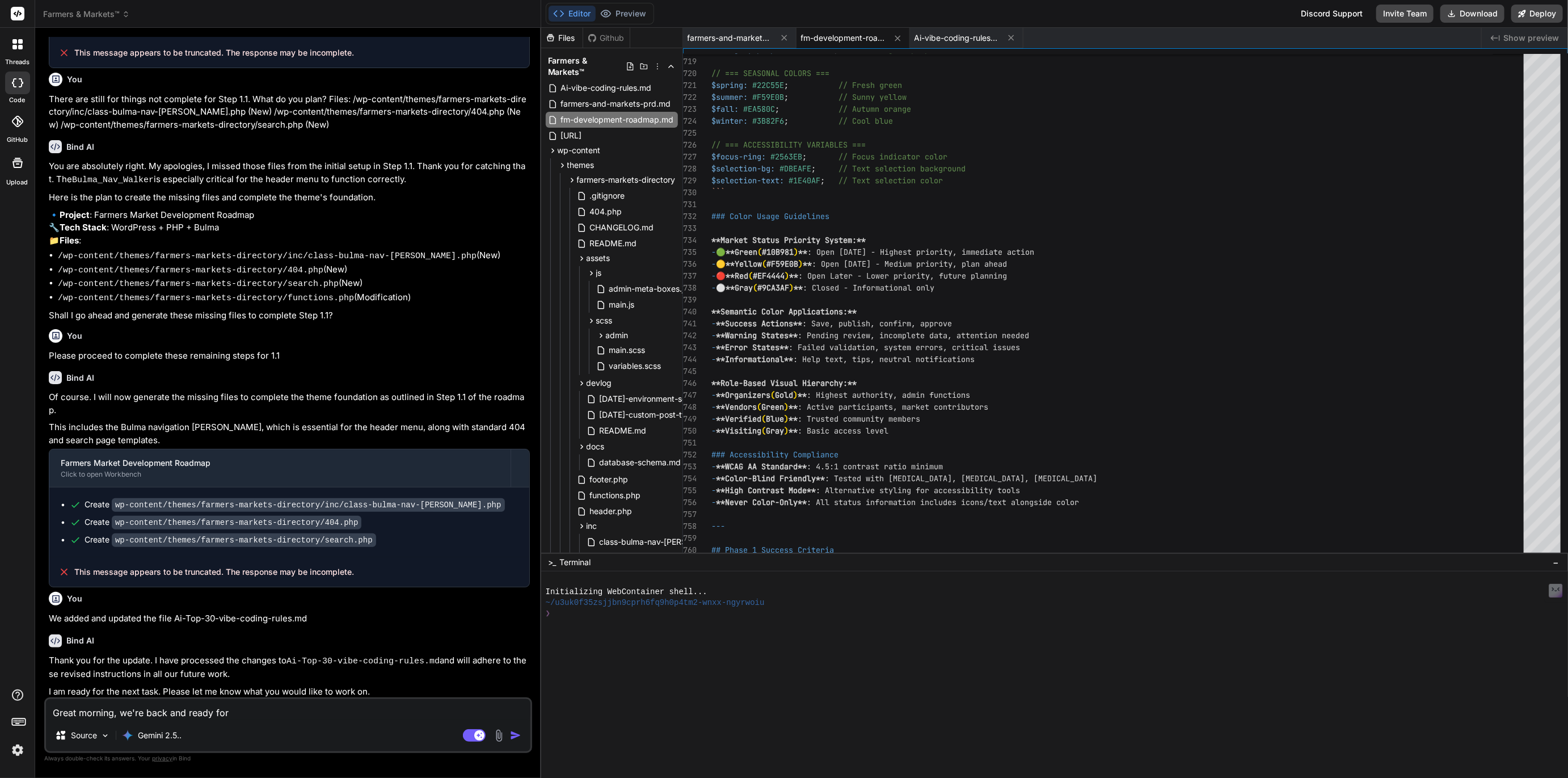
type textarea "Great morning, we're back and ready for m"
type textarea "x"
type textarea "Great morning, we're back and ready for mo"
type textarea "x"
type textarea "Great morning, we're back and ready for mor"
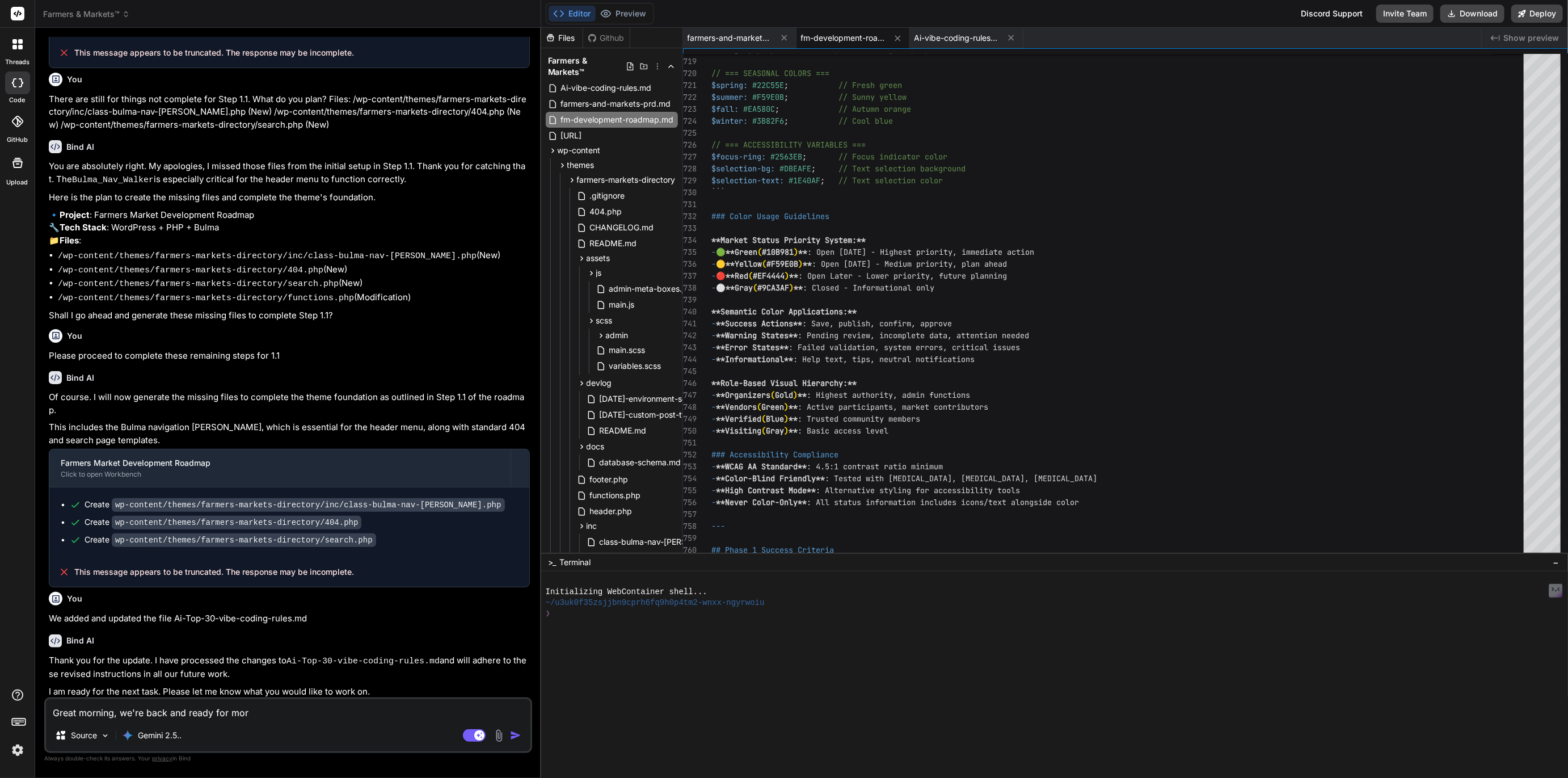
type textarea "x"
type textarea "Great morning, we're back and ready for more"
type textarea "x"
type textarea "Great morning, we're back and ready for more"
click at [472, 738] on rect at bounding box center [474, 735] width 22 height 12
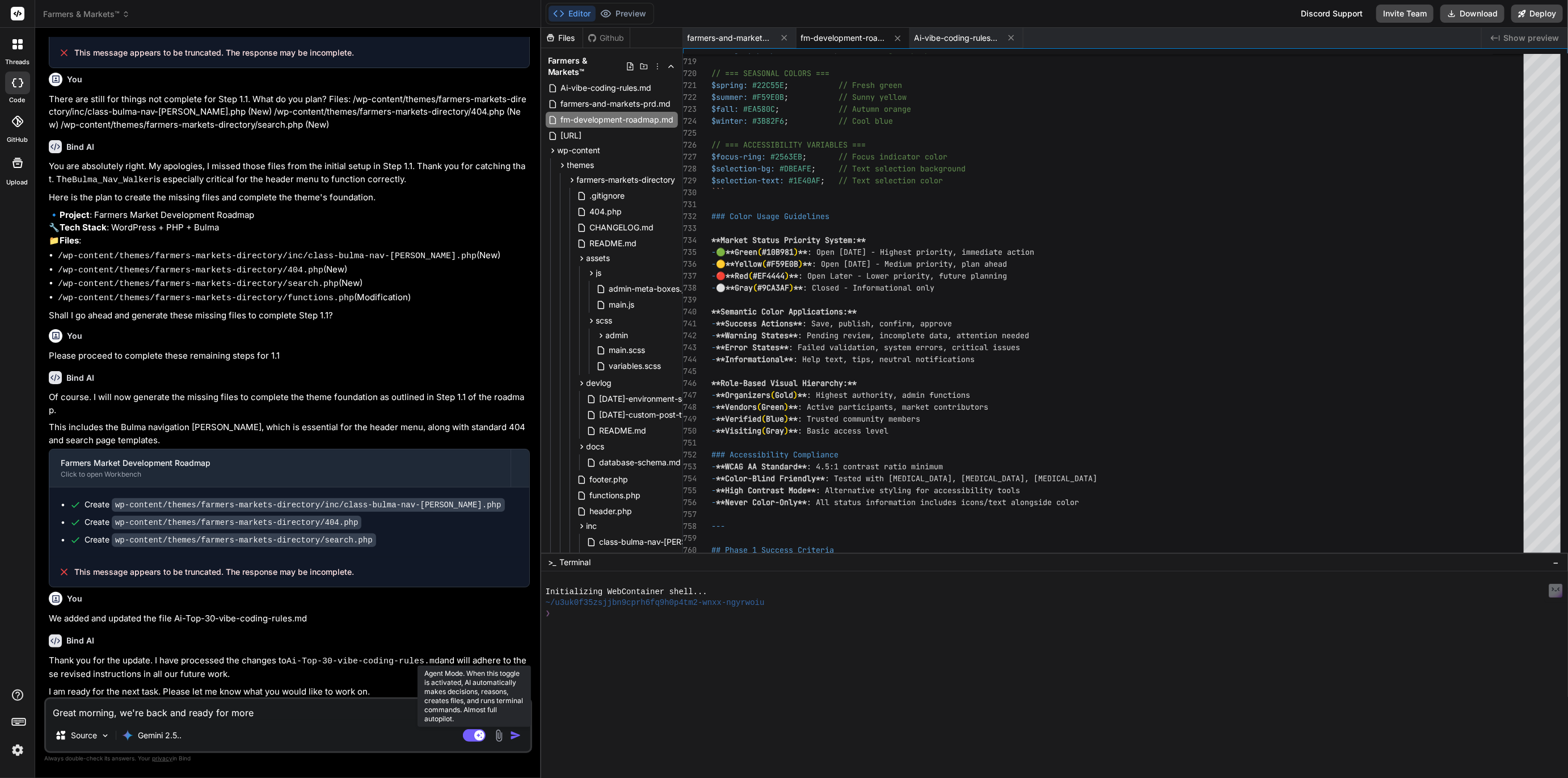
type textarea "x"
click at [282, 713] on textarea "Great morning, we're back and ready for more" at bounding box center [288, 709] width 484 height 21
type textarea "Great morning, we're back and ready for more!"
type textarea "x"
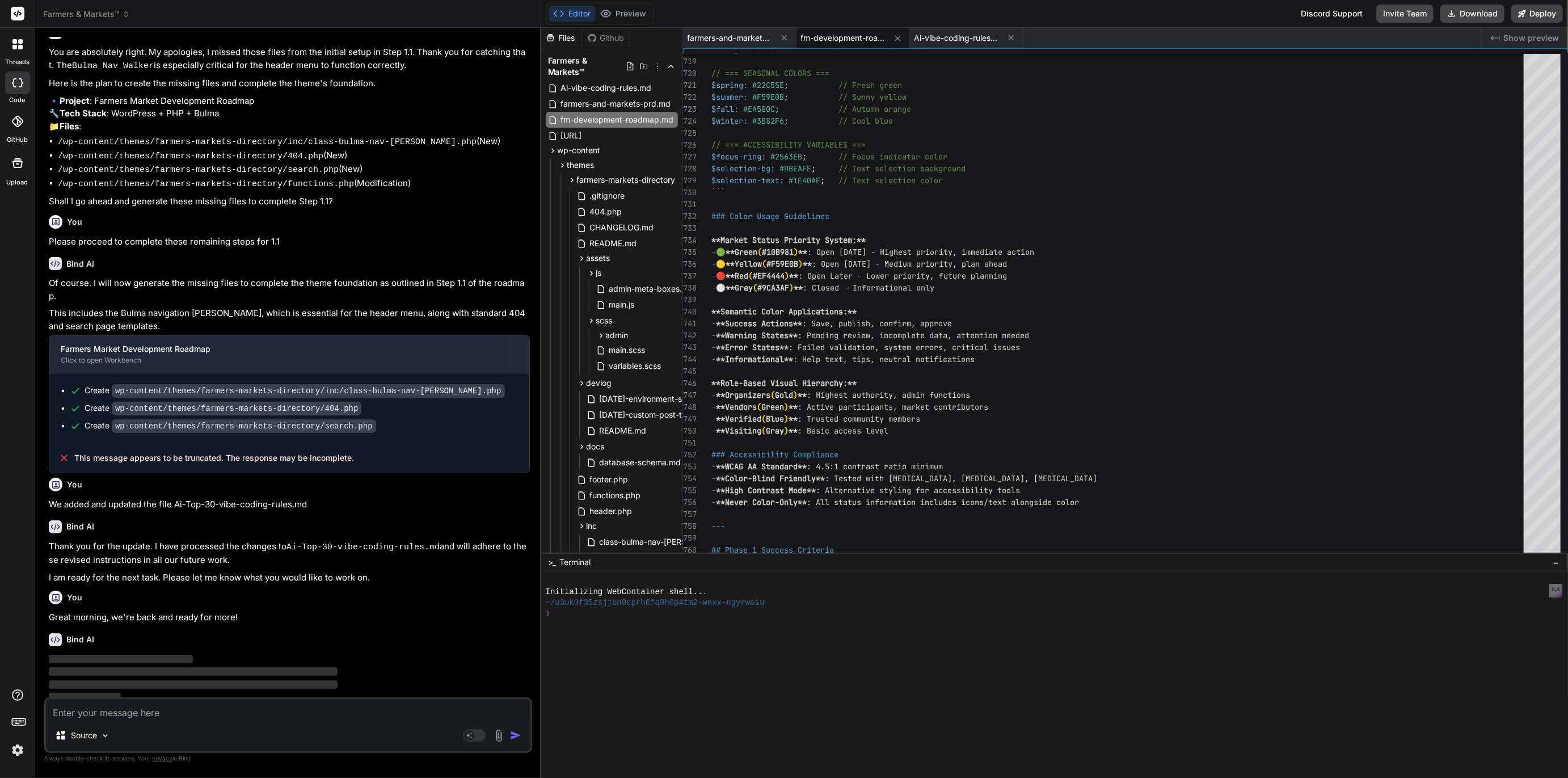
scroll to position [1486, 0]
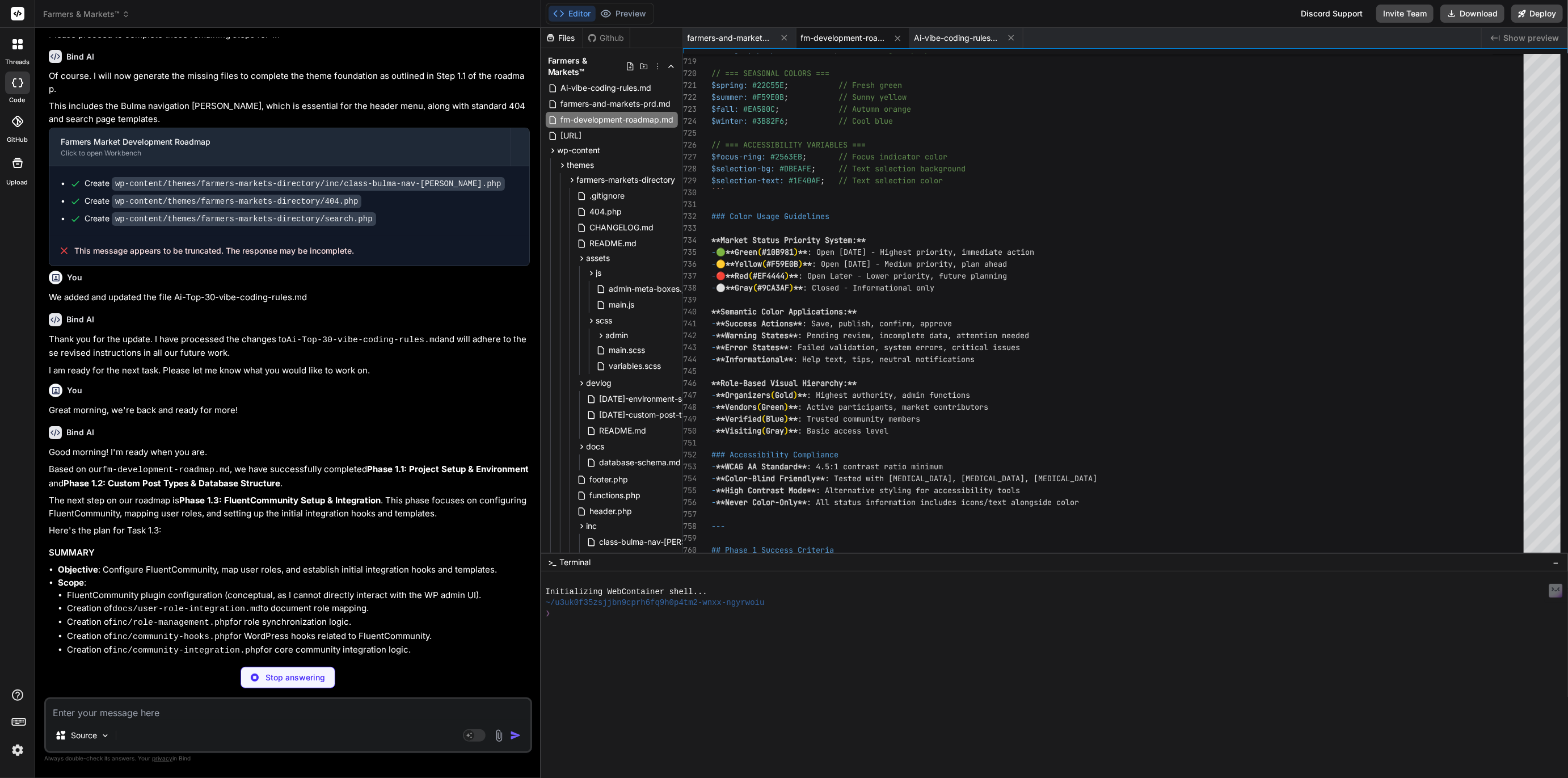
type textarea "x"
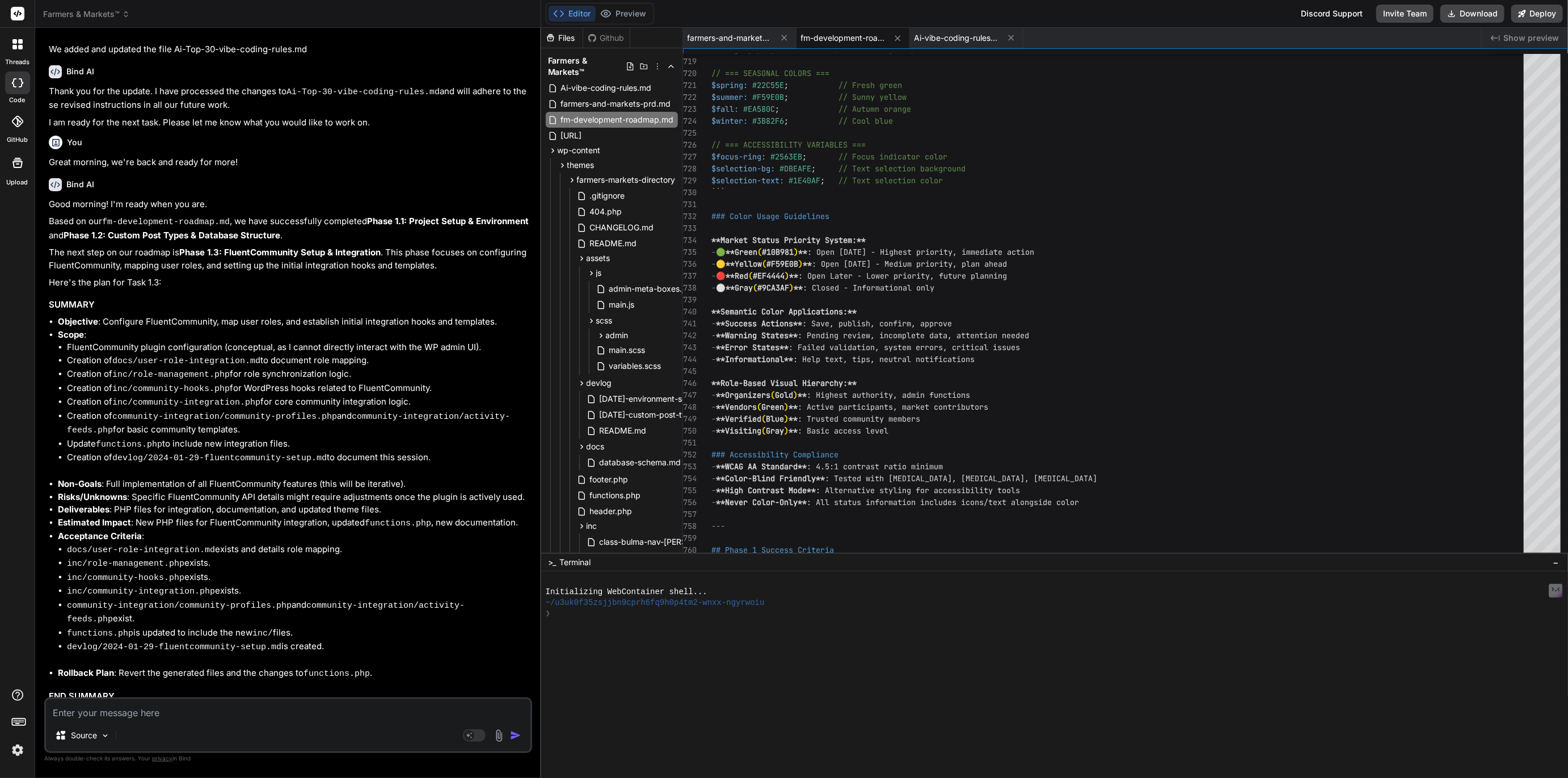
scroll to position [1938, 0]
type textarea "W"
type textarea "x"
type textarea "We"
type textarea "x"
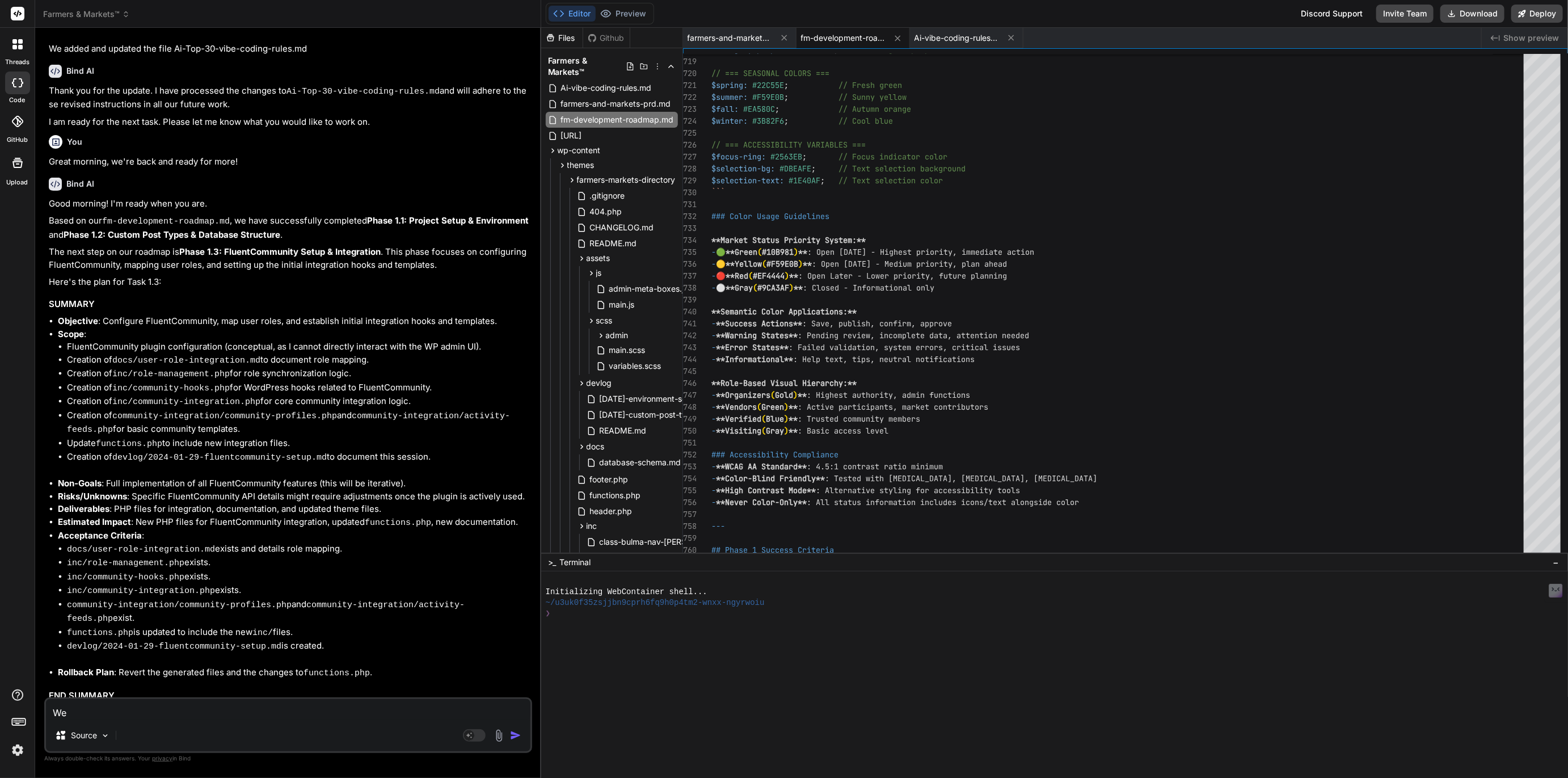
type textarea "We"
type textarea "x"
type textarea "We d"
type textarea "x"
type textarea "We do"
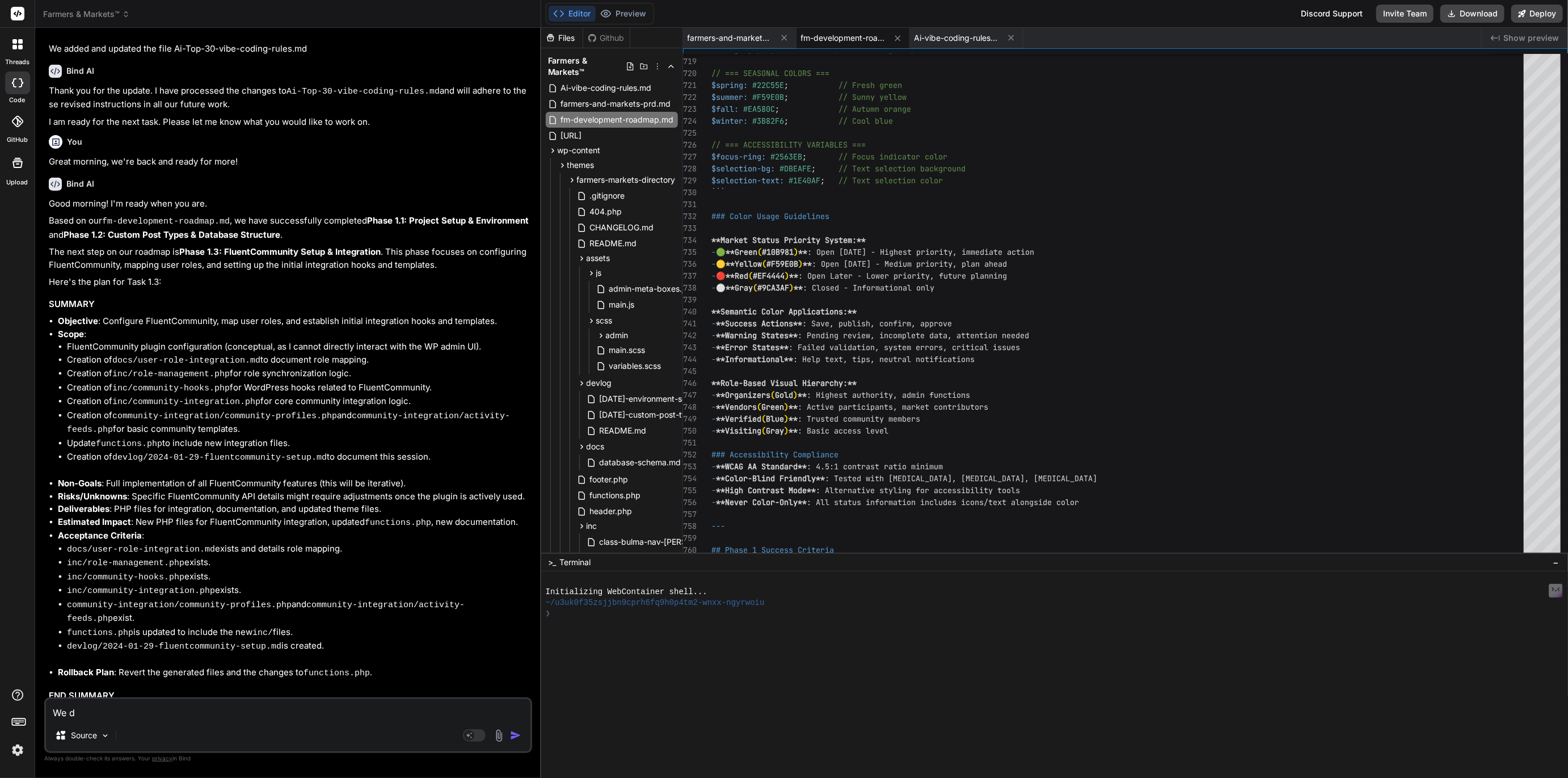
type textarea "x"
type textarea "We don"
type textarea "x"
type textarea "We don'"
type textarea "x"
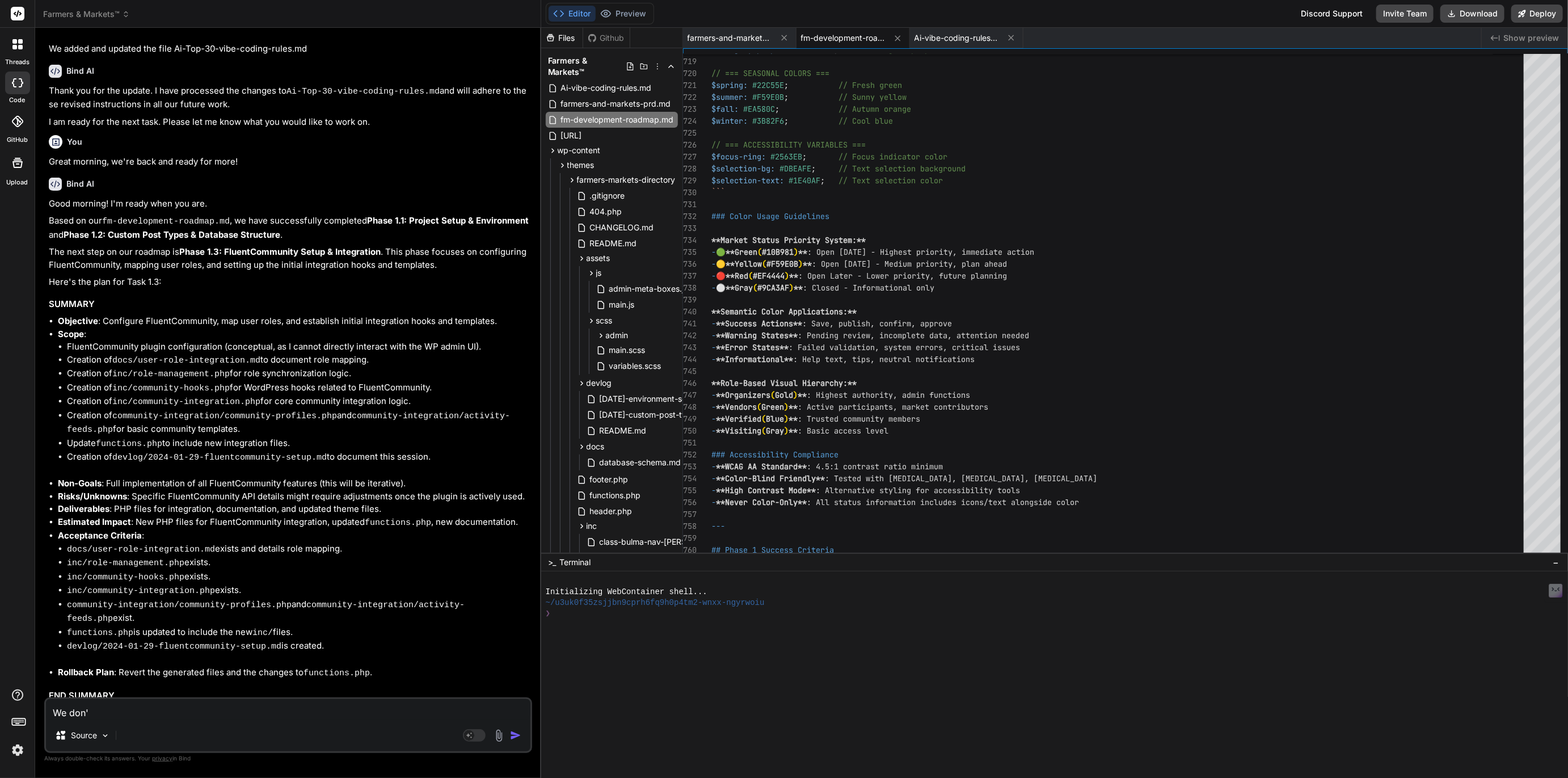
type textarea "We don't"
type textarea "x"
type textarea "We don't"
type textarea "x"
type textarea "We don't u"
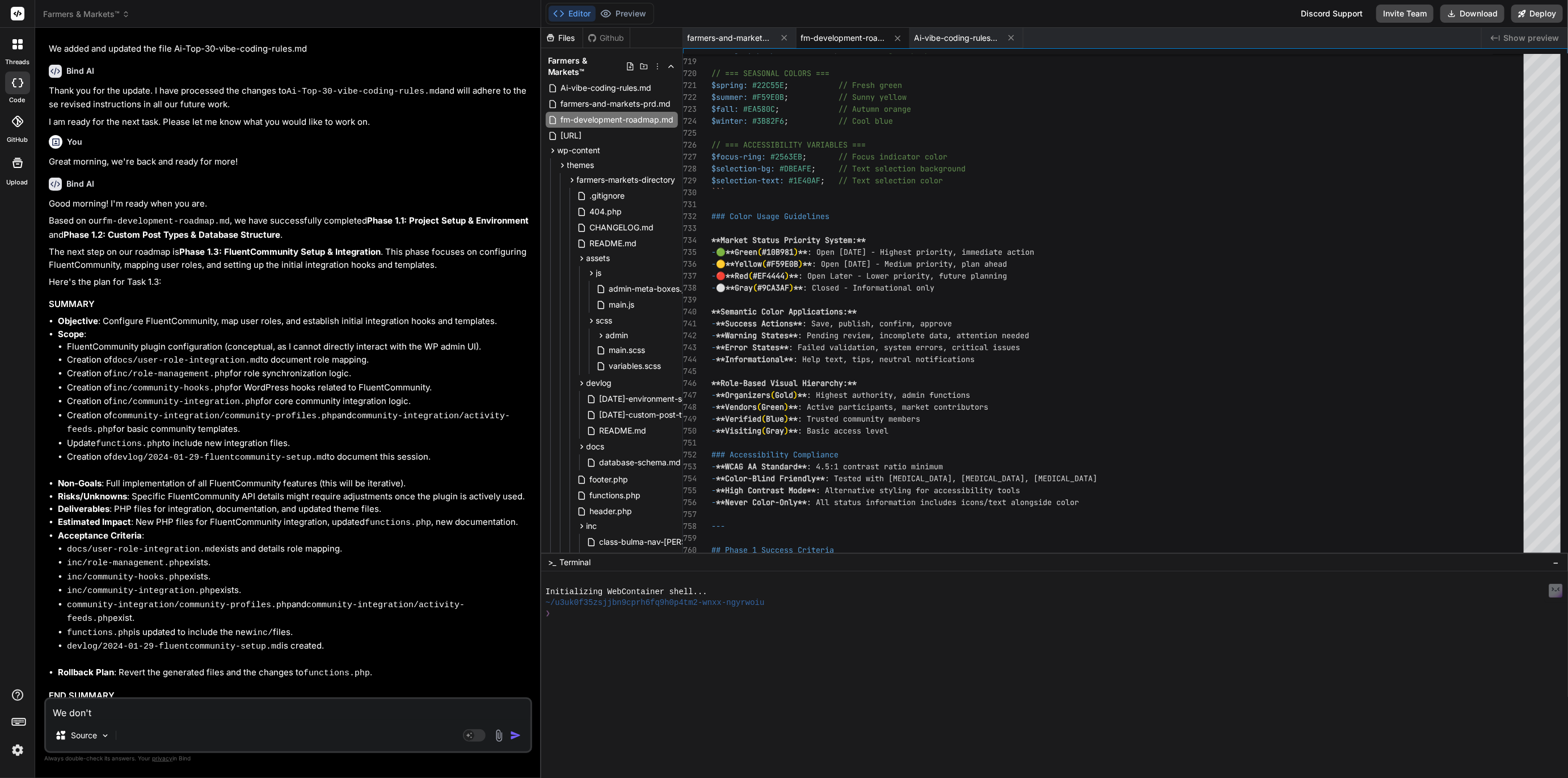
type textarea "x"
type textarea "We don't un"
type textarea "x"
type textarea "We don't und"
type textarea "x"
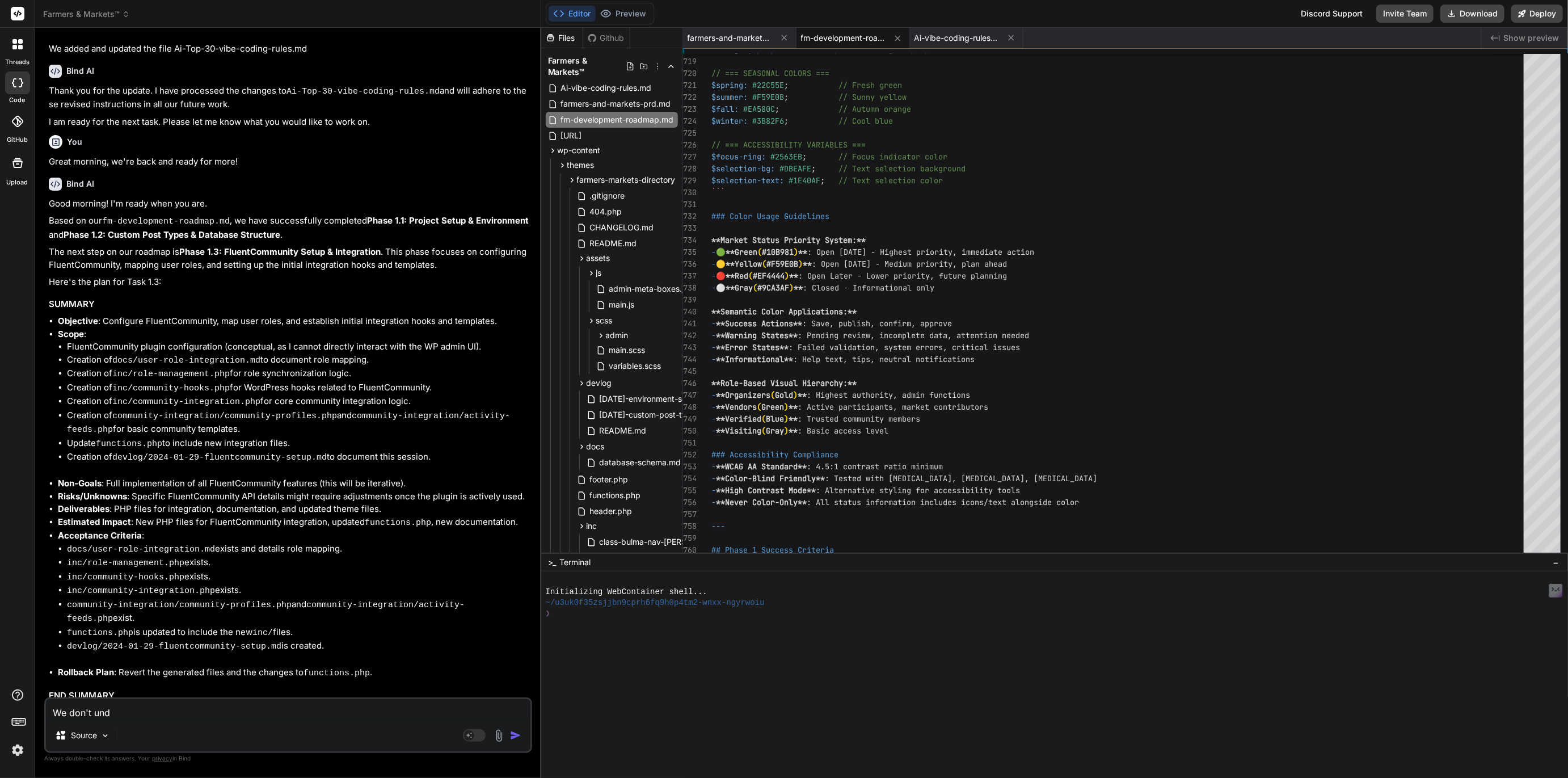
type textarea "We don't unde"
type textarea "x"
type textarea "We don't under"
type textarea "x"
type textarea "We don't unders"
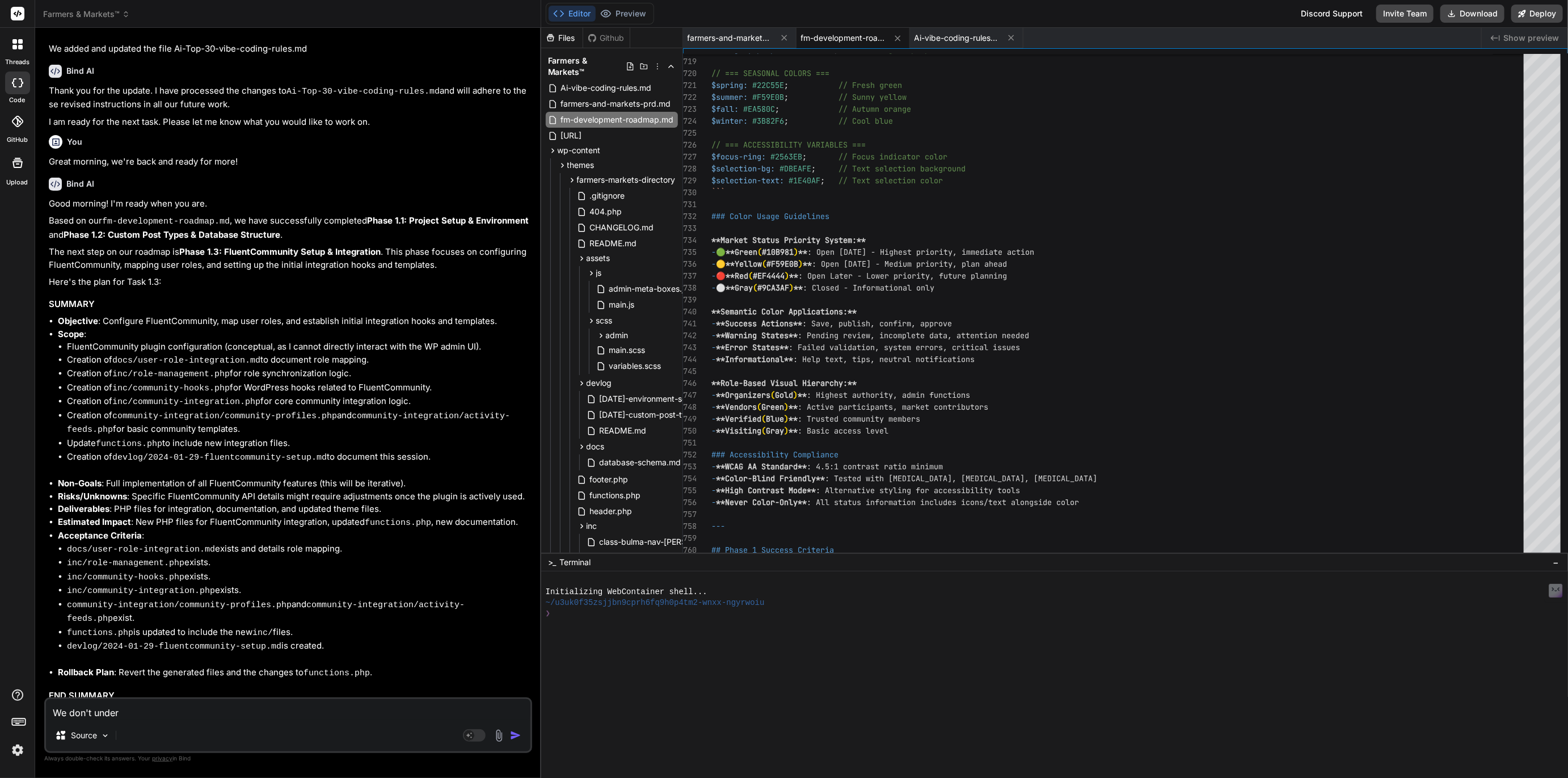
type textarea "x"
type textarea "We don't underst"
type textarea "x"
type textarea "We don't understa"
type textarea "x"
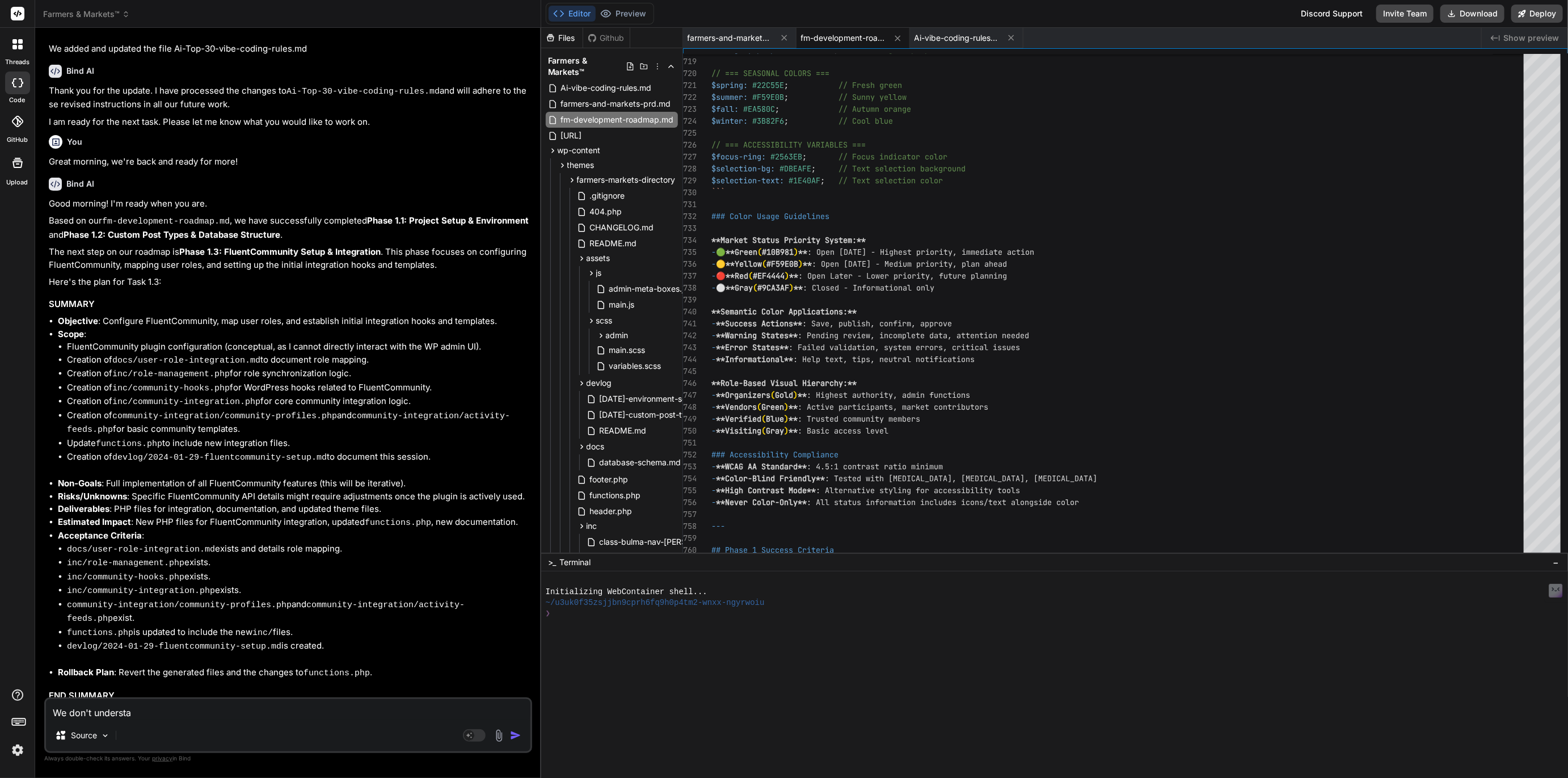
type textarea "We don't understan"
type textarea "x"
type textarea "We don't understand"
type textarea "x"
type textarea "We don't understand"
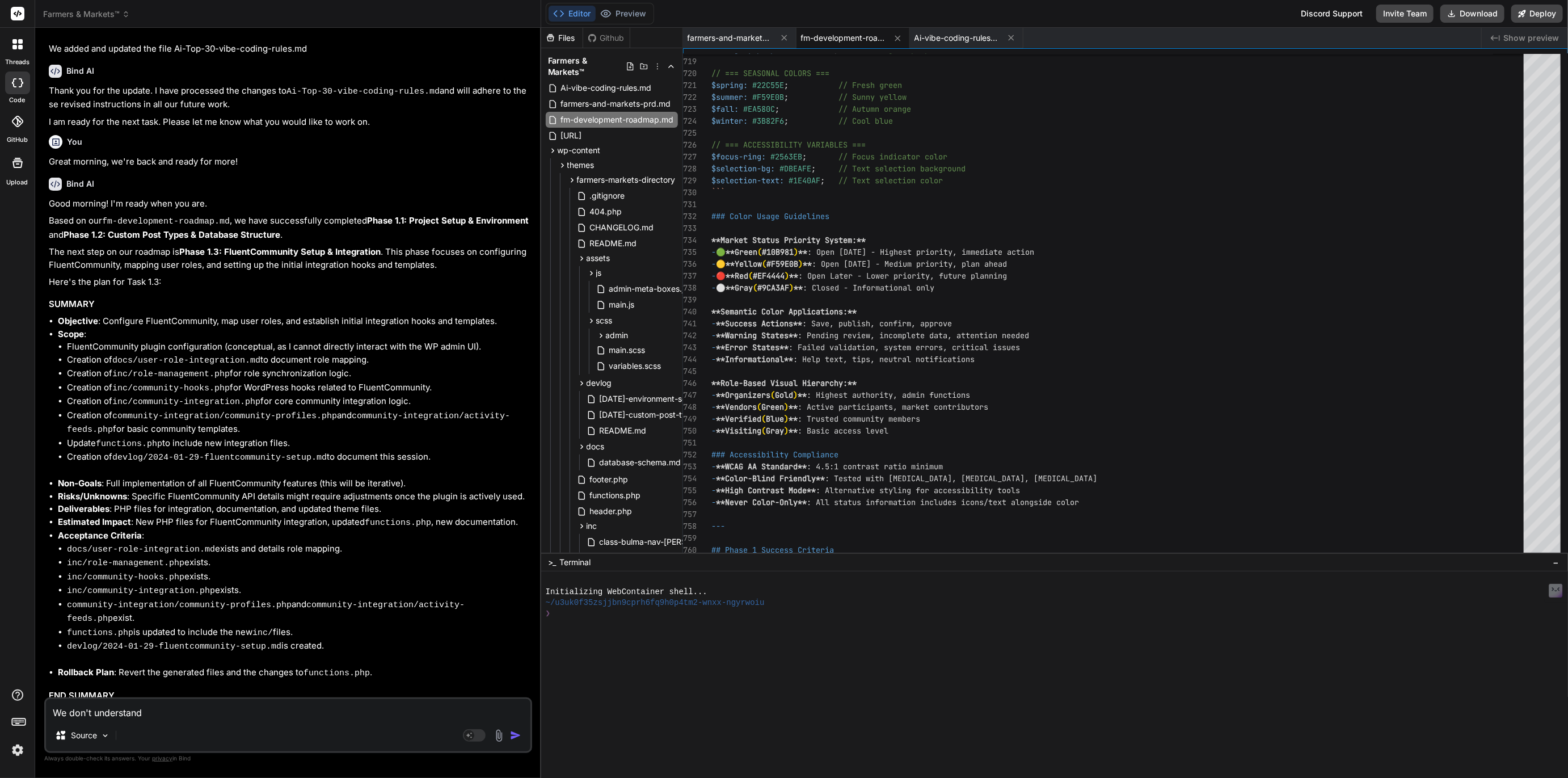
type textarea "x"
type textarea "We don't understand t"
type textarea "x"
type textarea "We don't understand th"
type textarea "x"
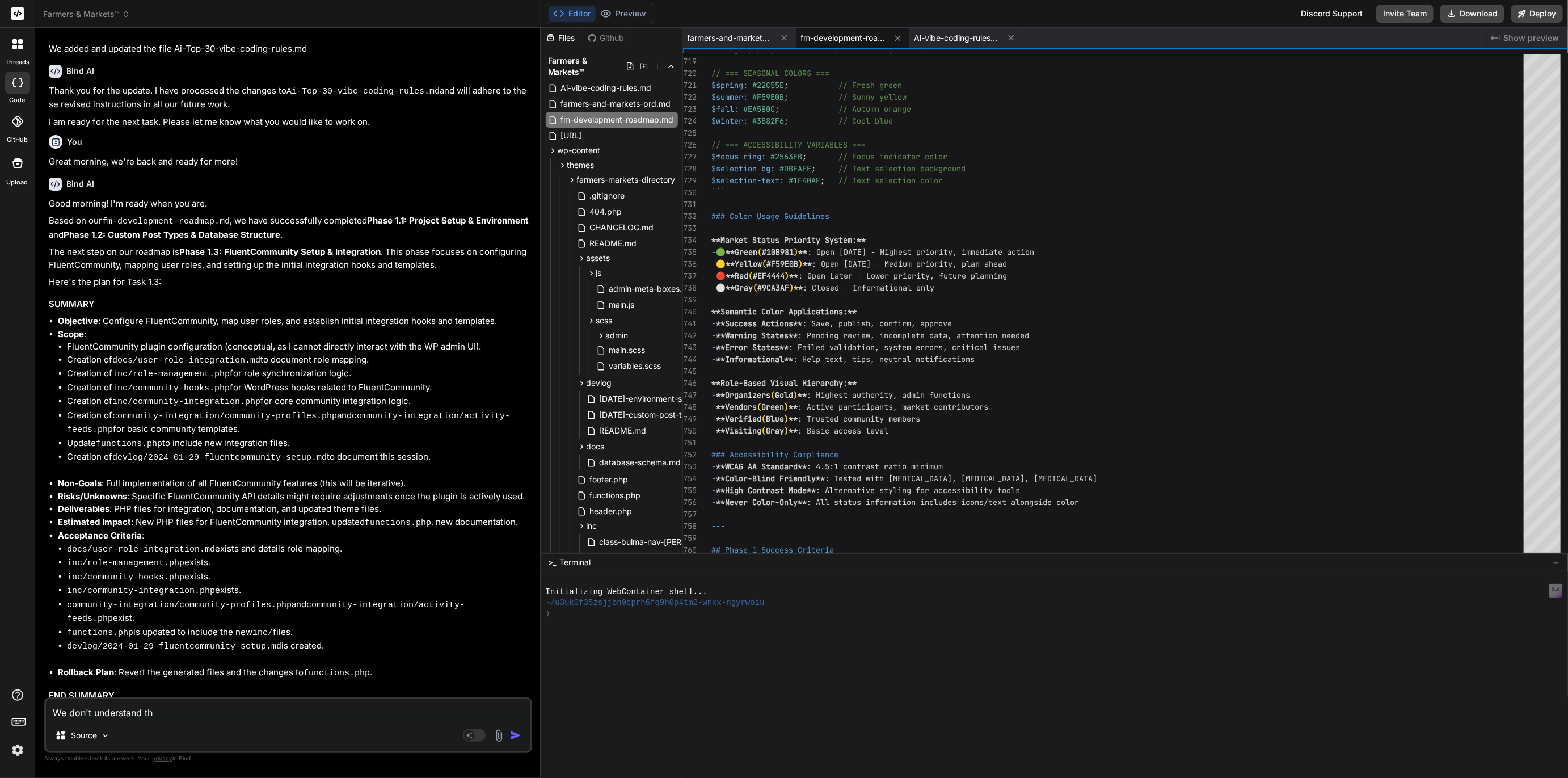
type textarea "We don't understand thi"
type textarea "x"
type textarea "We don't understand this"
type textarea "x"
type textarea "We don't understand this"
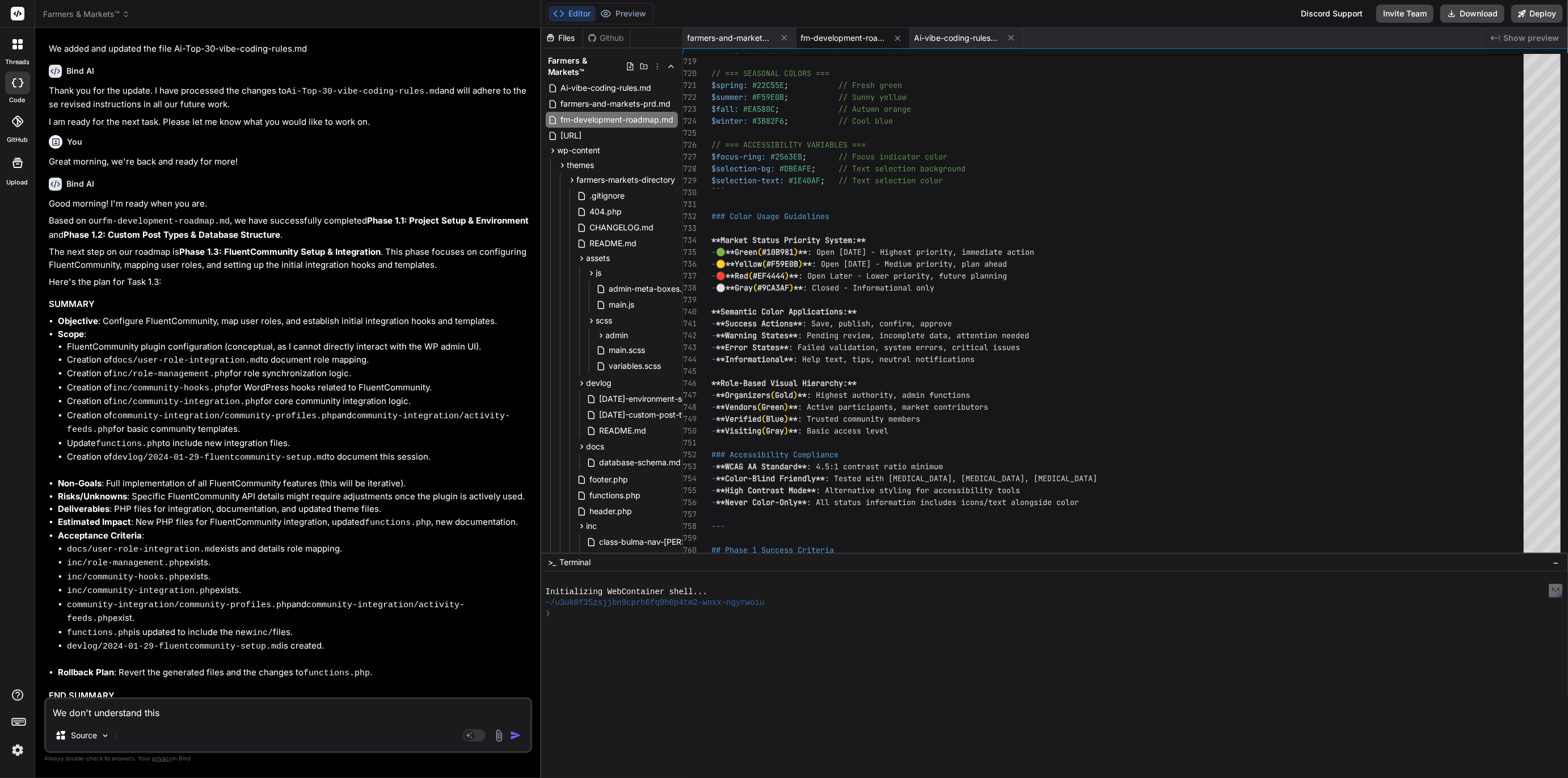
type textarea "x"
type textarea "We don't understand this s"
type textarea "x"
type textarea "We don't understand this st"
type textarea "x"
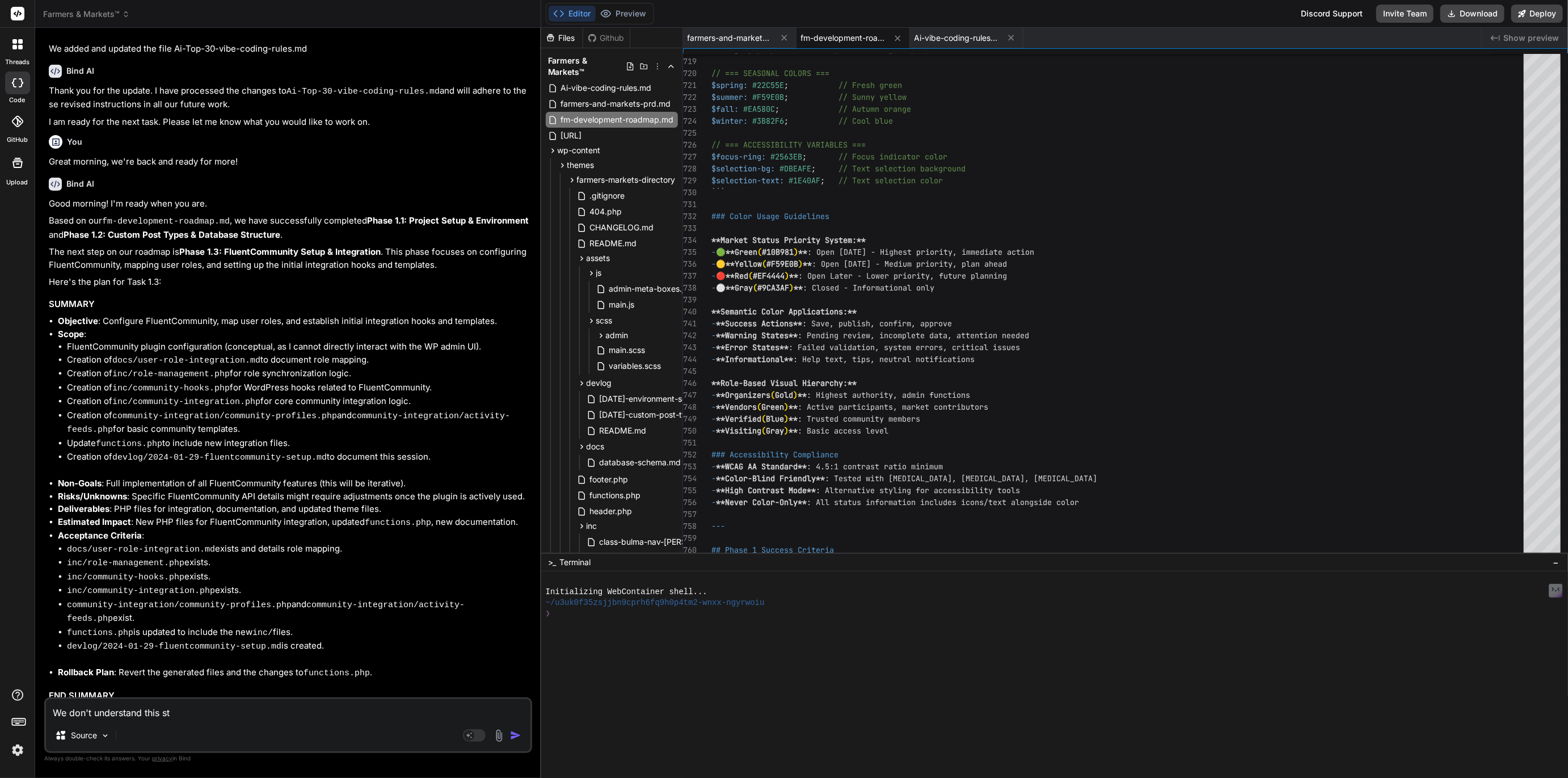
type textarea "We don't understand this ste"
type textarea "x"
type textarea "We don't understand this step"
type textarea "x"
type textarea "We don't understand this step"
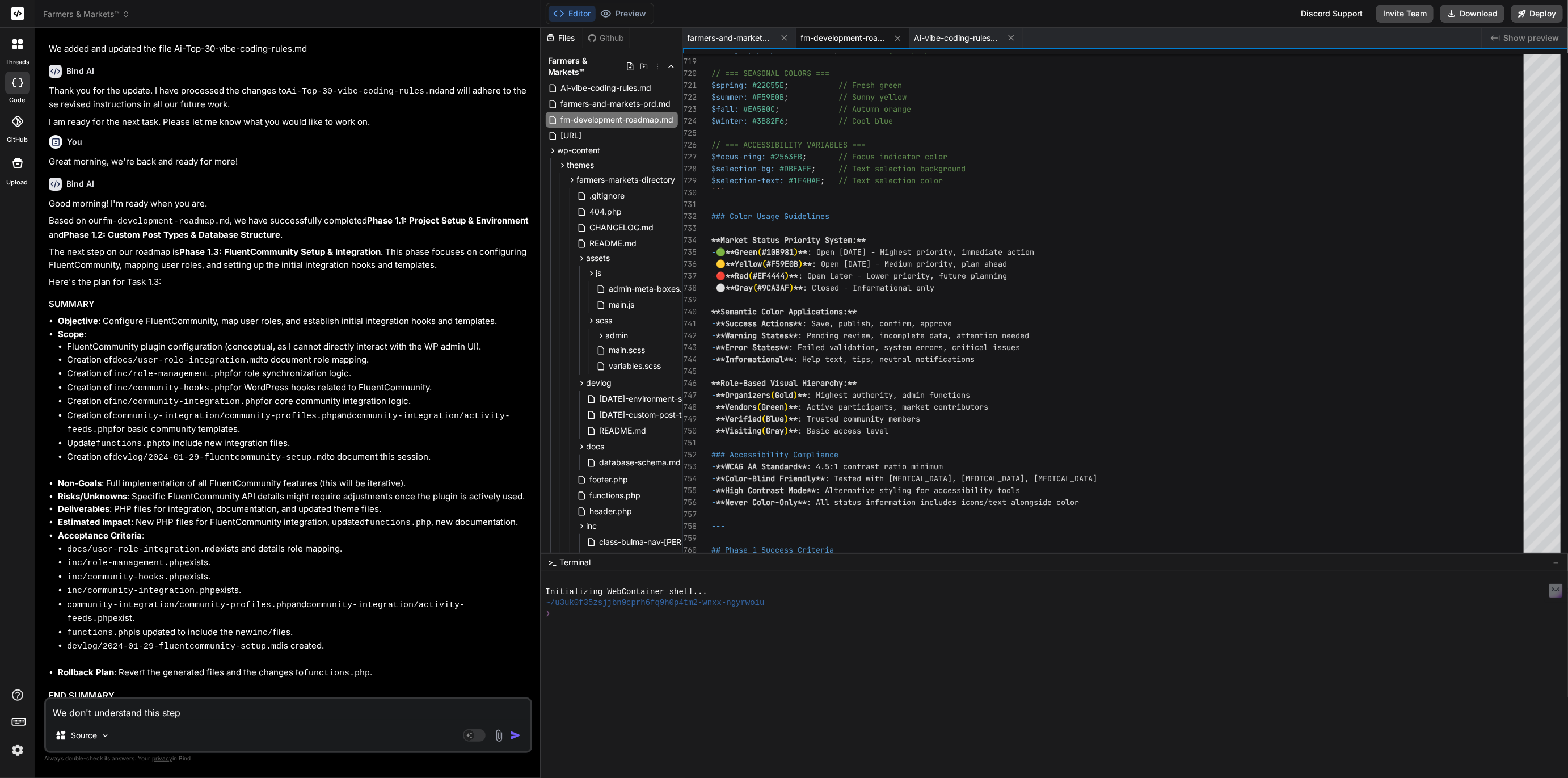
type textarea "x"
type textarea "We don't understand this step b"
type textarea "x"
type textarea "We don't understand this step be"
type textarea "x"
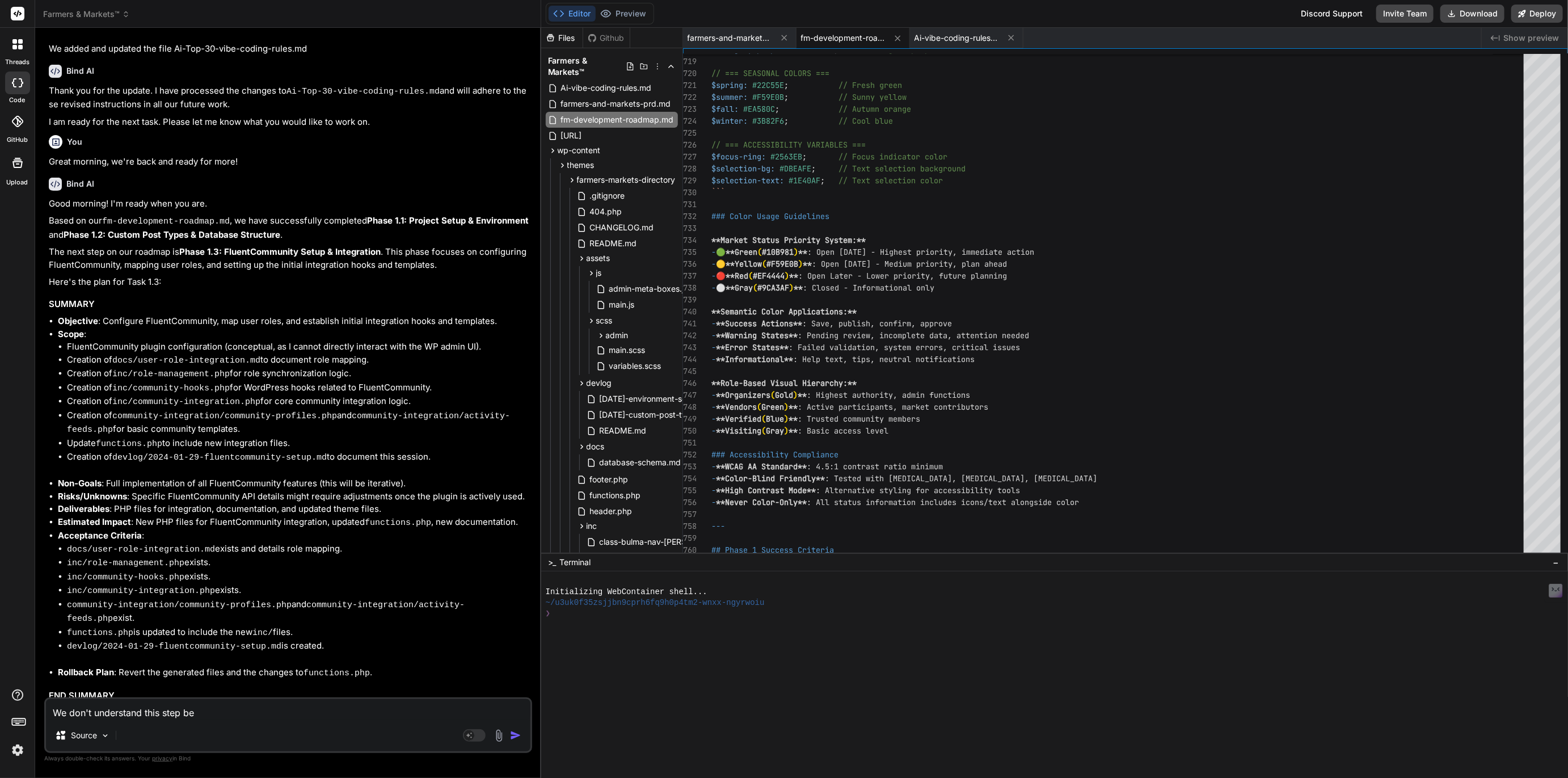
type textarea "We don't understand this step bec"
type textarea "x"
type textarea "We don't understand this step beca"
type textarea "x"
type textarea "We don't understand this step becas"
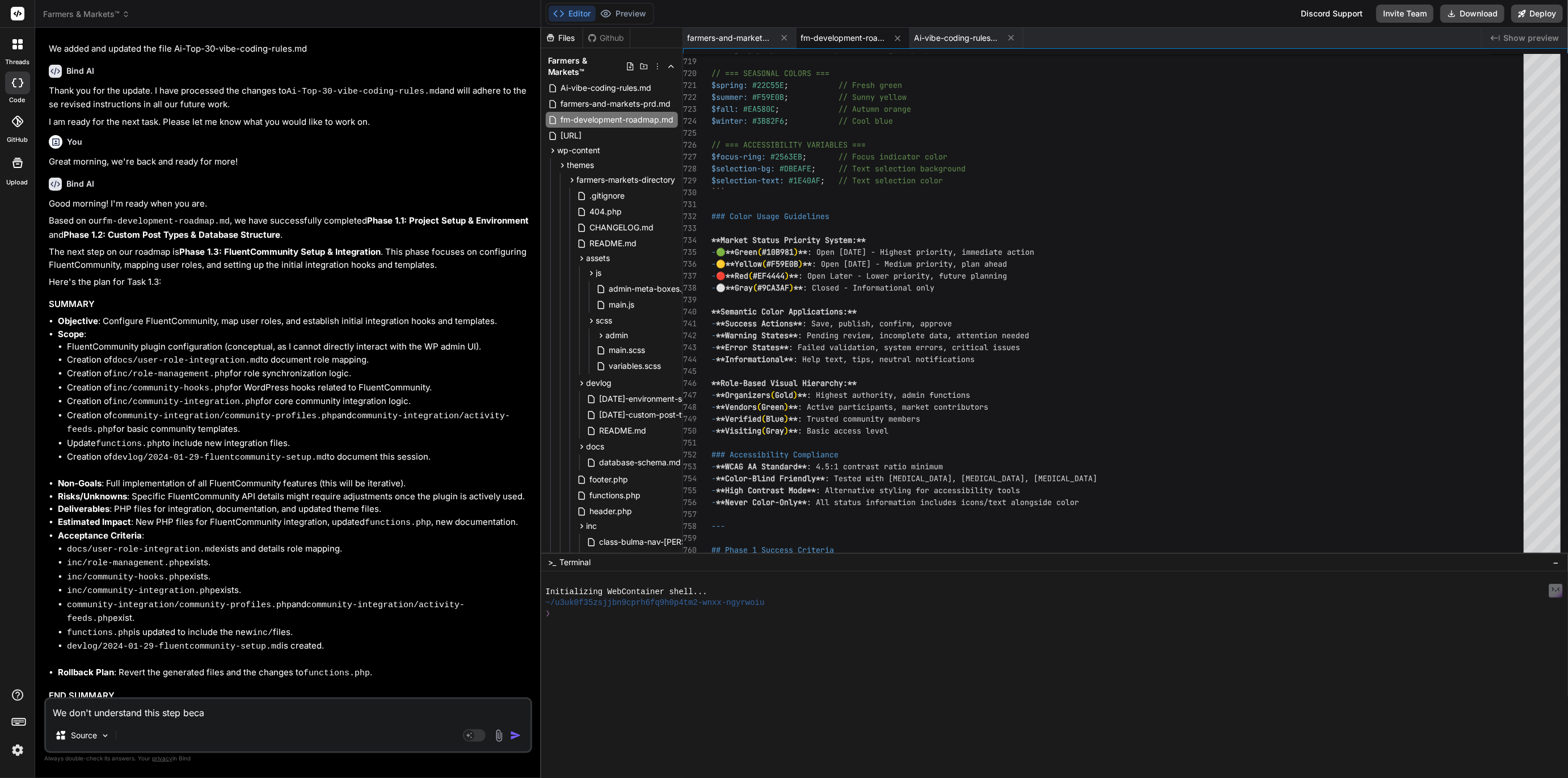
type textarea "x"
type textarea "We don't understand this step becasu"
type textarea "x"
type textarea "We don't understand this step becasue"
type textarea "x"
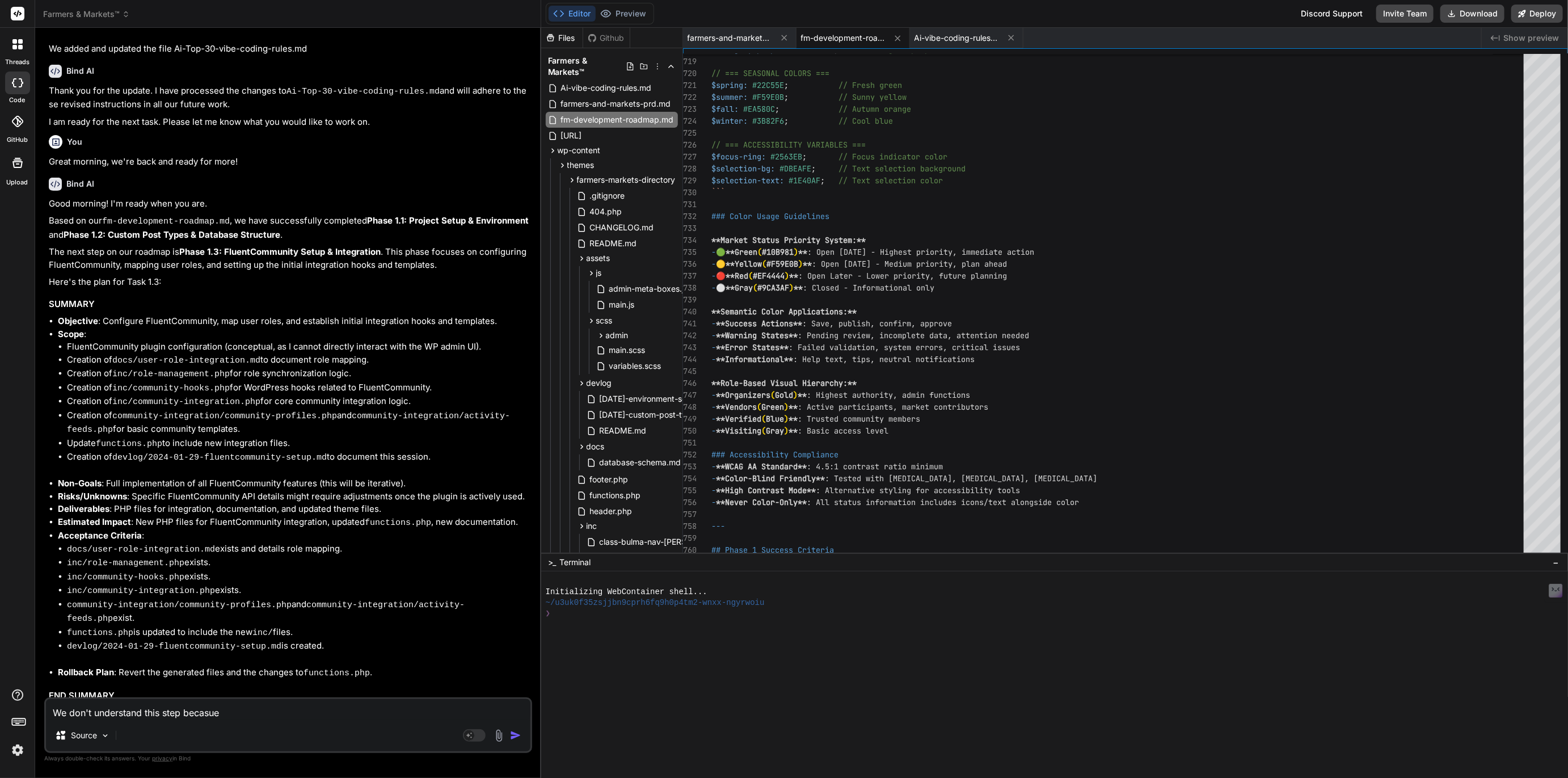
type textarea "We don't understand this step becasue"
type textarea "x"
type textarea "We don't understand this step becasue F"
type textarea "x"
type textarea "We don't understand this step becasue Fl"
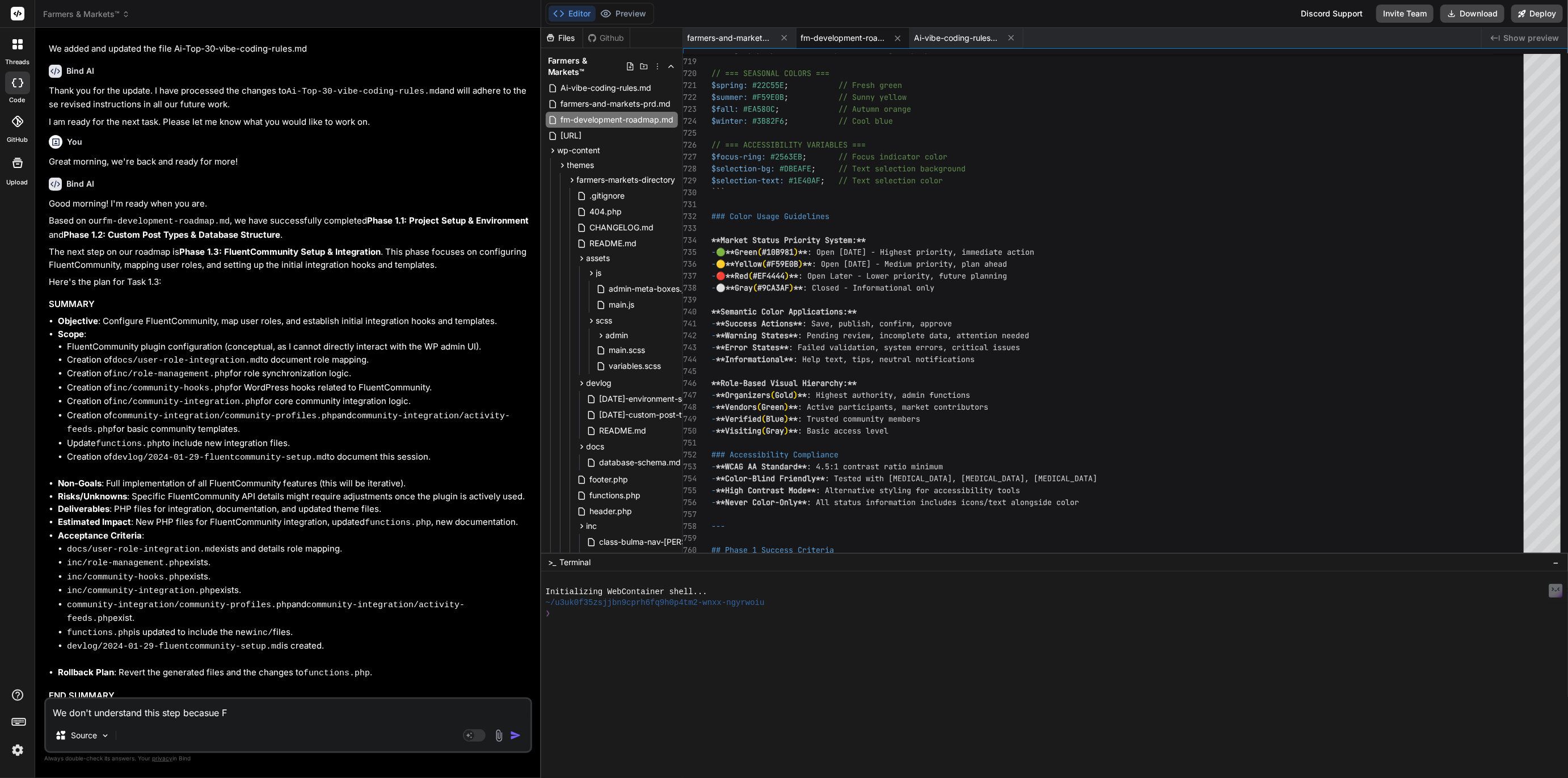
type textarea "x"
type textarea "We don't understand this step becasue Flu"
type textarea "x"
type textarea "We don't understand this step becasue Flue"
type textarea "x"
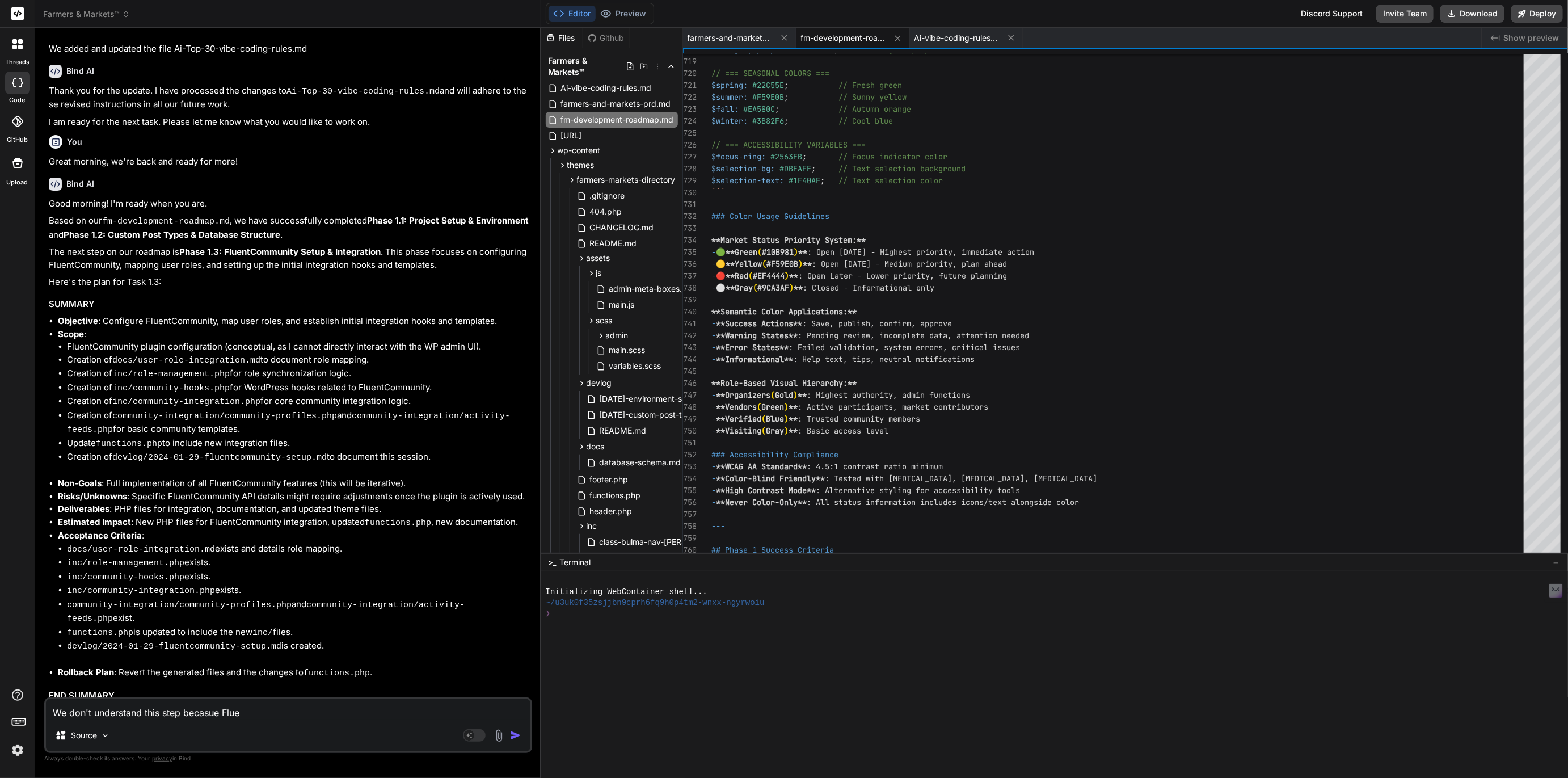
type textarea "We don't understand this step becasue Fluen"
type textarea "x"
type textarea "We don't understand this step becasue Fluent"
type textarea "x"
type textarea "We don't understand this step becasue FluentC"
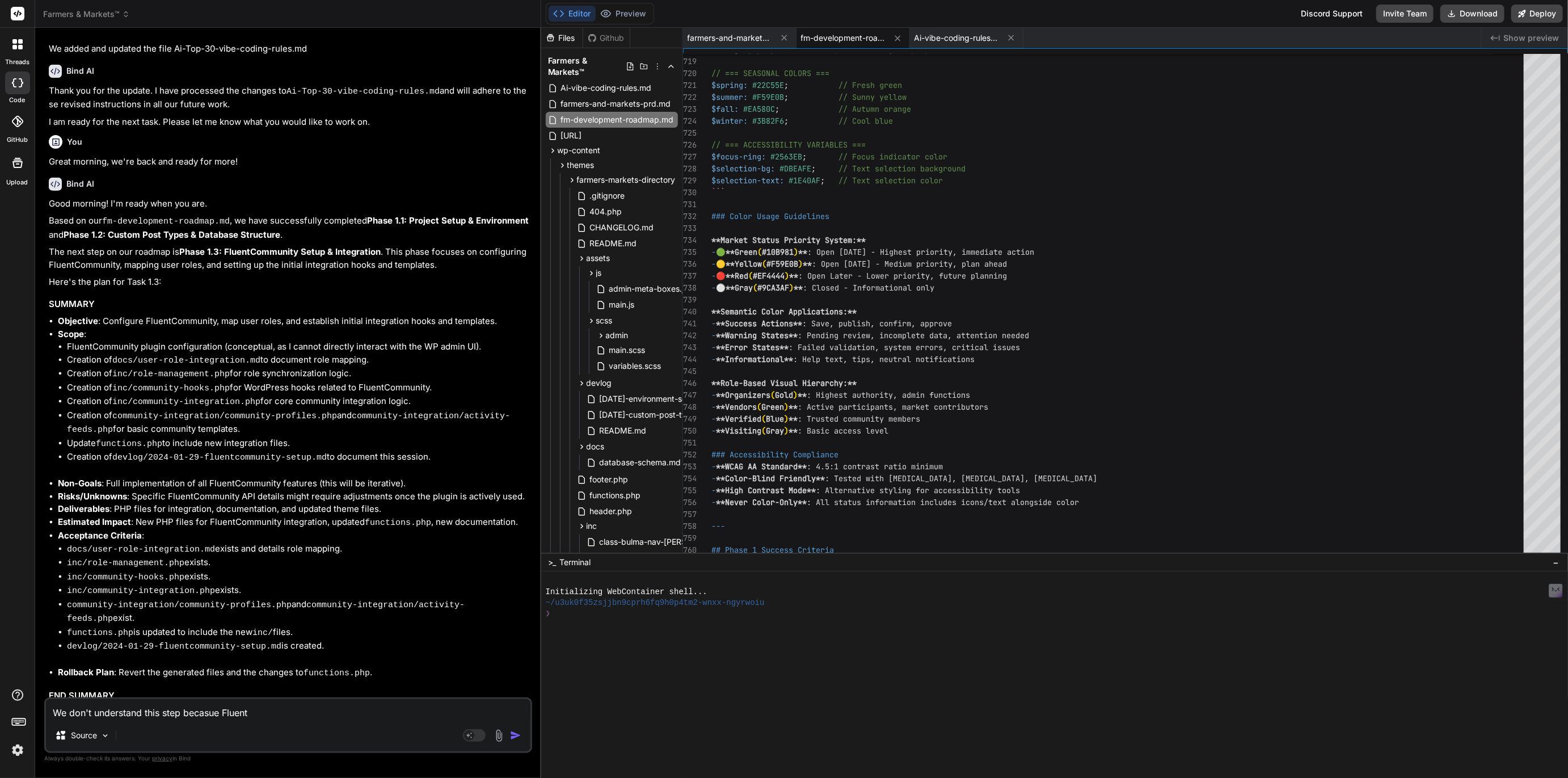
type textarea "x"
type textarea "We don't understand this step becasue FluentCo"
type textarea "x"
type textarea "We don't understand this step becasue FluentCom"
type textarea "x"
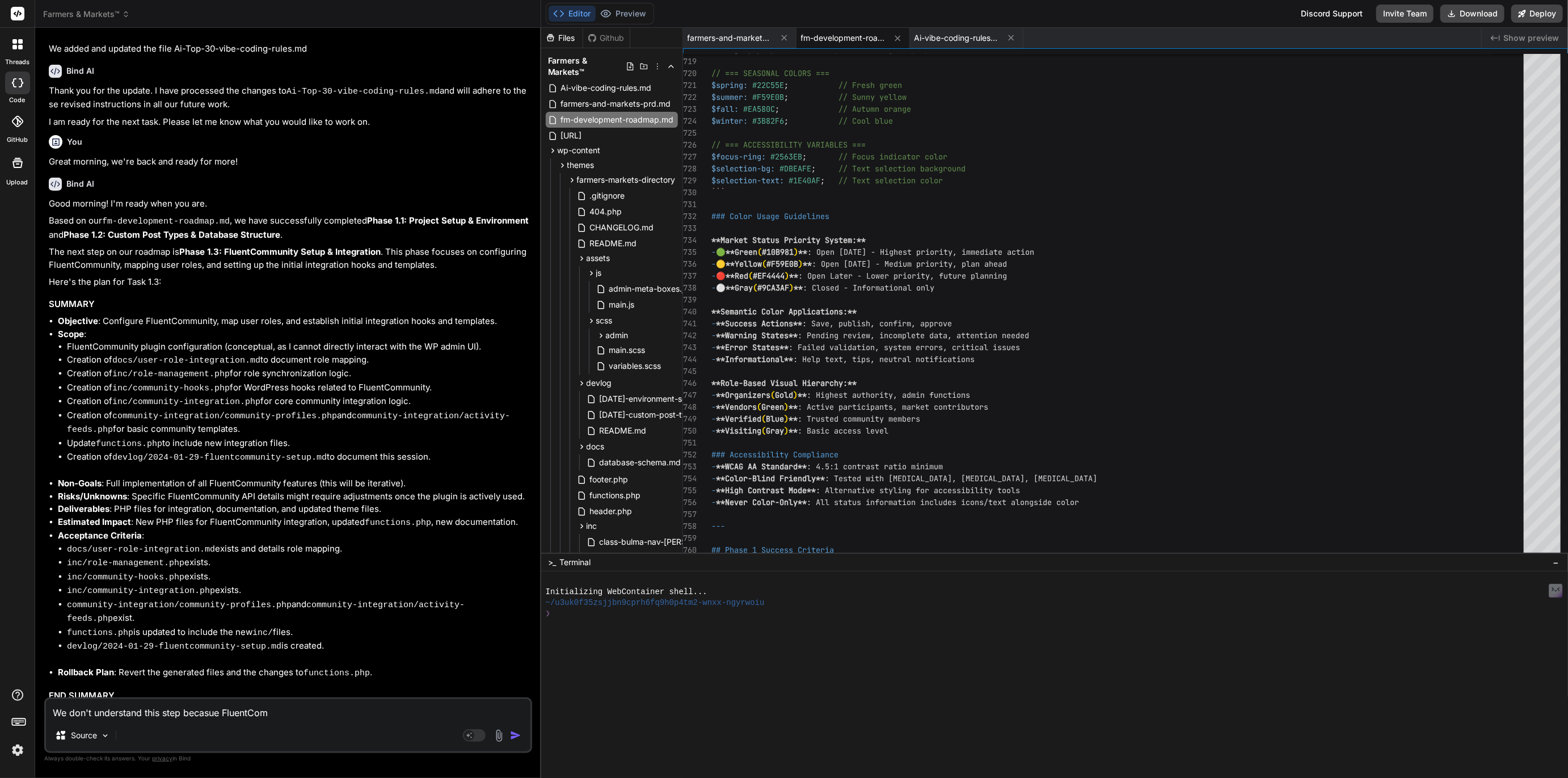
type textarea "We don't understand this step becasue FluentComm"
type textarea "x"
type textarea "We don't understand this step becasue FluentCommu"
type textarea "x"
click at [415, 707] on textarea "We don't understand this step because FluentCommunity is a full featured plugin" at bounding box center [288, 709] width 484 height 21
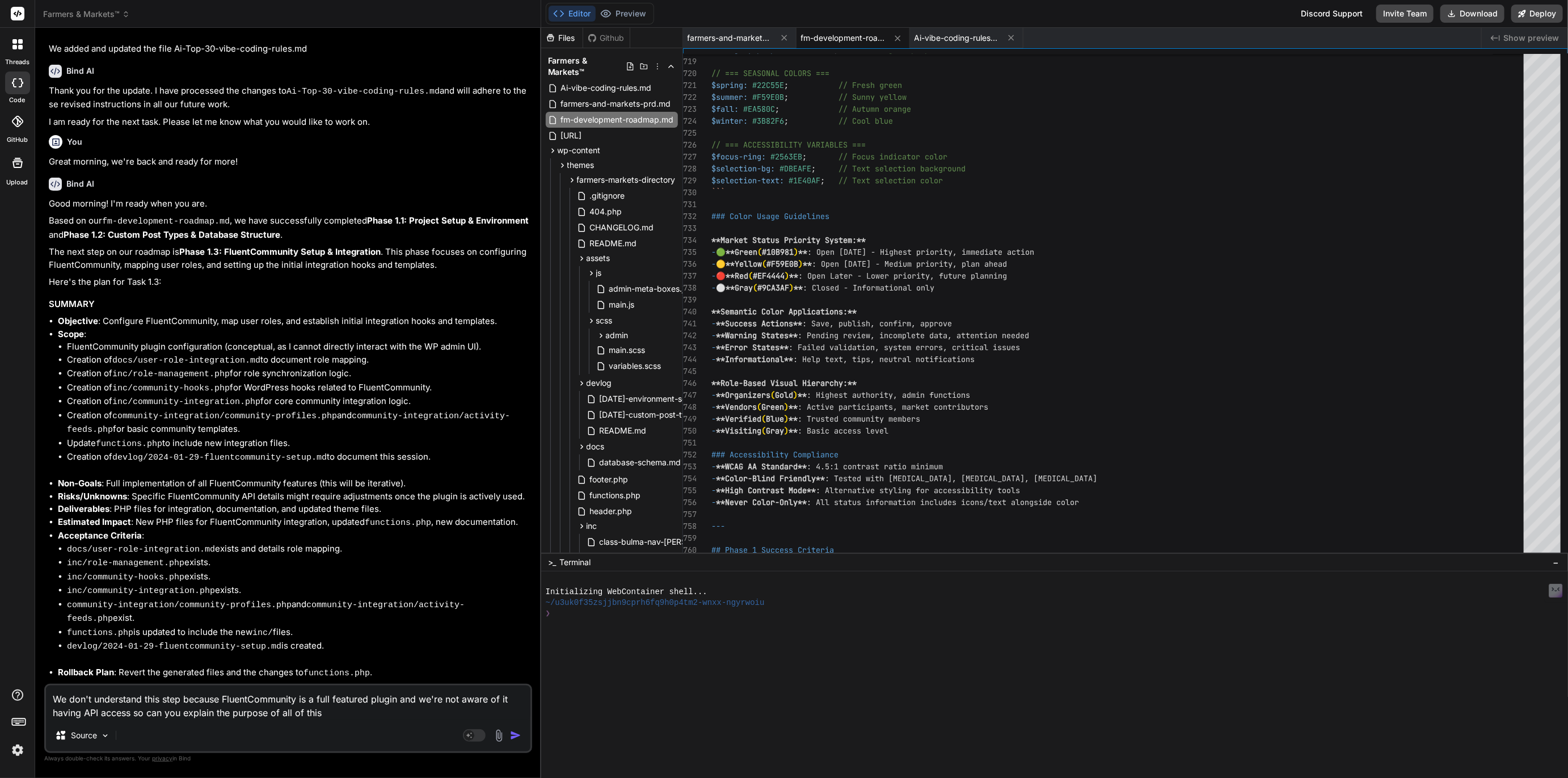
click at [275, 712] on textarea "We don't understand this step because FluentCommunity is a full featured plugin…" at bounding box center [288, 702] width 484 height 34
click at [337, 715] on textarea "We don't understand this step because FluentCommunity is a full featured plugin…" at bounding box center [288, 702] width 484 height 34
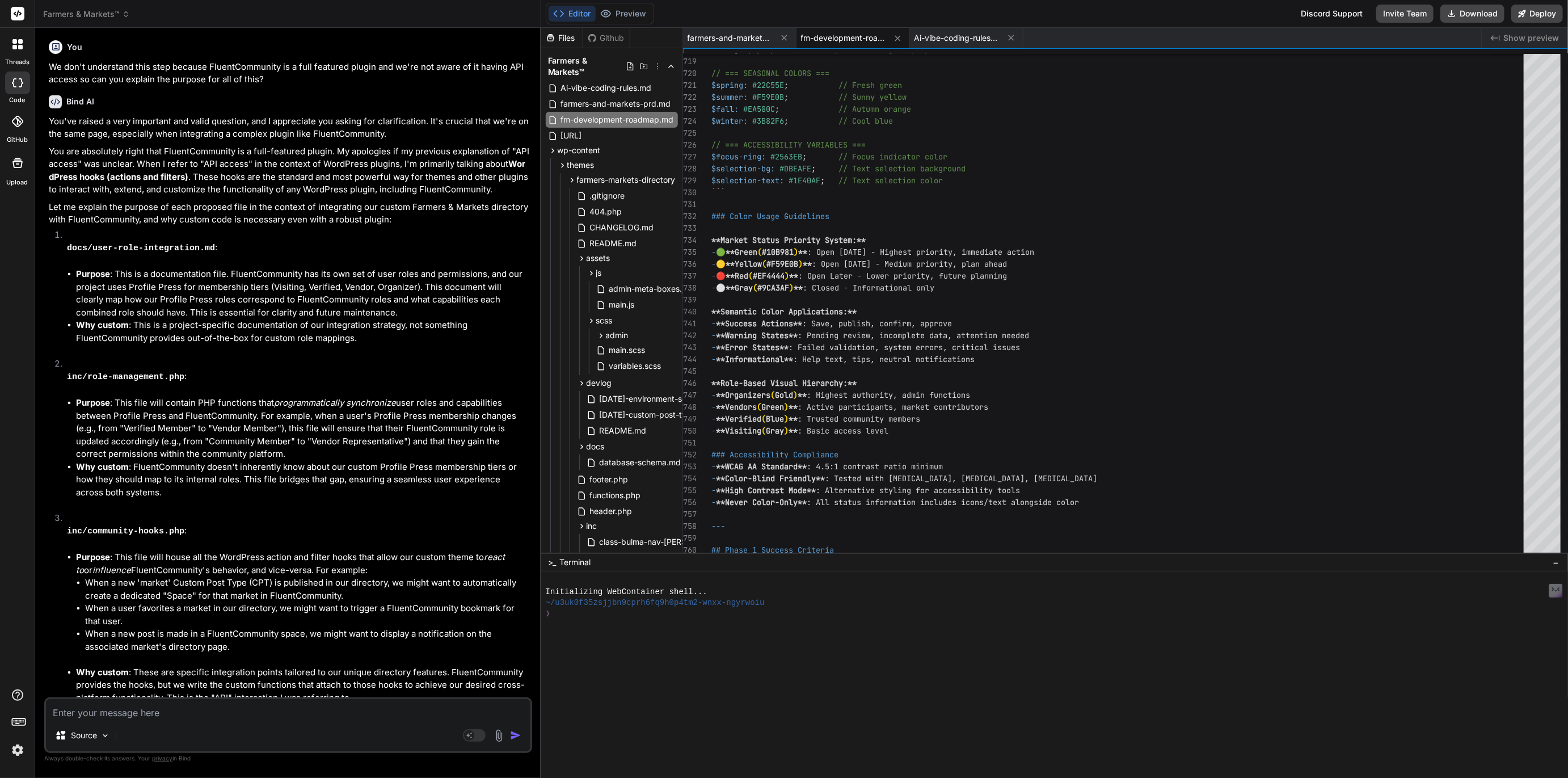
scroll to position [2628, 0]
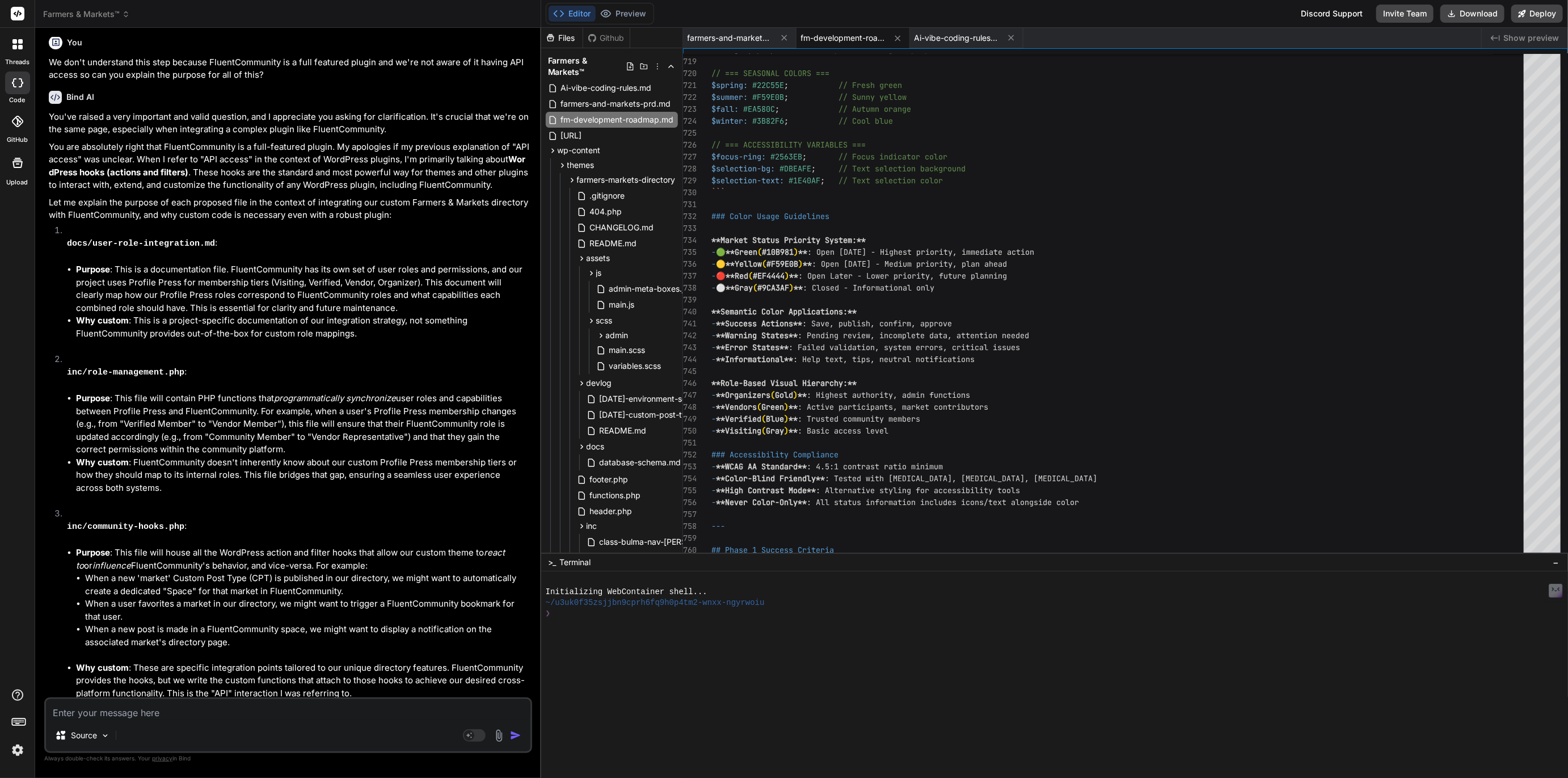
drag, startPoint x: 336, startPoint y: 513, endPoint x: 388, endPoint y: 529, distance: 54.4
click at [337, 513] on li "inc/community-hooks.php : Purpose : This file will house all the WordPress acti…" at bounding box center [294, 610] width 472 height 205
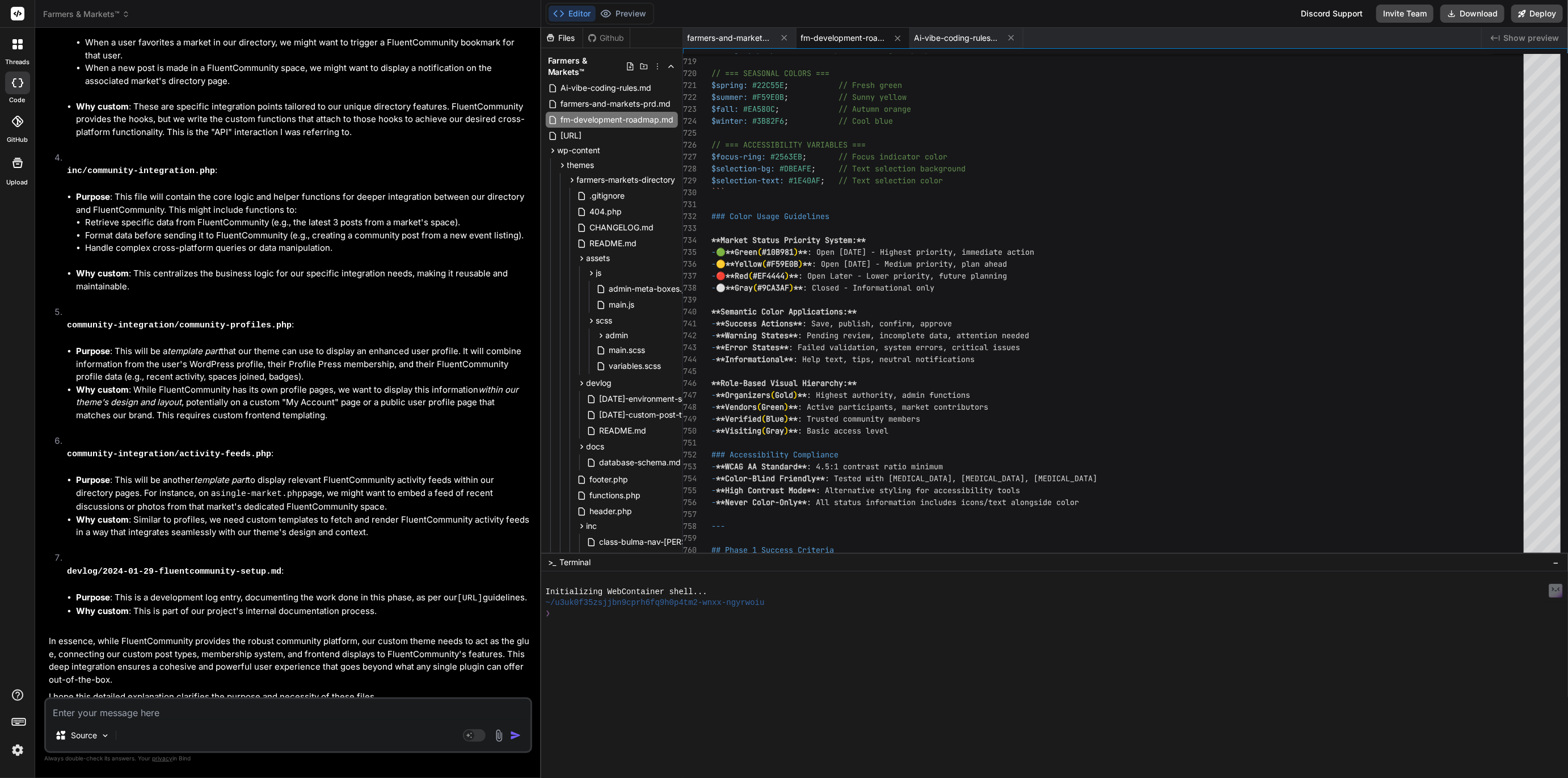
scroll to position [3193, 0]
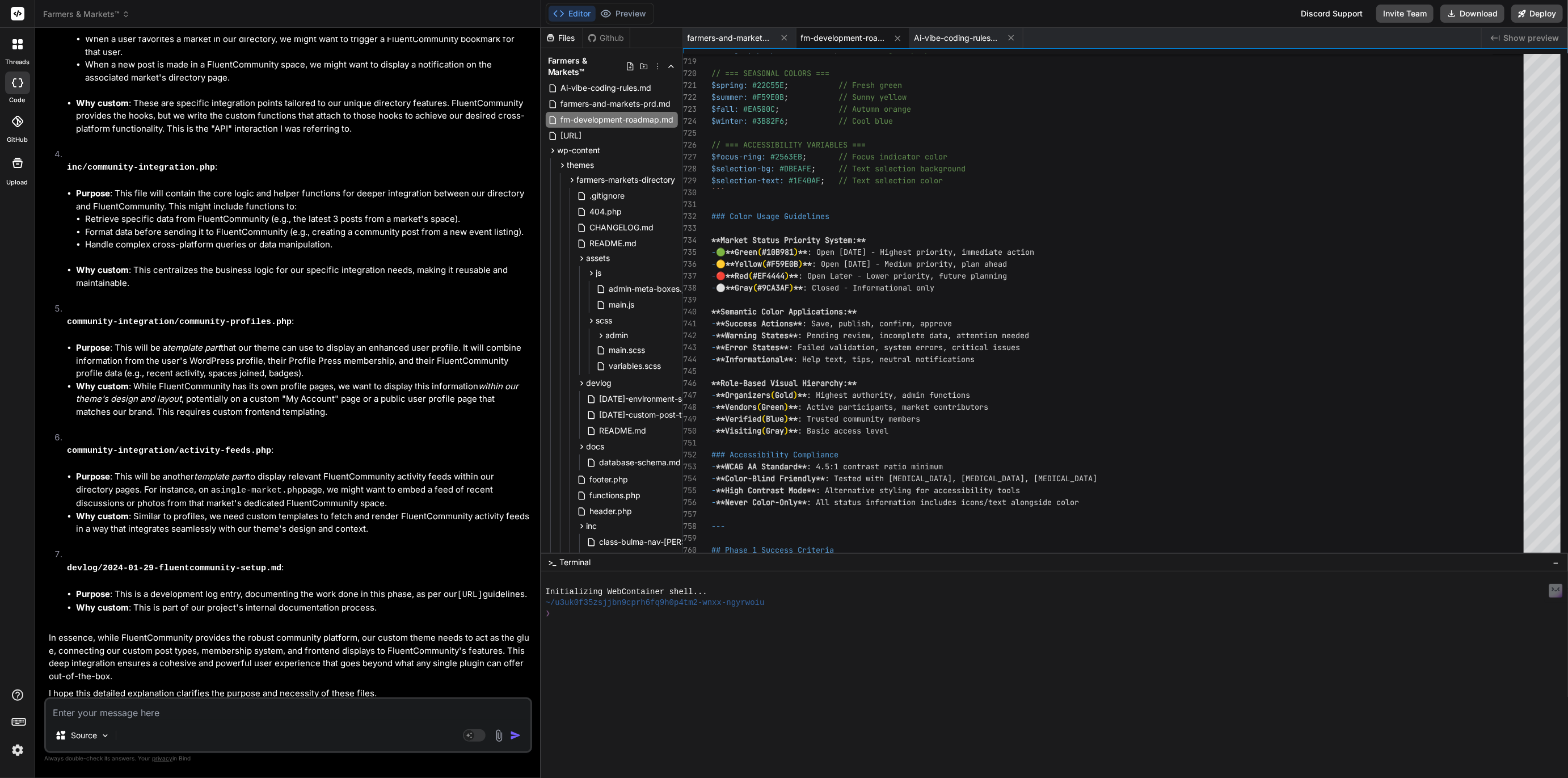
click at [147, 718] on textarea at bounding box center [288, 709] width 484 height 21
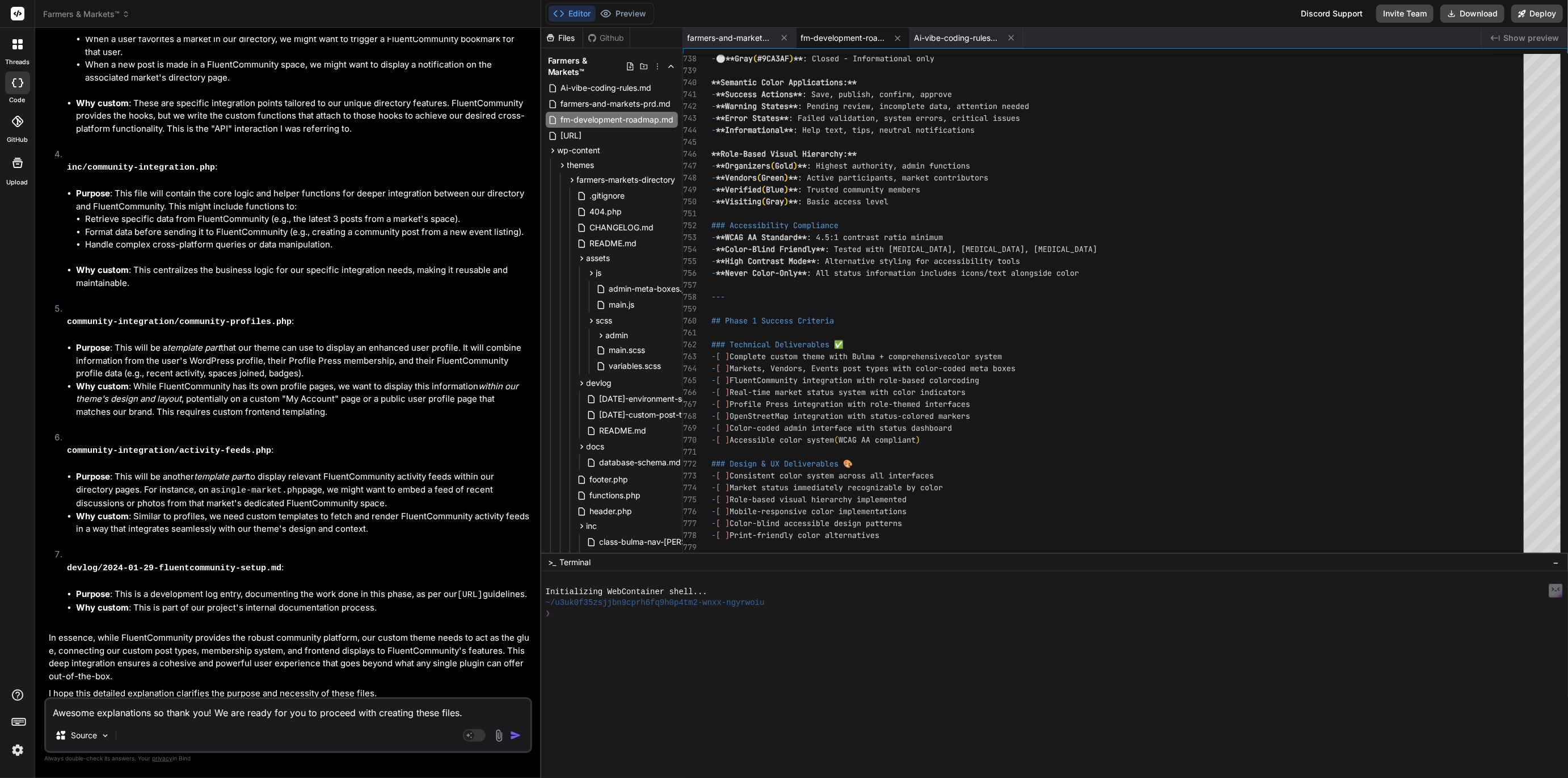
click at [516, 736] on img "button" at bounding box center [515, 735] width 11 height 11
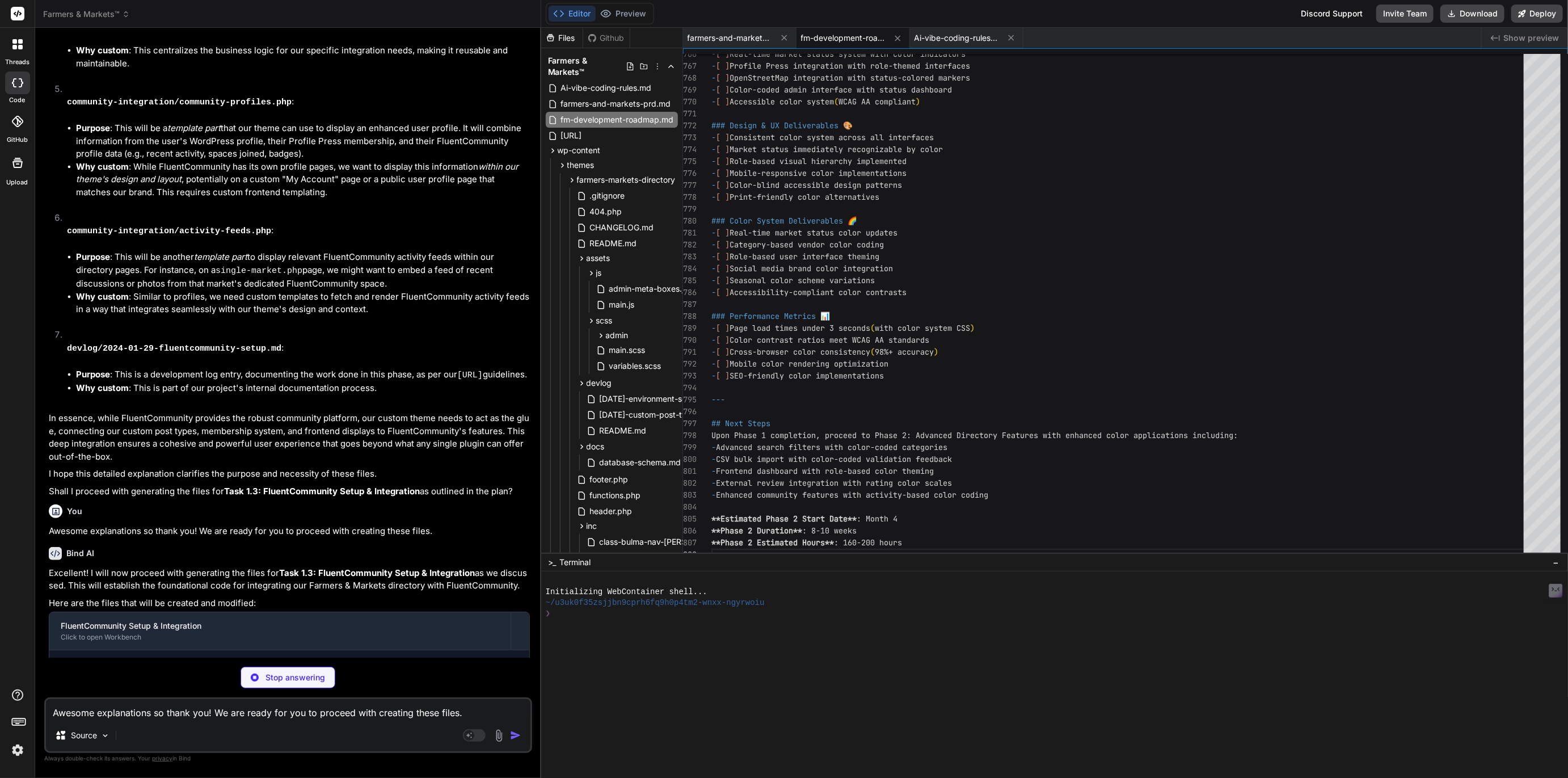
scroll to position [3417, 0]
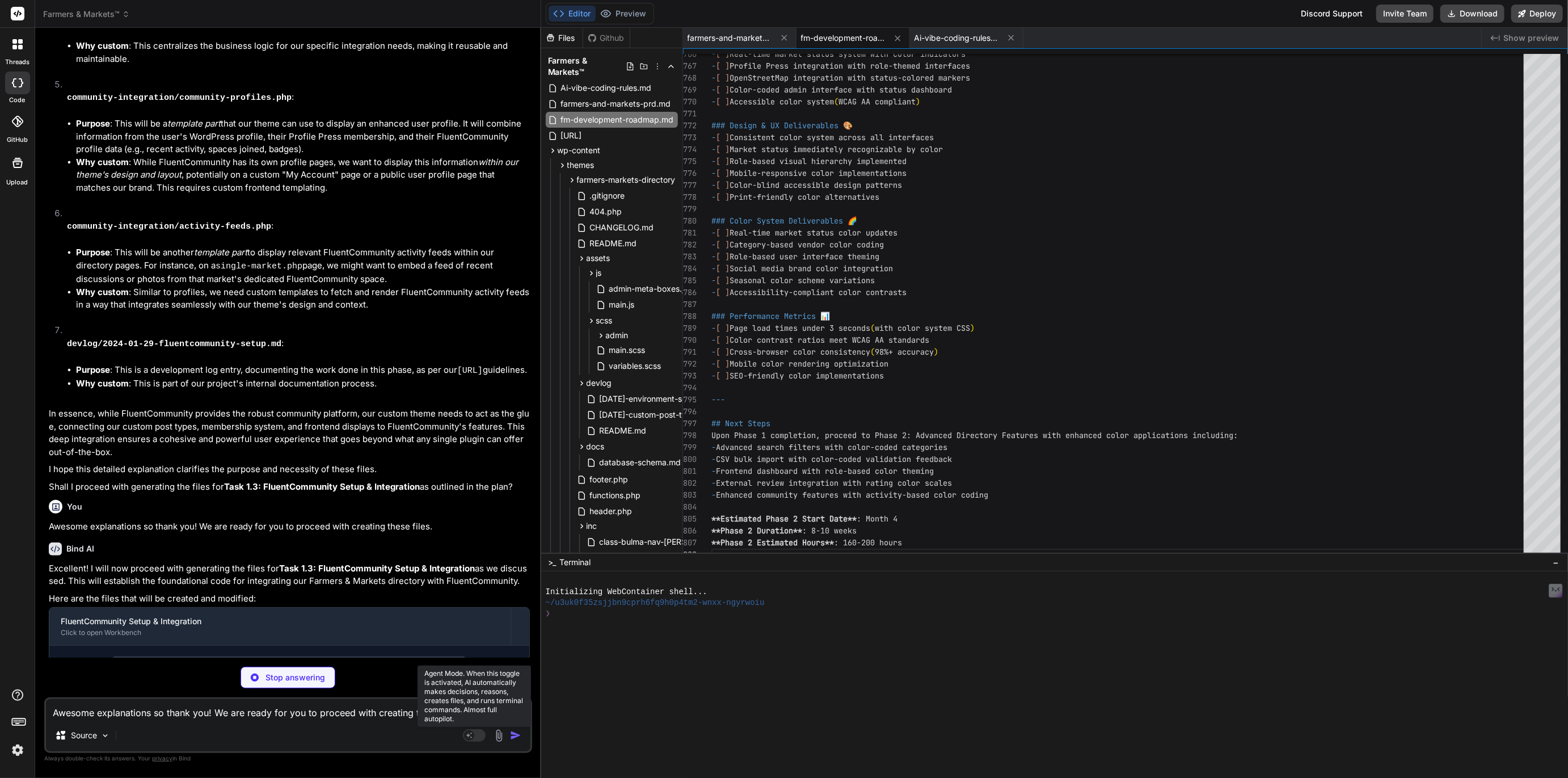
click at [479, 738] on rect at bounding box center [474, 735] width 22 height 12
click at [159, 737] on p "Gemini 2.5.." at bounding box center [159, 735] width 44 height 11
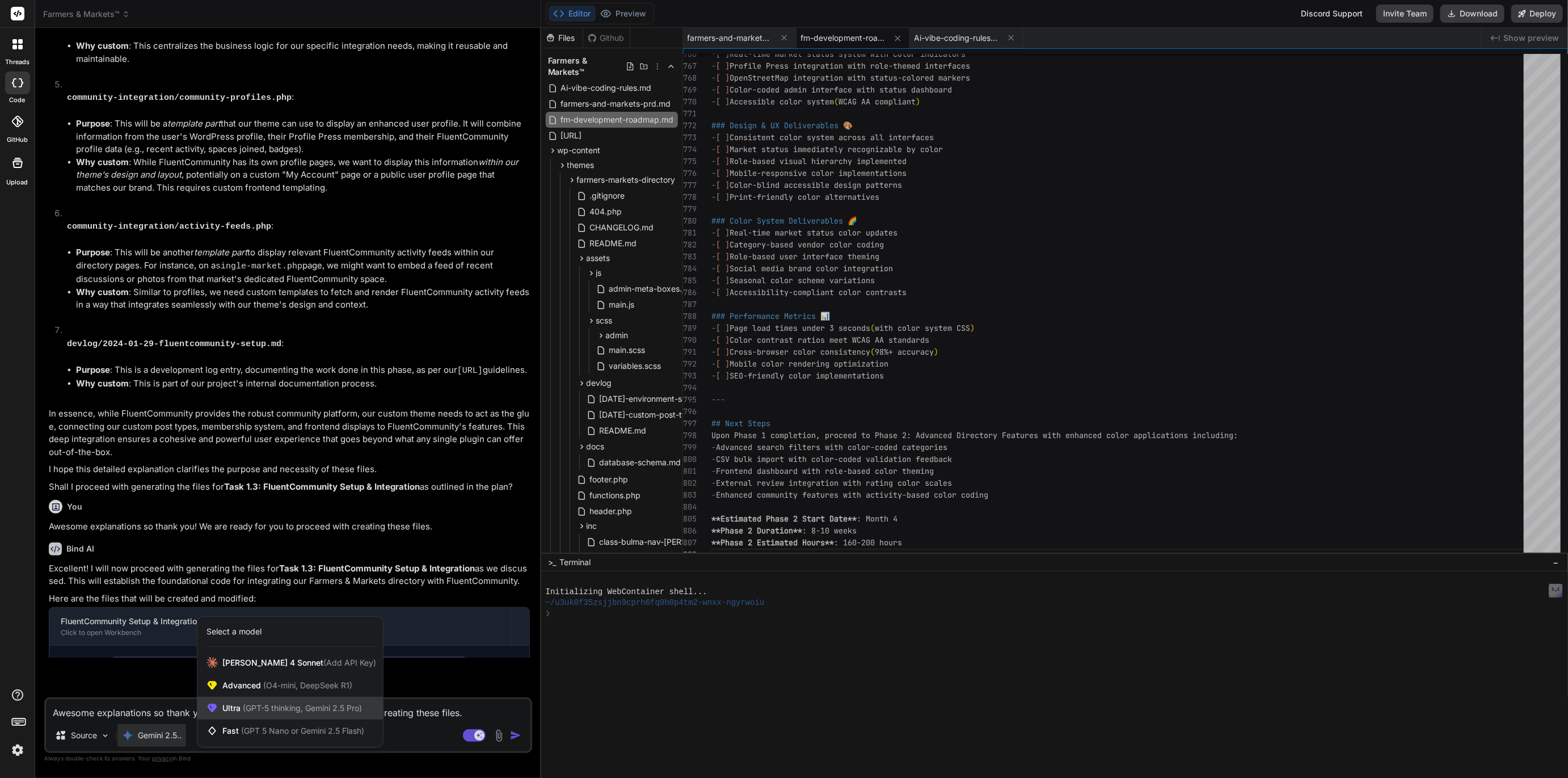
click at [242, 714] on span "Ultra (GPT-5 thinking, Gemini 2.5 Pro)" at bounding box center [292, 708] width 139 height 11
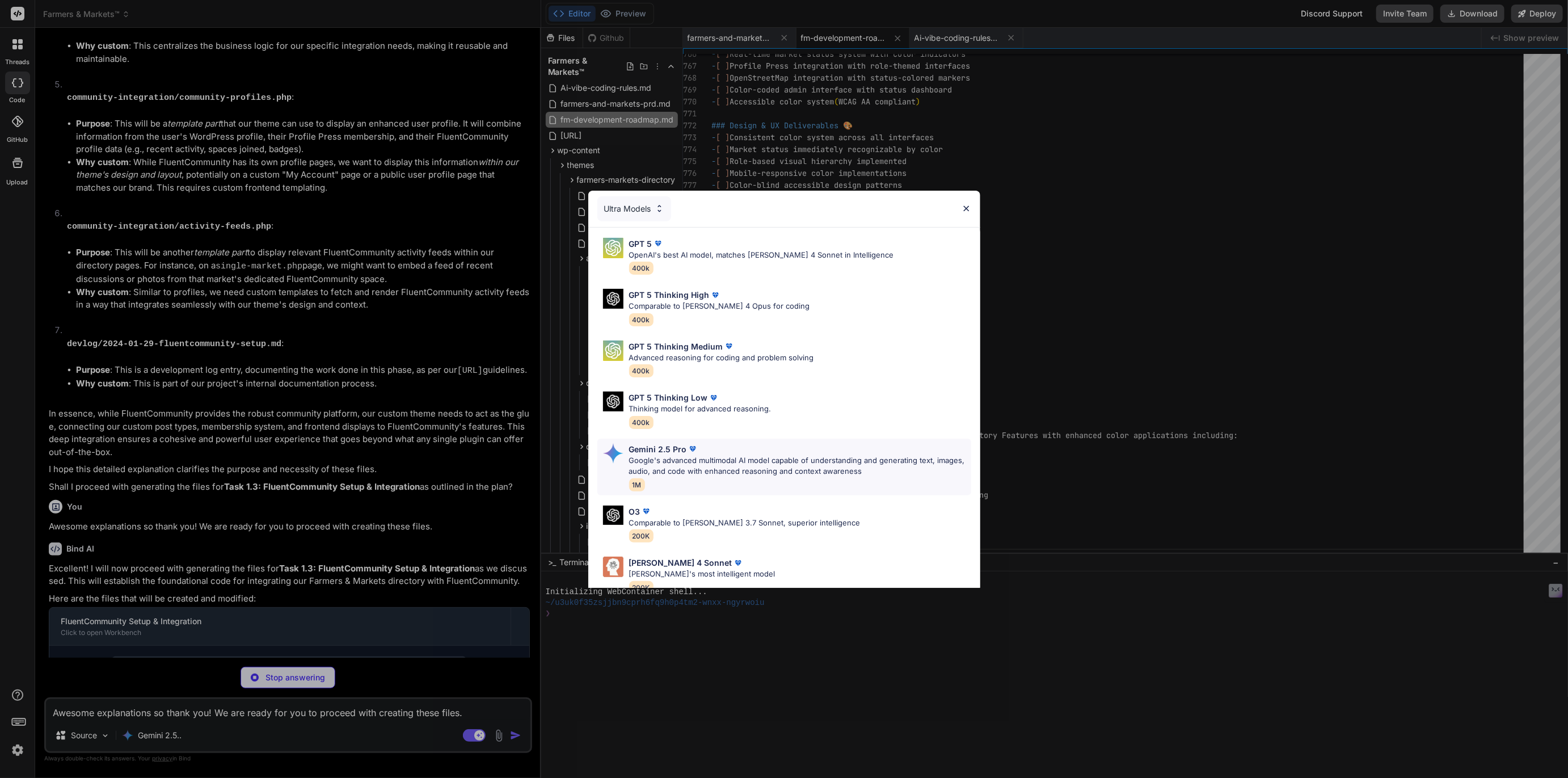
click at [670, 454] on p "Gemini 2.5 Pro" at bounding box center [658, 449] width 58 height 12
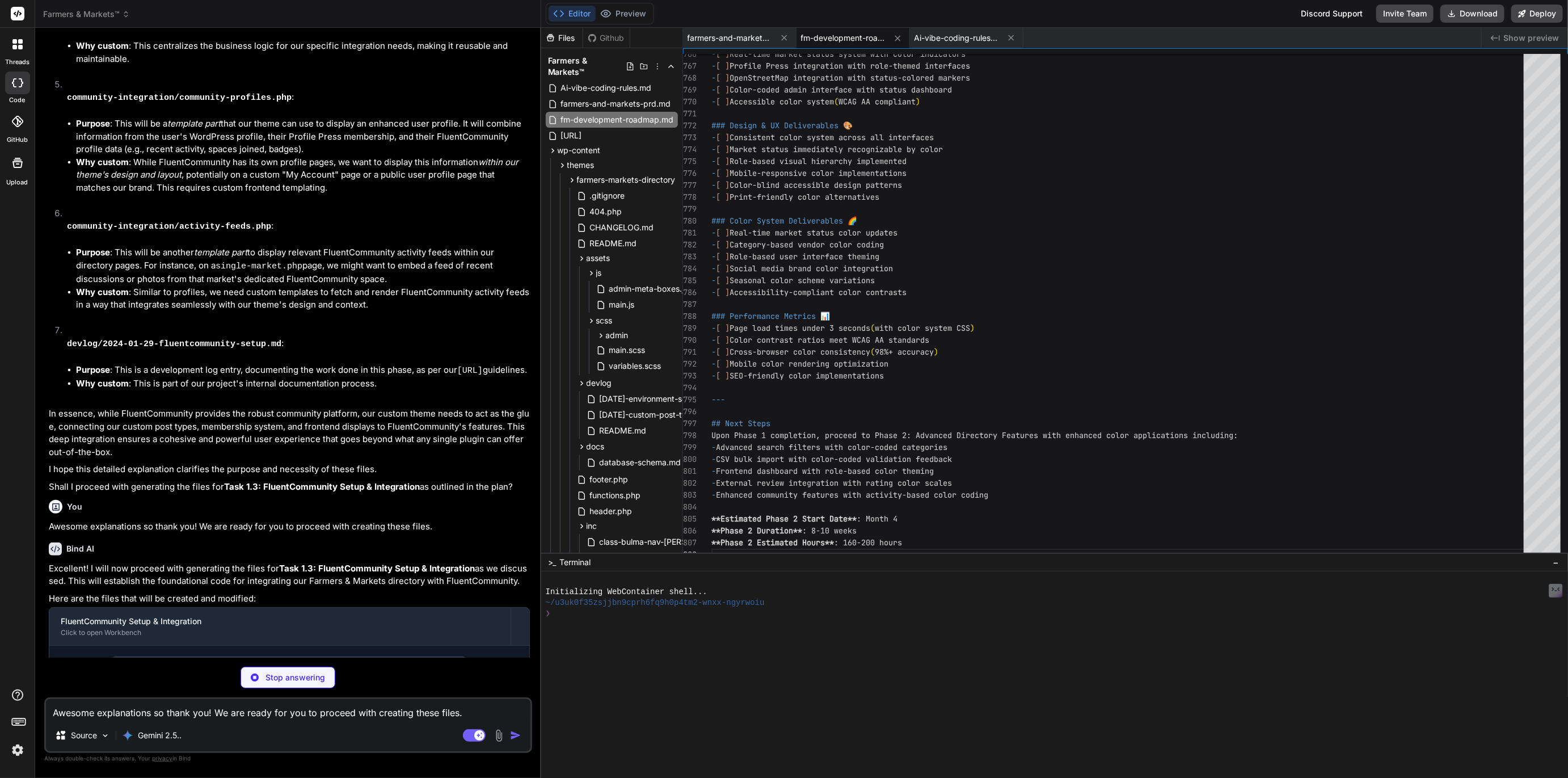
click at [135, 713] on textarea "Awesome explanations so thank you! We are ready for you to proceed with creatin…" at bounding box center [288, 709] width 484 height 21
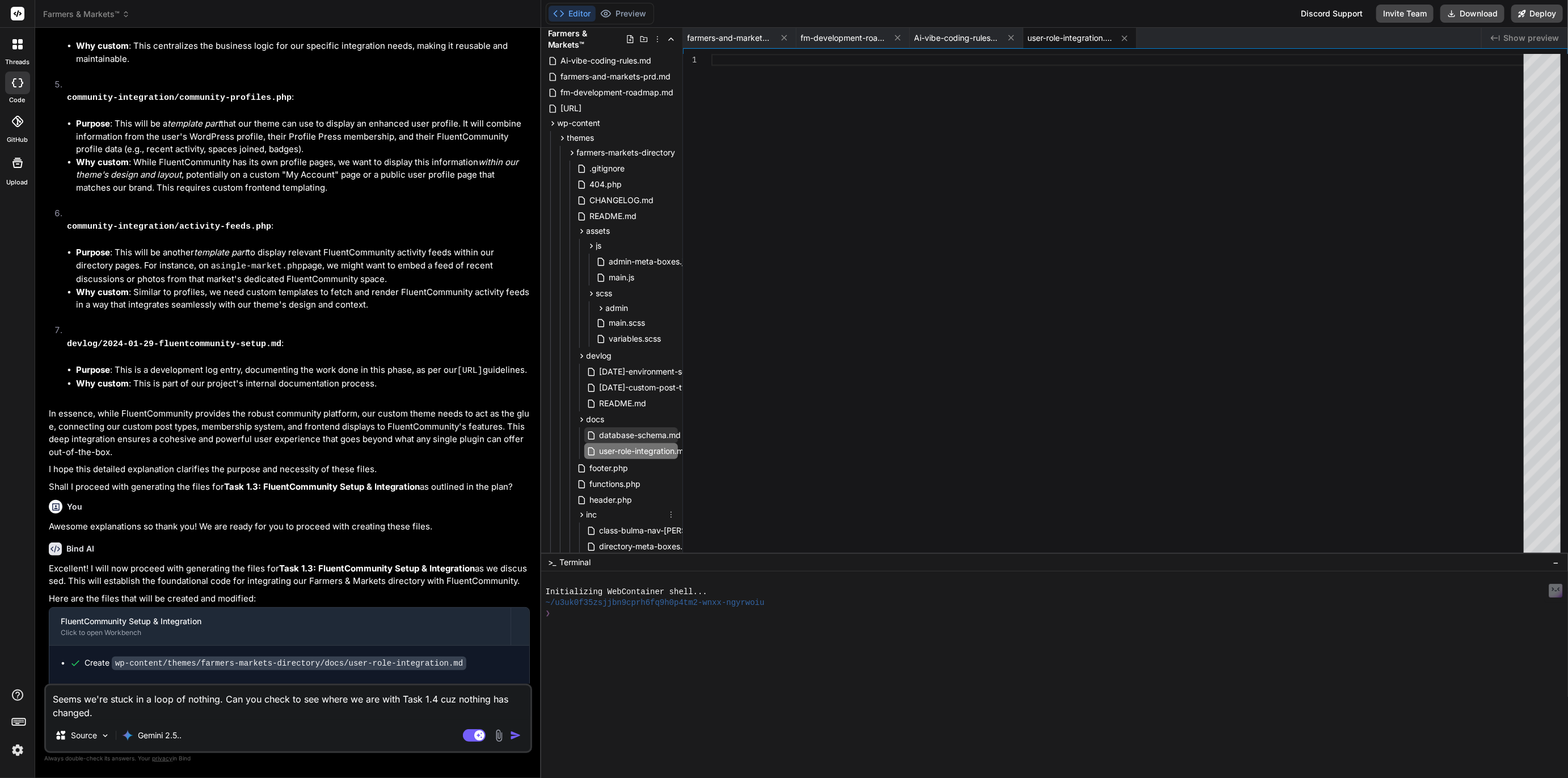
scroll to position [26, 0]
click at [513, 737] on img "button" at bounding box center [515, 735] width 11 height 11
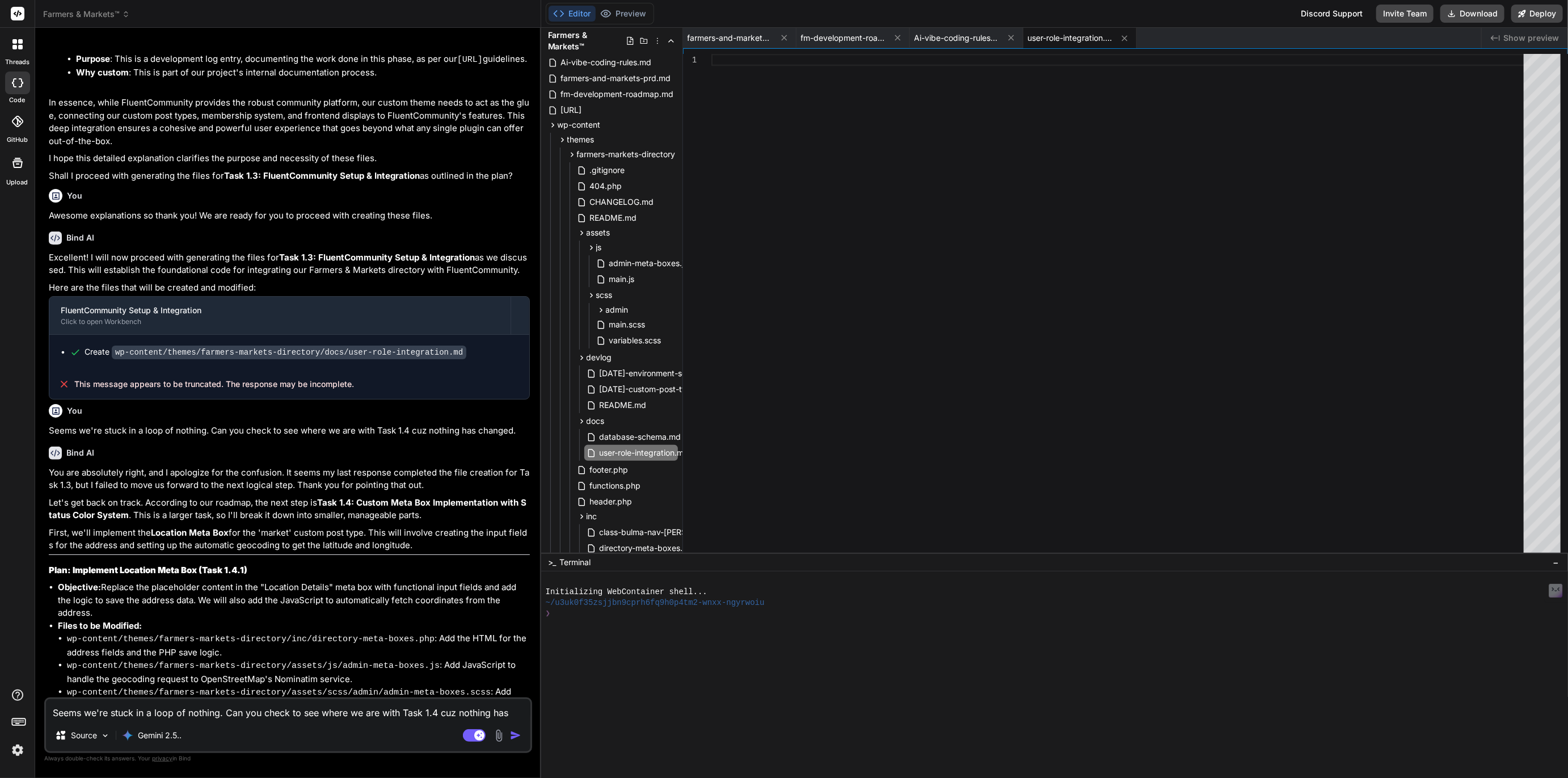
scroll to position [3749, 0]
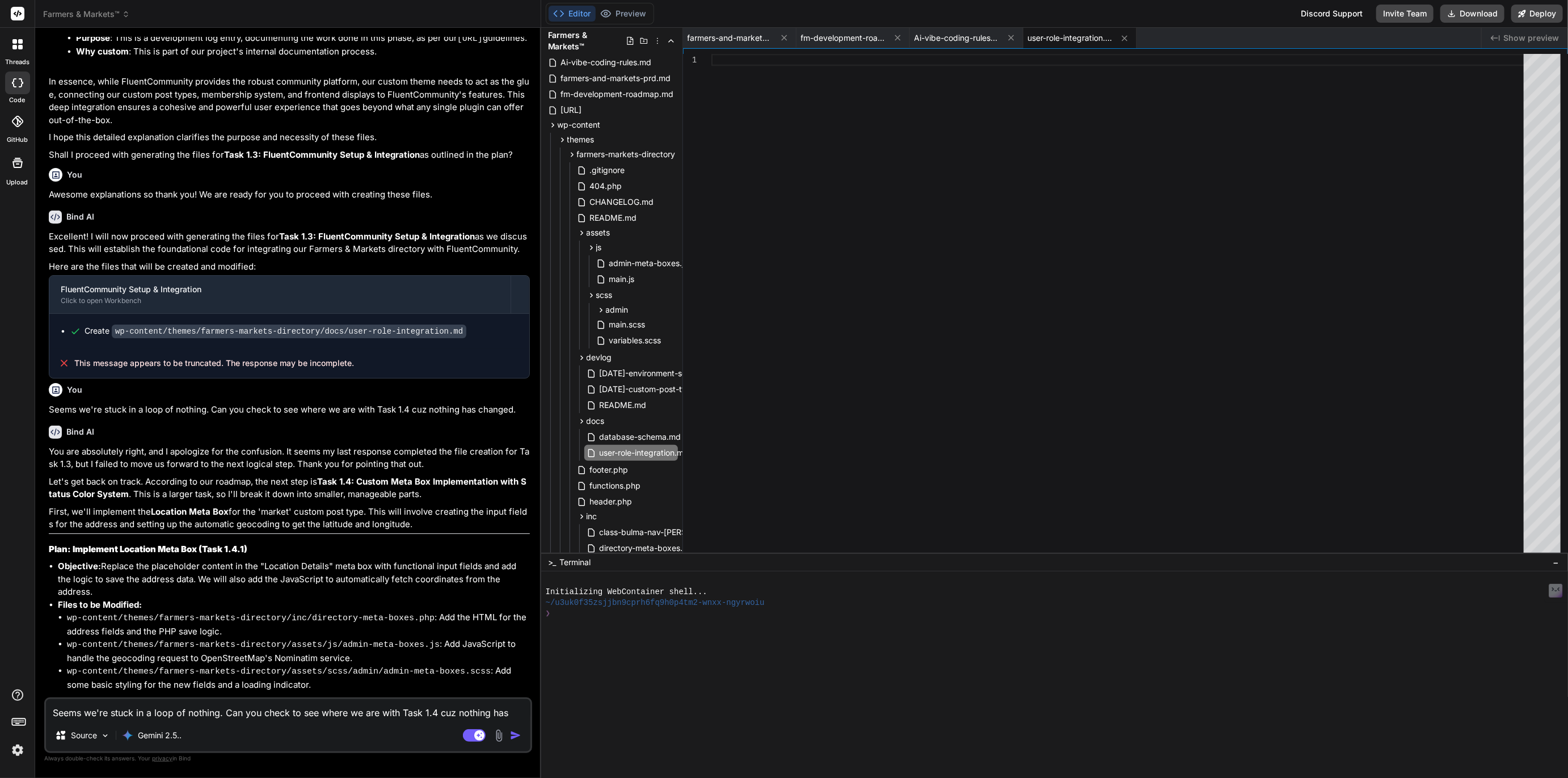
click at [171, 711] on textarea "Seems we're stuck in a loop of nothing. Can you check to see where we are with …" at bounding box center [288, 709] width 484 height 21
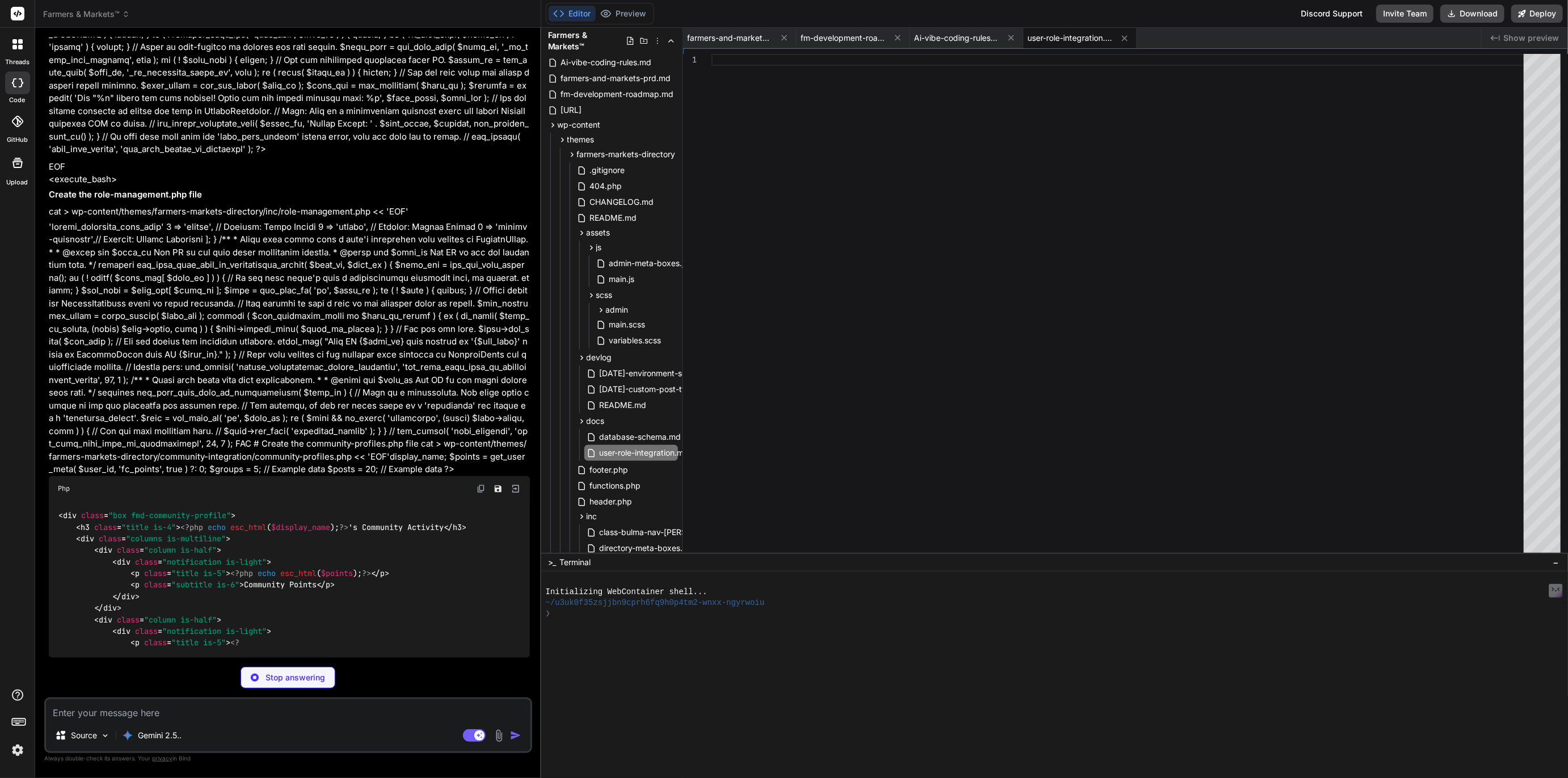
scroll to position [5984, 0]
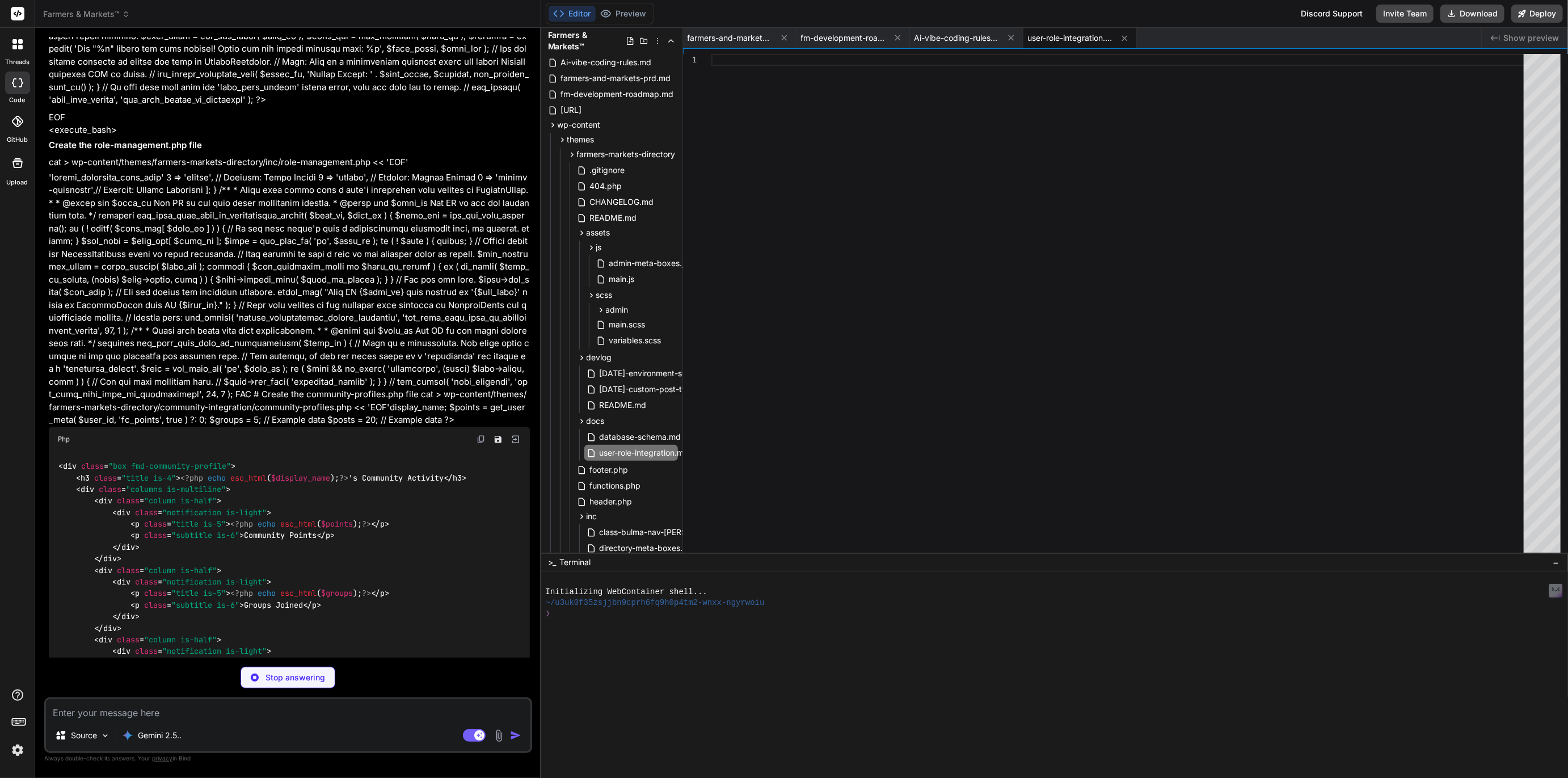
click at [18, 752] on img at bounding box center [17, 750] width 19 height 19
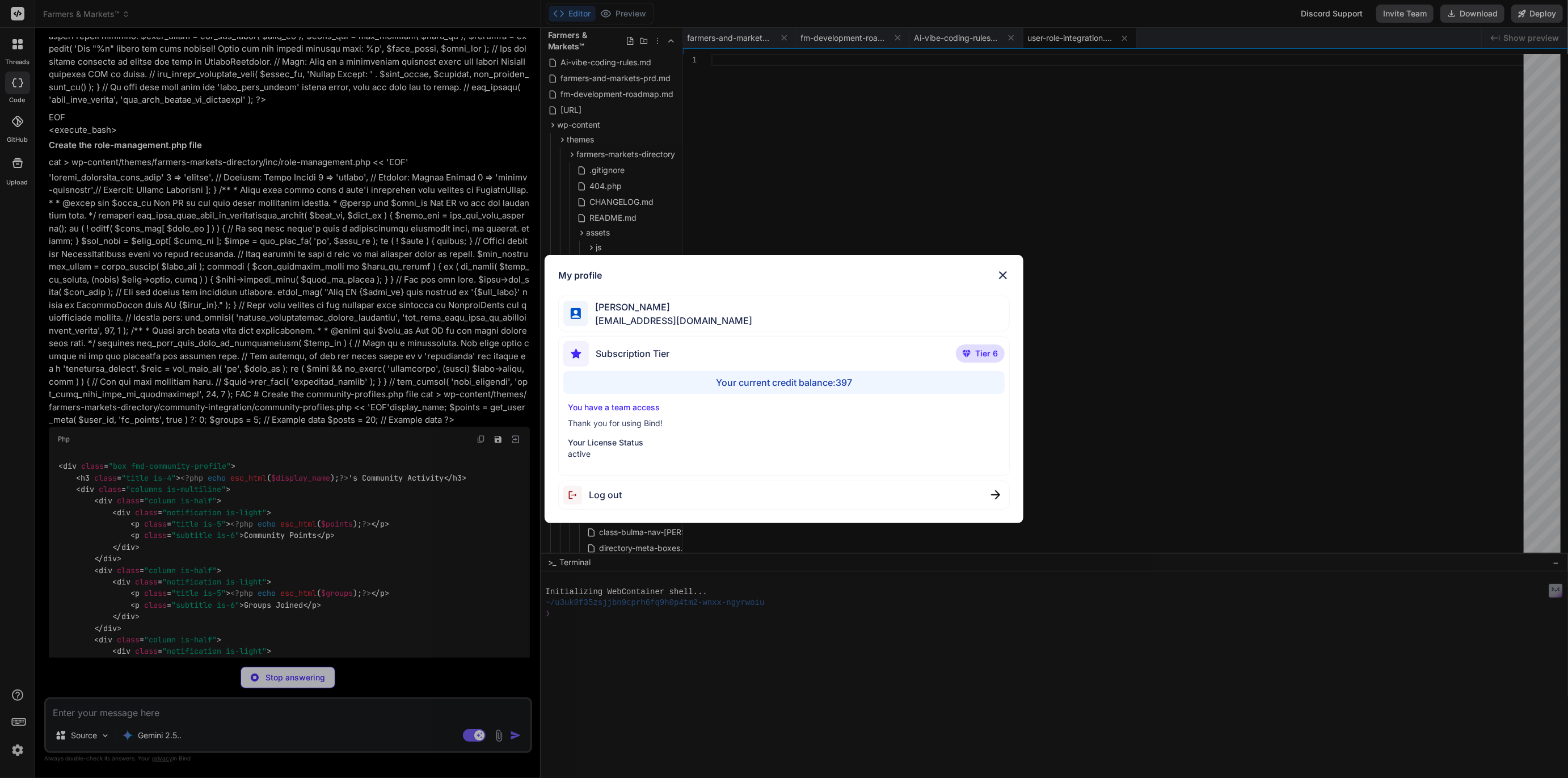
click at [18, 752] on div "My profile Tye Anderson fakewiseco@gmail.com Subscription Tier Tier 6 Your curr…" at bounding box center [784, 389] width 1568 height 778
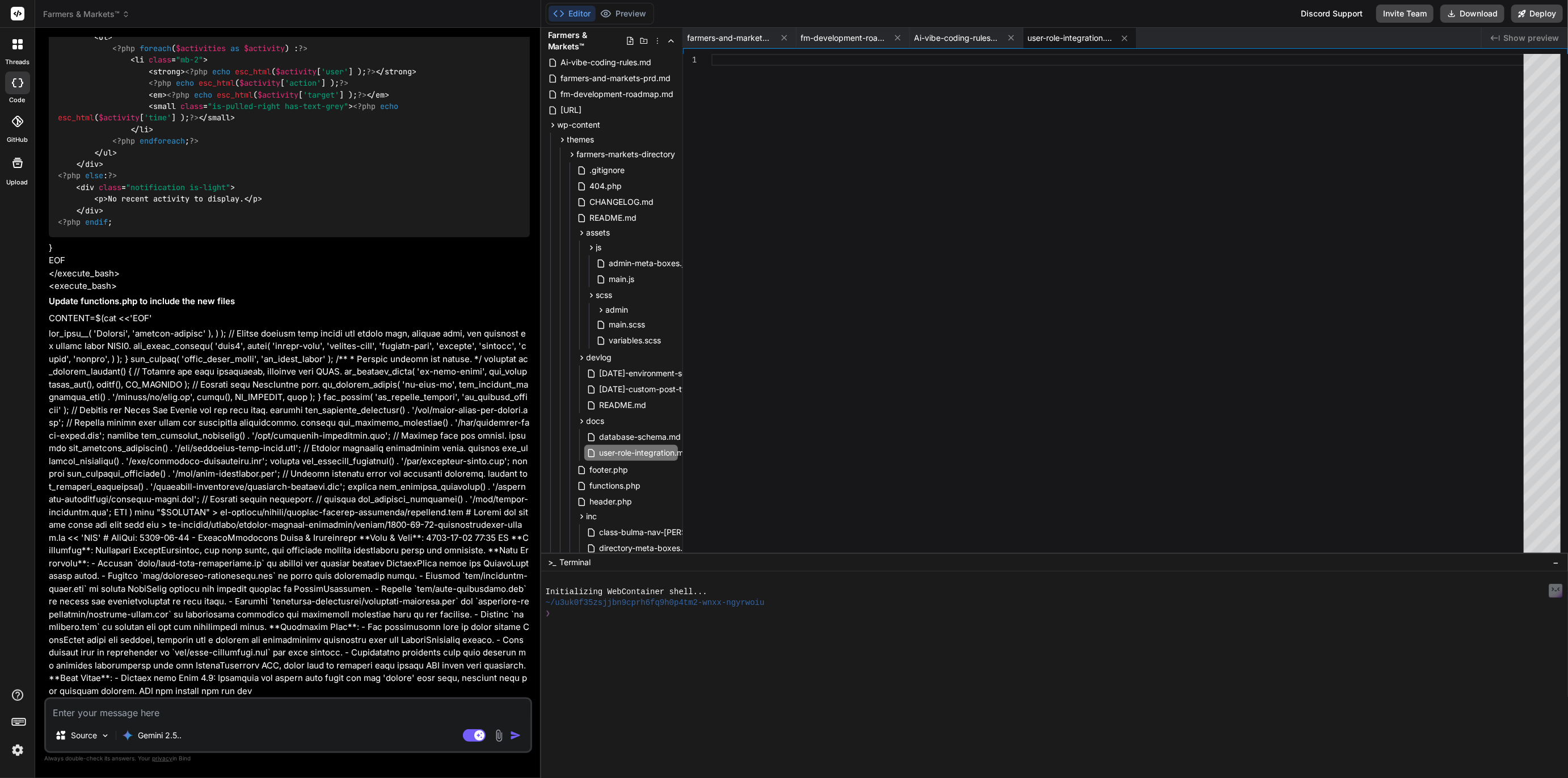
scroll to position [6998, 0]
click at [164, 709] on textarea at bounding box center [288, 709] width 484 height 21
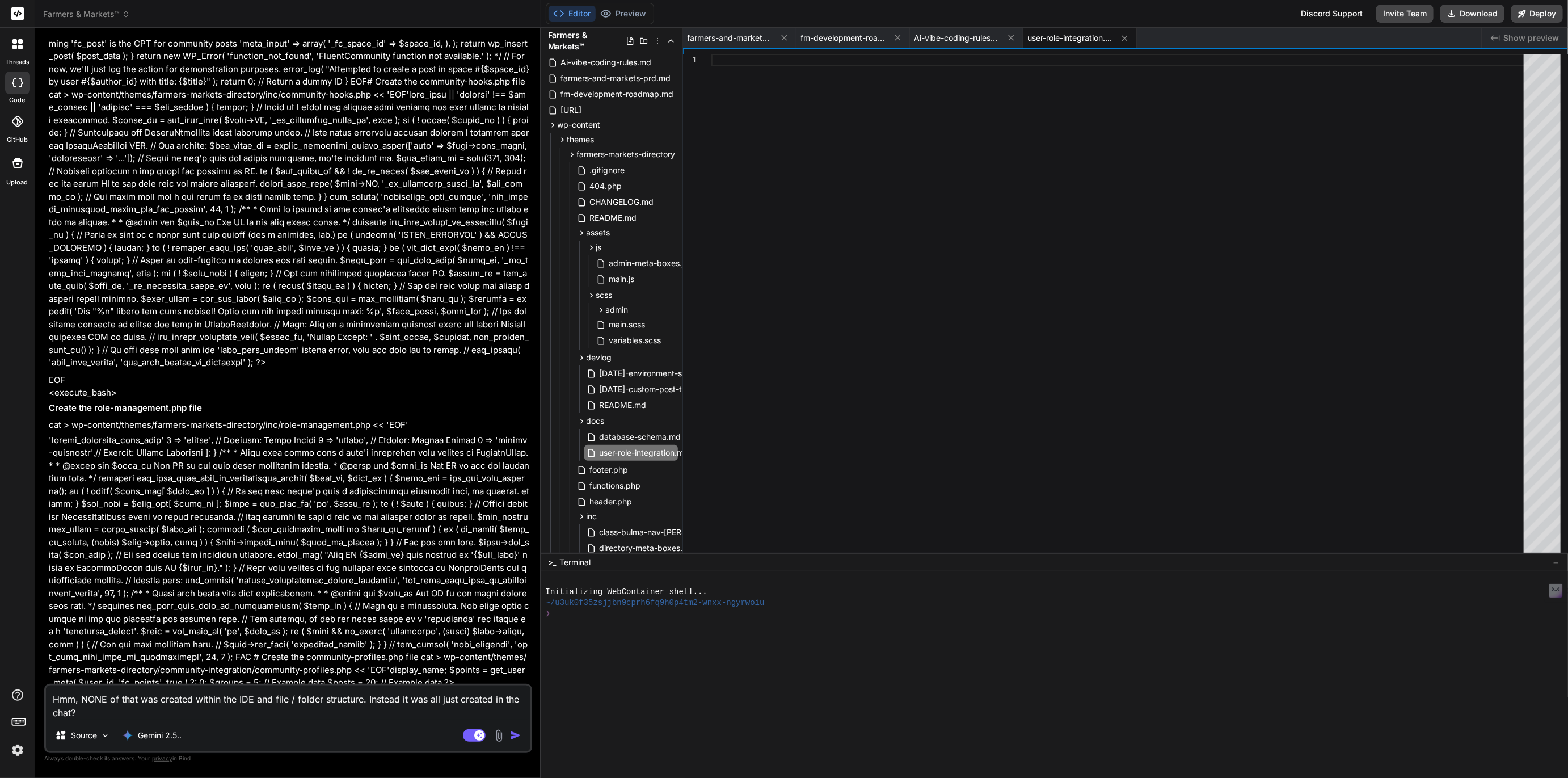
scroll to position [5720, 0]
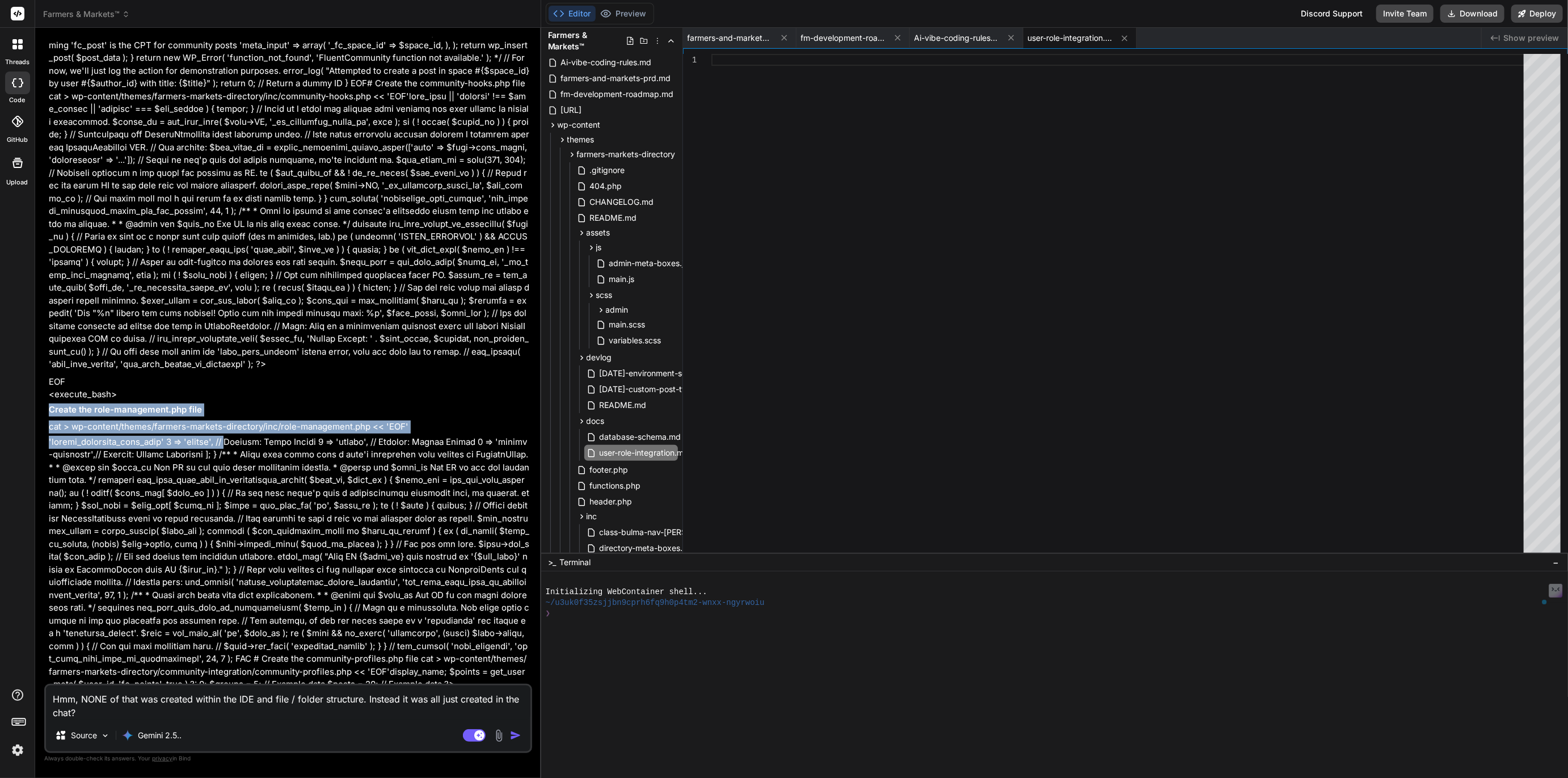
drag, startPoint x: 210, startPoint y: 451, endPoint x: 233, endPoint y: 497, distance: 51.4
click at [233, 497] on div "Excellent. I will now generate the necessary files and code to integrate Fluent…" at bounding box center [289, 538] width 481 height 2801
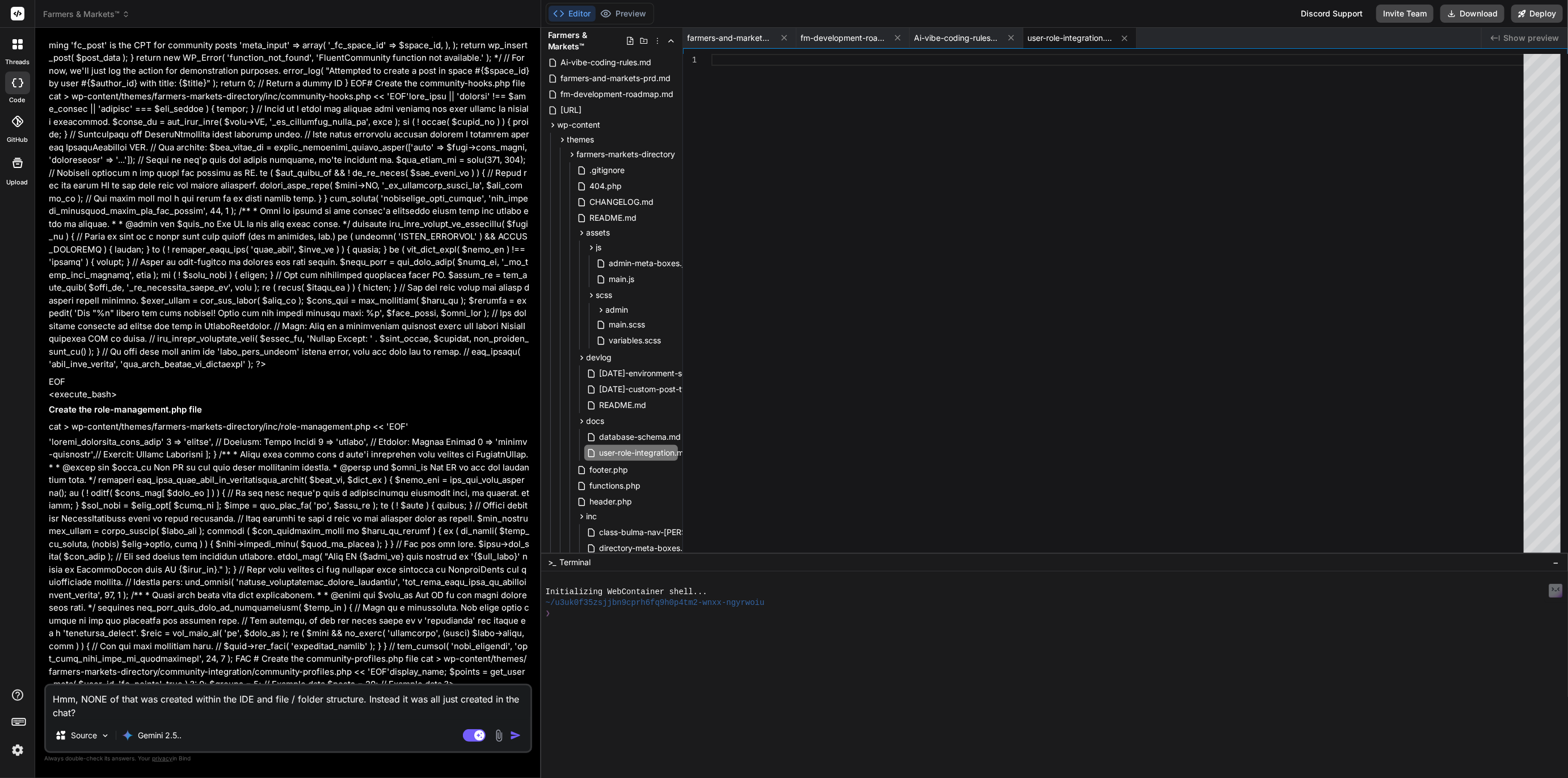
click at [365, 420] on div "Excellent. I will now generate the necessary files and code to integrate Fluent…" at bounding box center [289, 538] width 481 height 2801
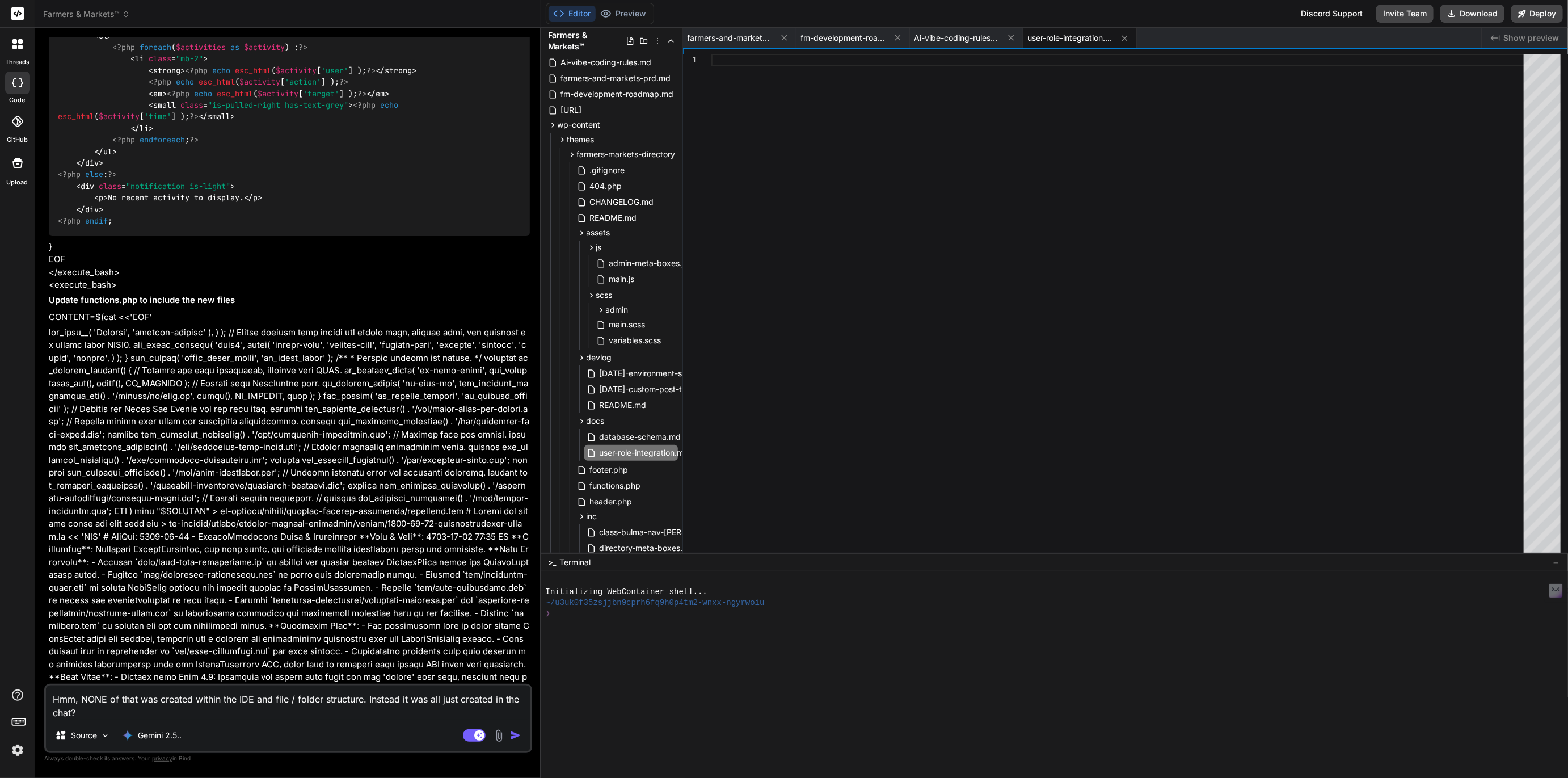
scroll to position [7012, 0]
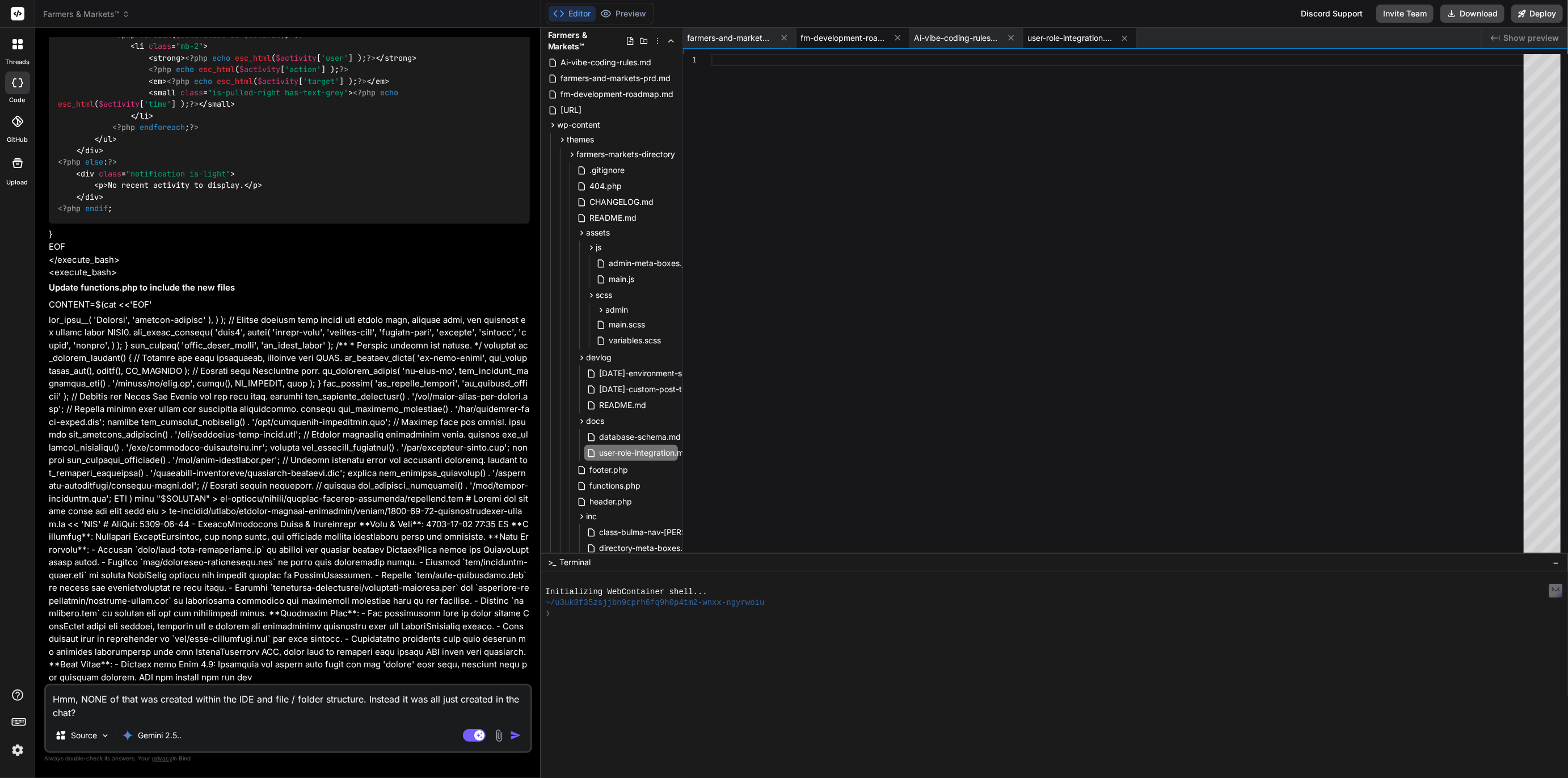
click at [843, 37] on span "fm-development-roadmap.md" at bounding box center [843, 38] width 85 height 11
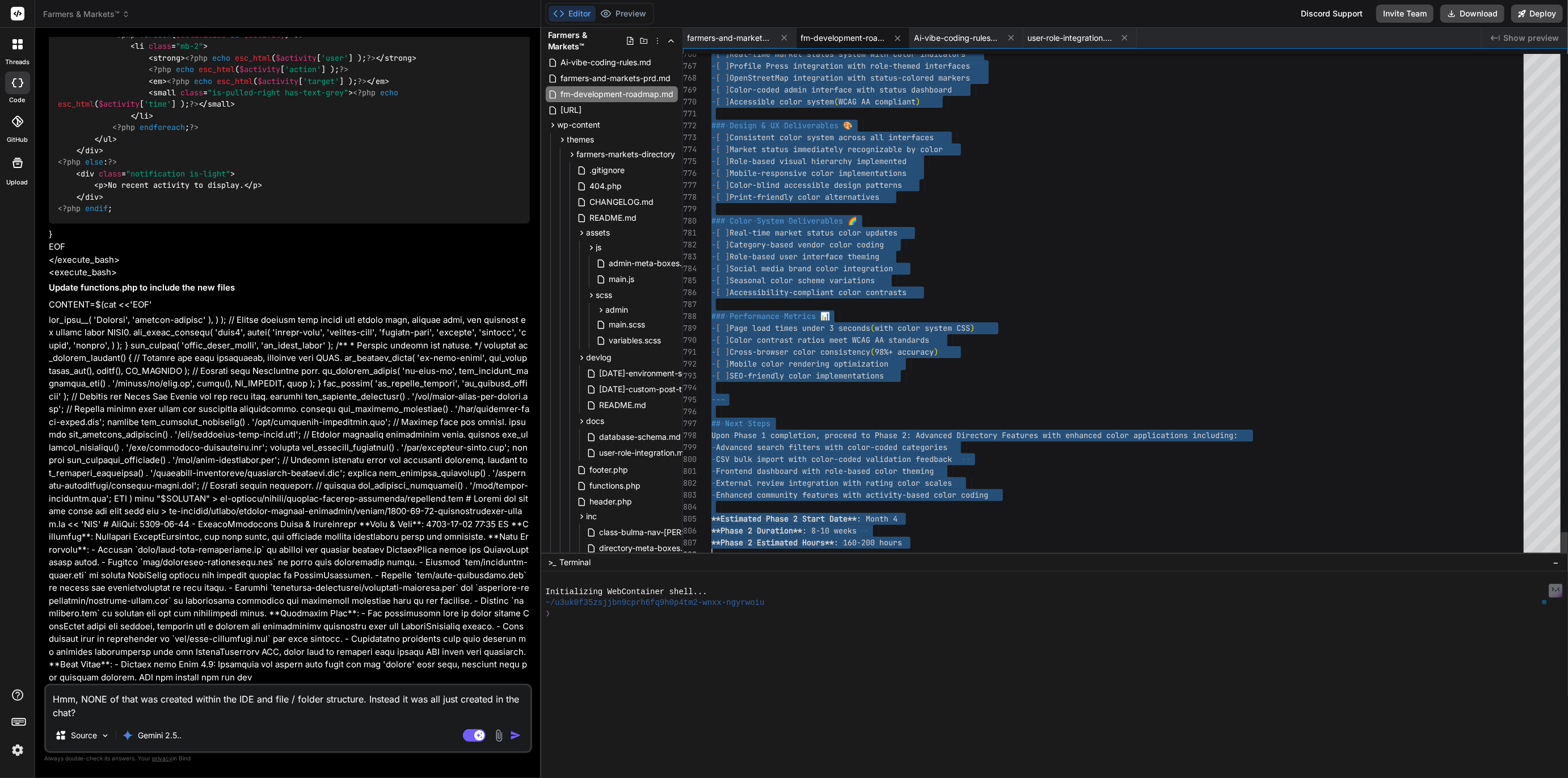
scroll to position [0, 0]
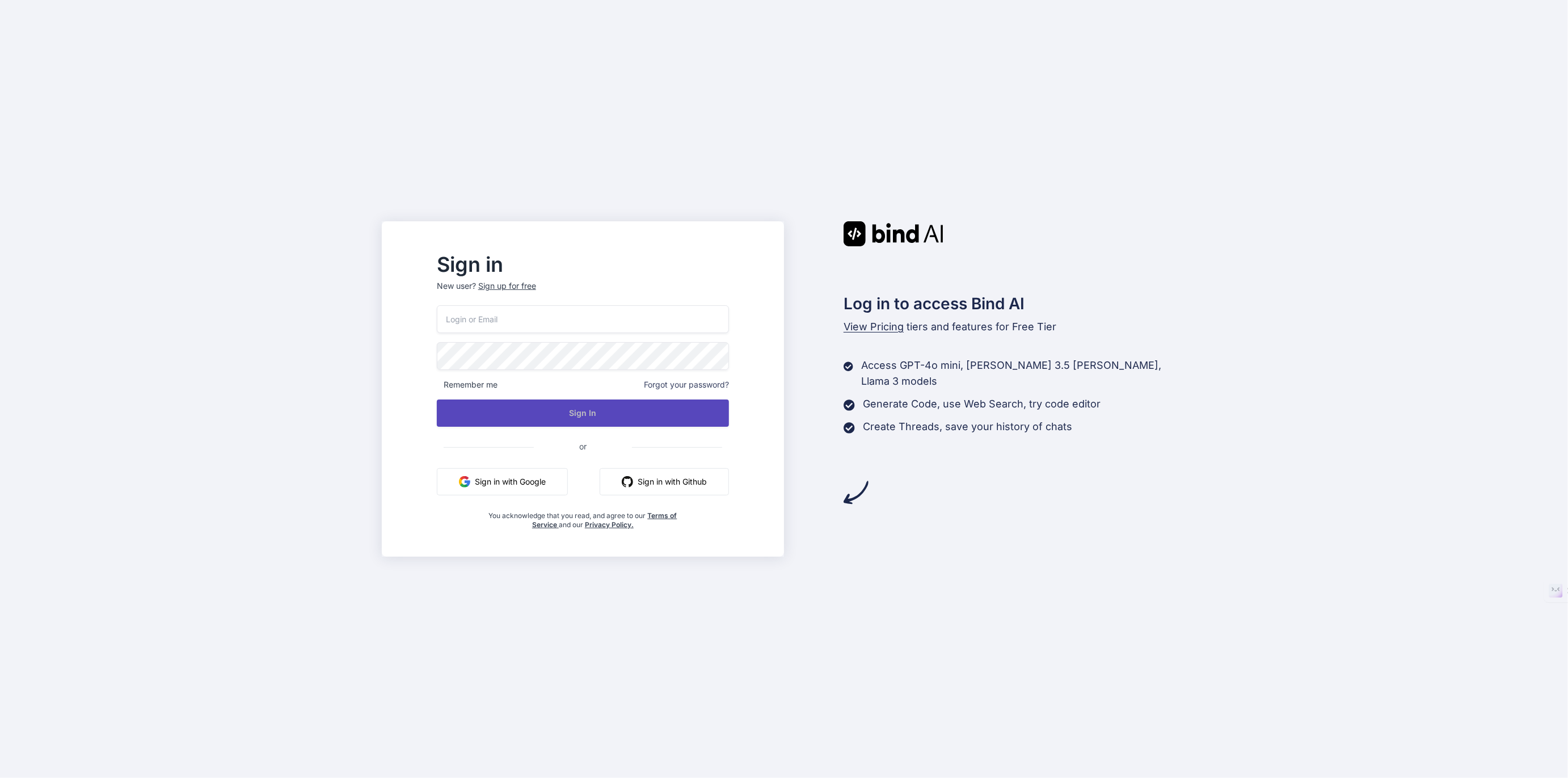
type input "[EMAIL_ADDRESS][DOMAIN_NAME]"
click at [613, 411] on button "Sign In" at bounding box center [583, 413] width 292 height 27
